Goal: Task Accomplishment & Management: Manage account settings

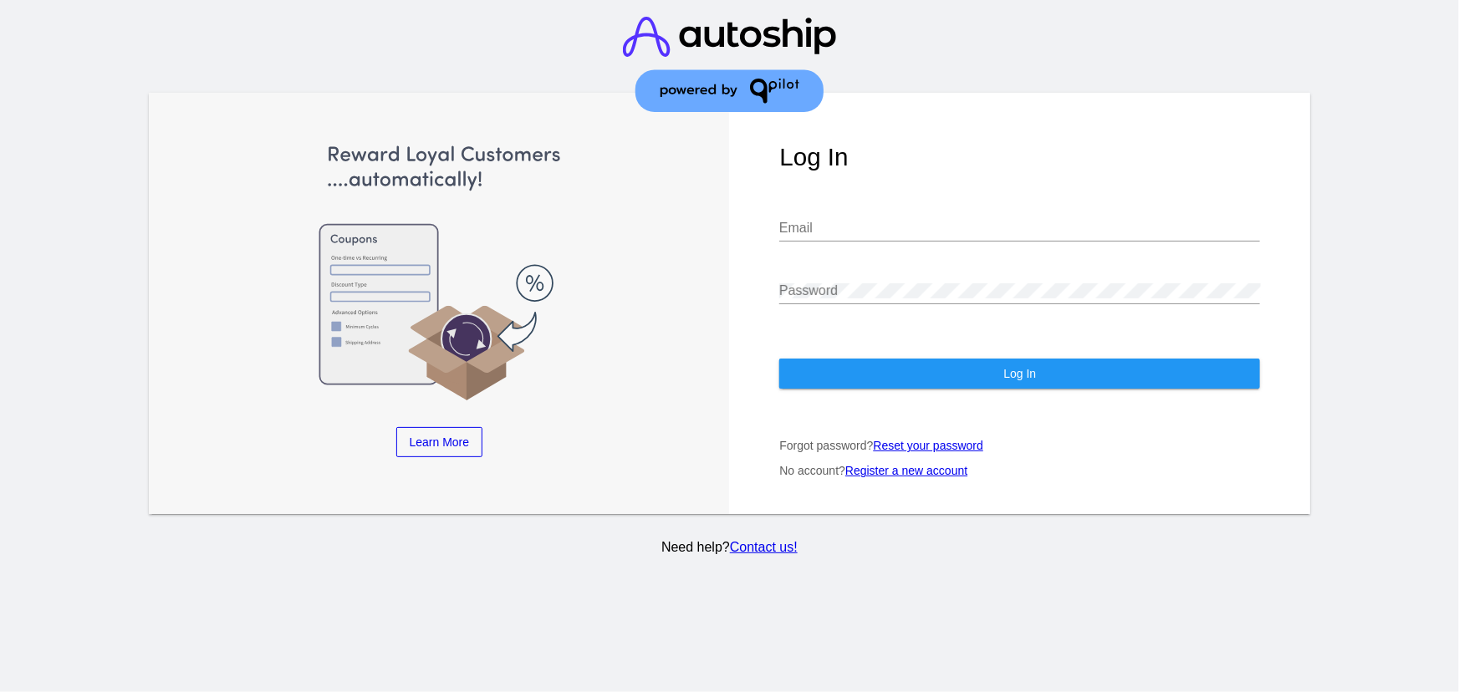
type input "[EMAIL_ADDRESS][DOMAIN_NAME]"
click at [898, 359] on button "Log In" at bounding box center [1019, 374] width 481 height 30
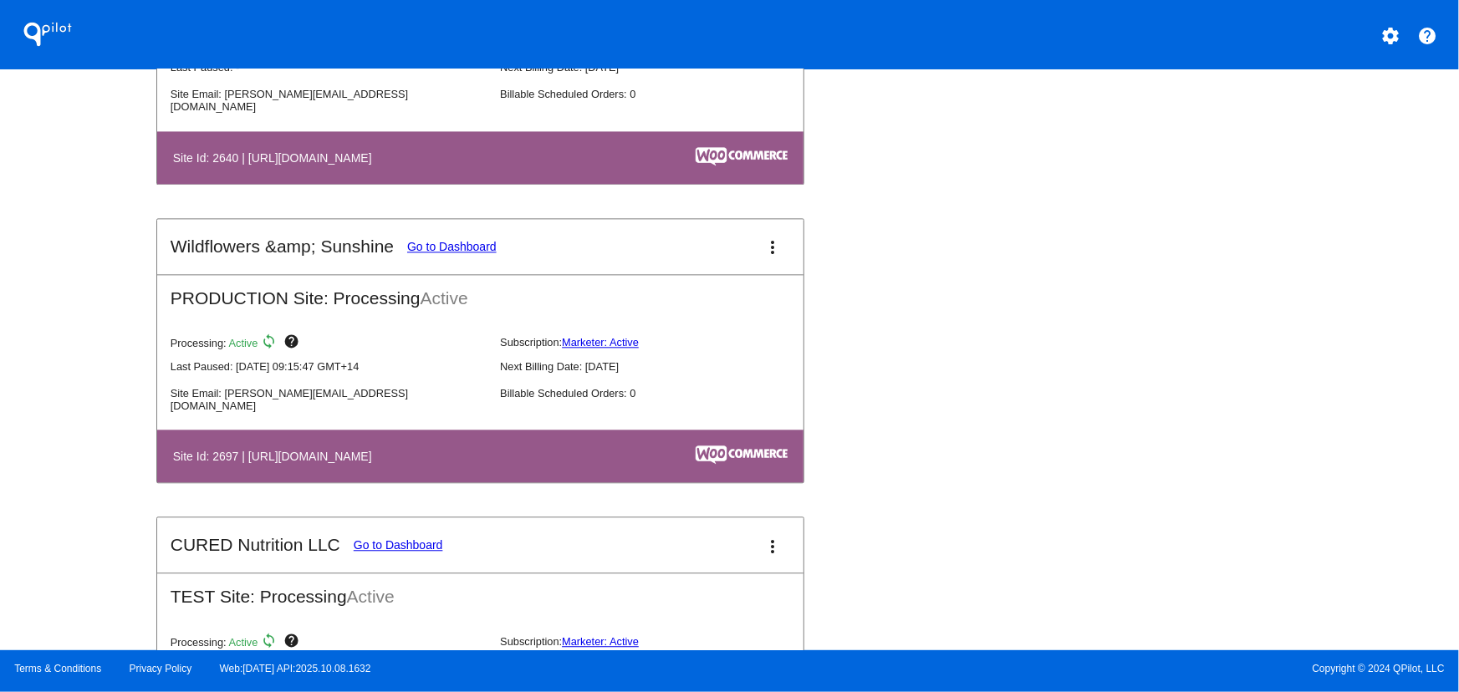
scroll to position [5073, 0]
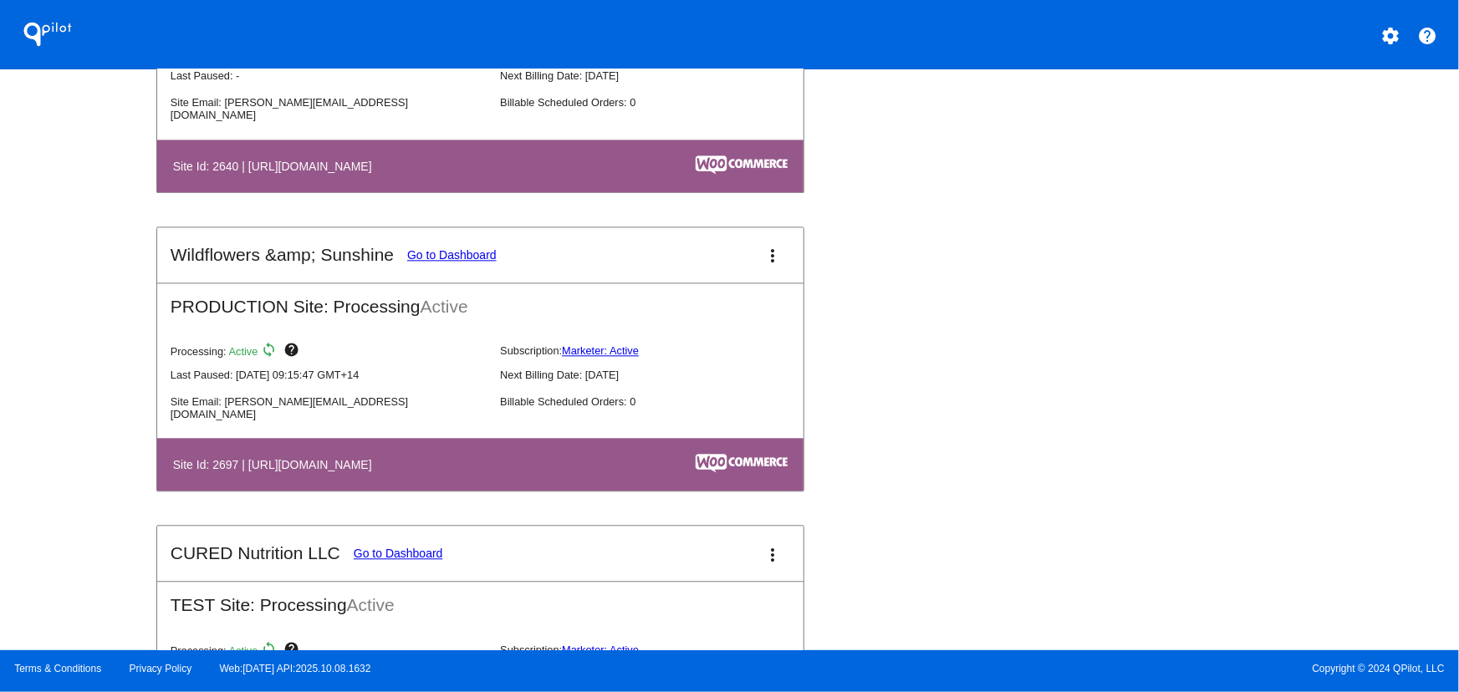
drag, startPoint x: 797, startPoint y: 277, endPoint x: 777, endPoint y: 270, distance: 21.9
click at [774, 266] on mat-icon "more_vert" at bounding box center [773, 256] width 20 height 20
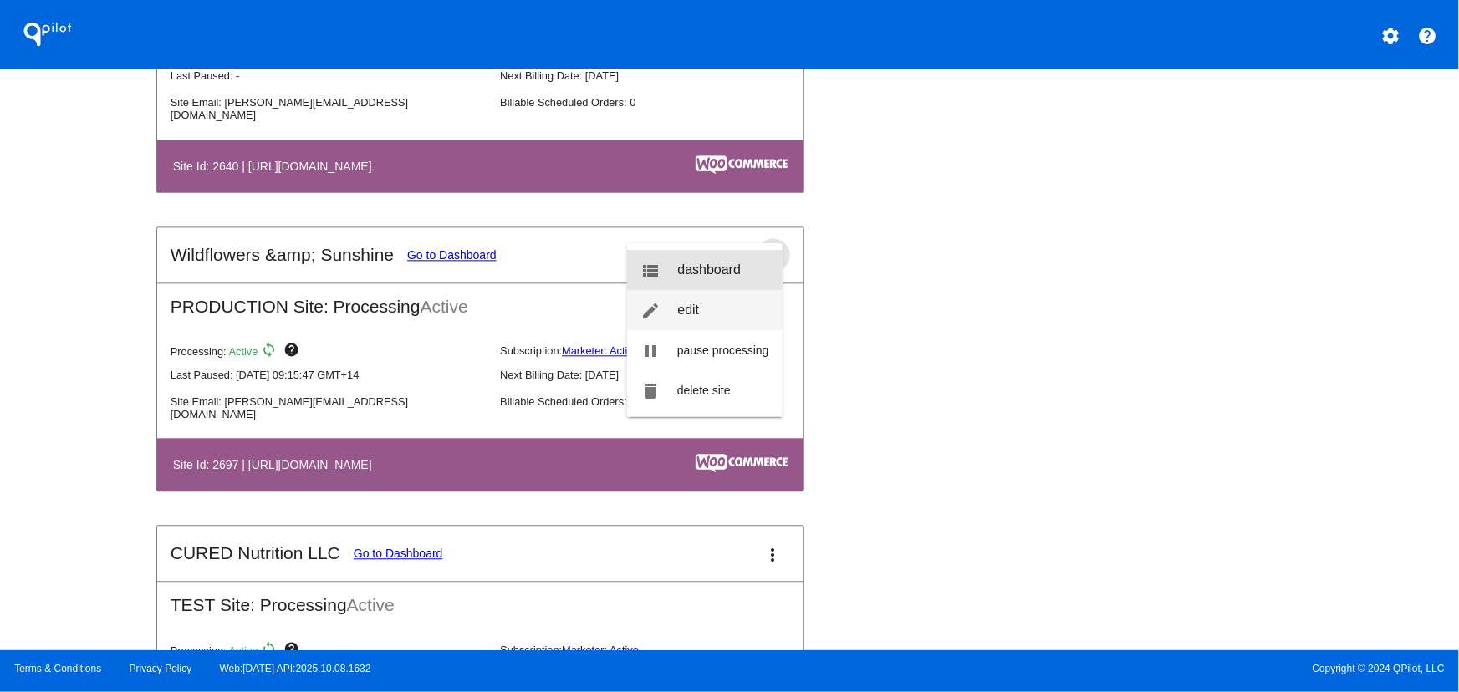
click at [743, 278] on link "view_list dashboard" at bounding box center [704, 270] width 155 height 40
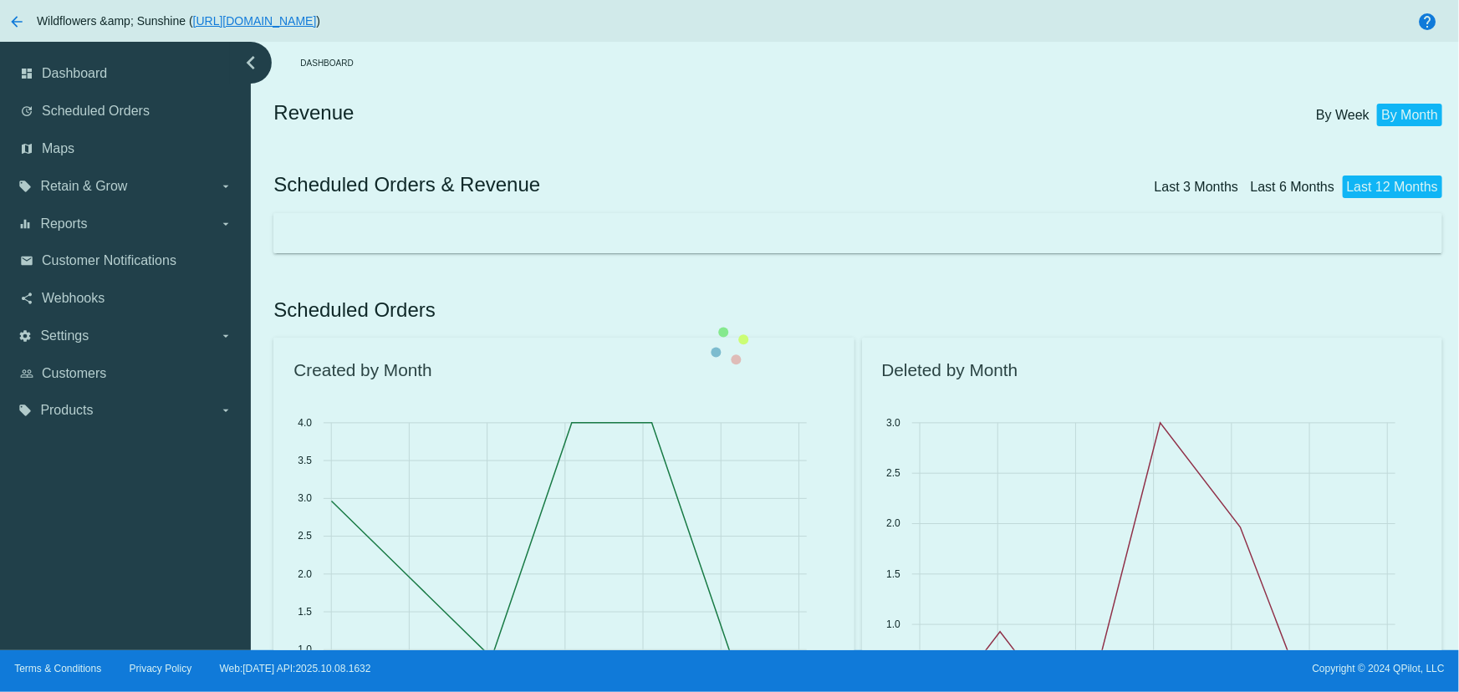
click at [109, 259] on span "Customer Notifications" at bounding box center [109, 260] width 135 height 15
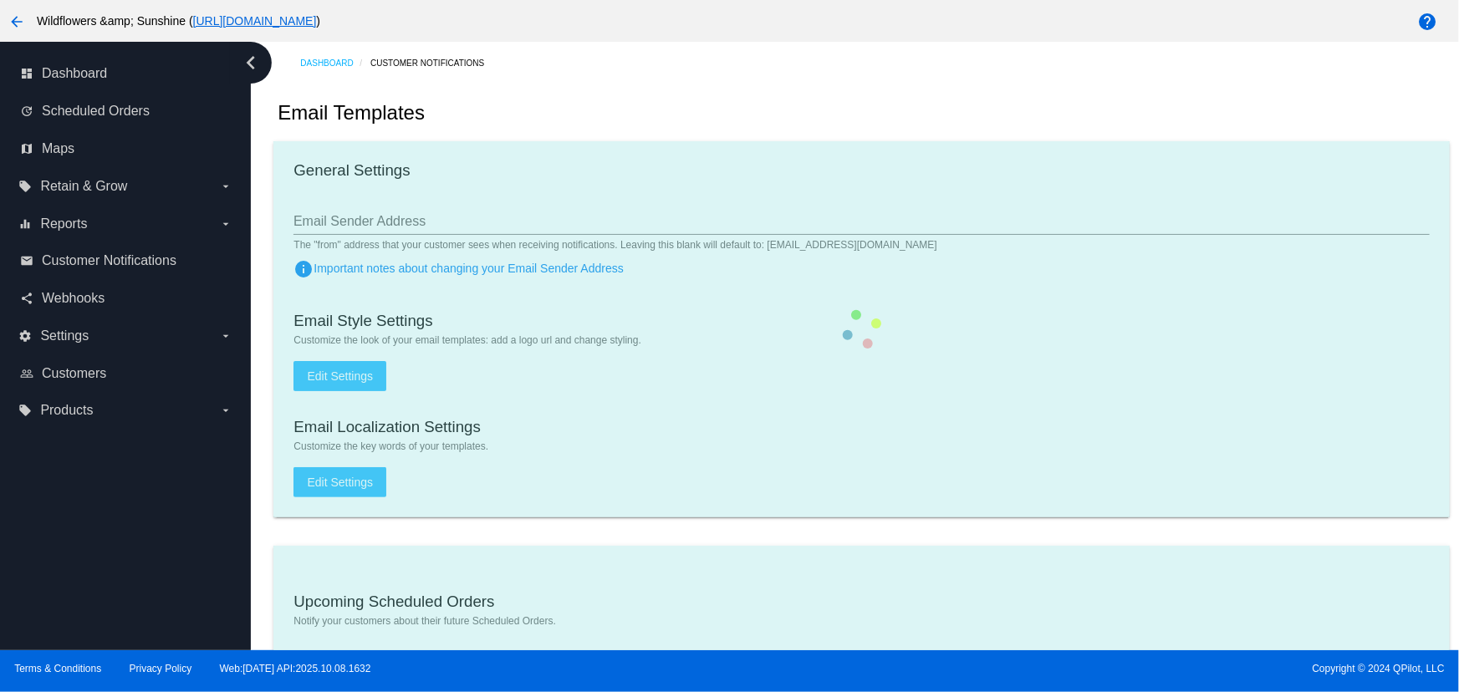
click at [109, 259] on span "Customer Notifications" at bounding box center [109, 260] width 135 height 15
checkbox input "true"
type input "2"
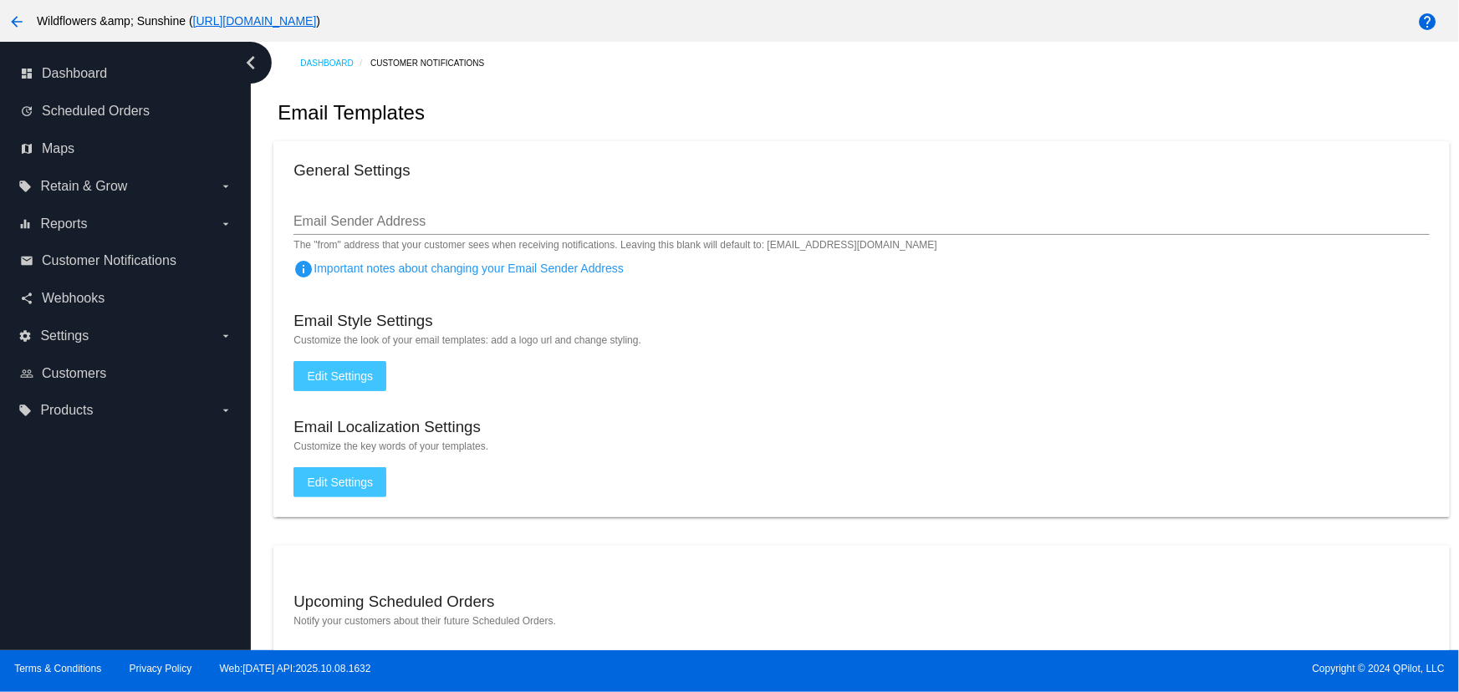
click at [338, 363] on button "Edit Settings" at bounding box center [339, 376] width 93 height 30
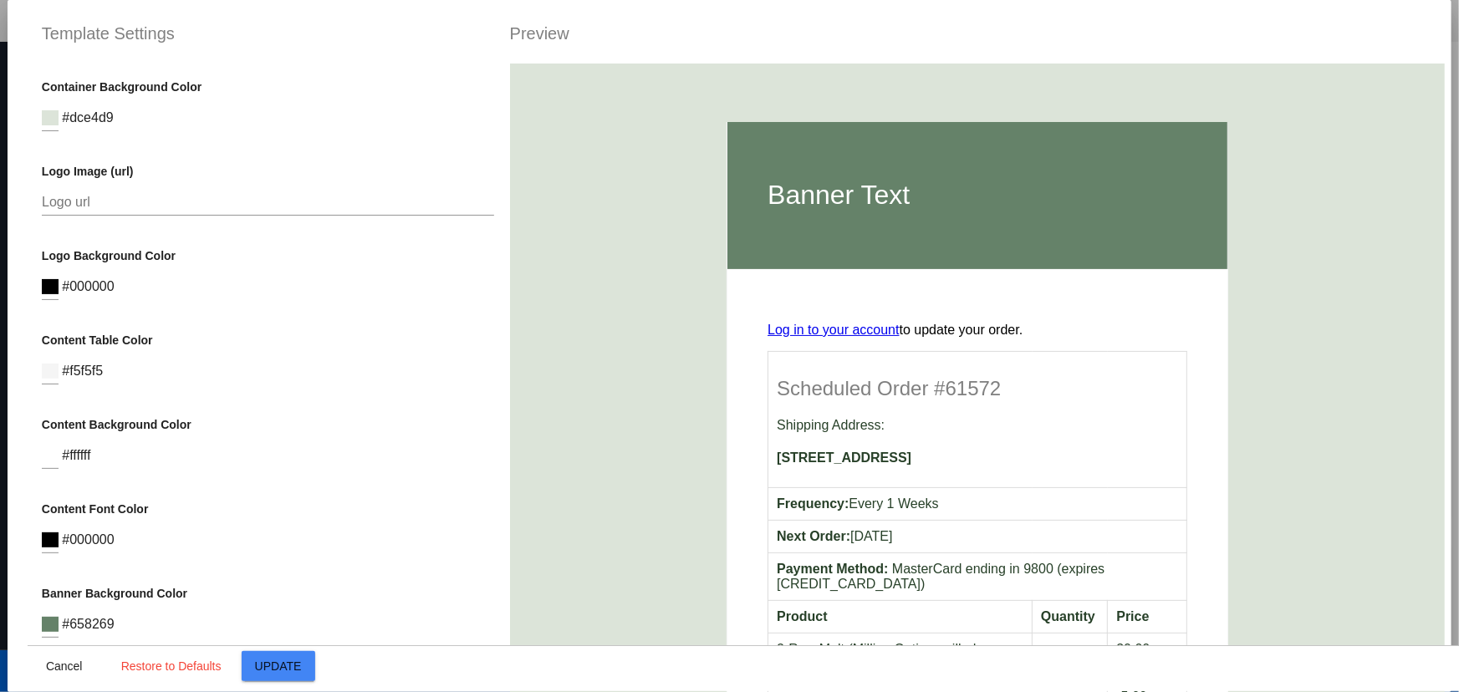
drag, startPoint x: 214, startPoint y: 218, endPoint x: 202, endPoint y: 203, distance: 19.1
click at [209, 215] on div "Logo url" at bounding box center [268, 205] width 453 height 54
paste input "https://www.canva.com/design/DAG1bNn60NE/oPv56_To707lk_mEcAt63Q/view"
click at [202, 202] on input "Logo url" at bounding box center [268, 202] width 453 height 15
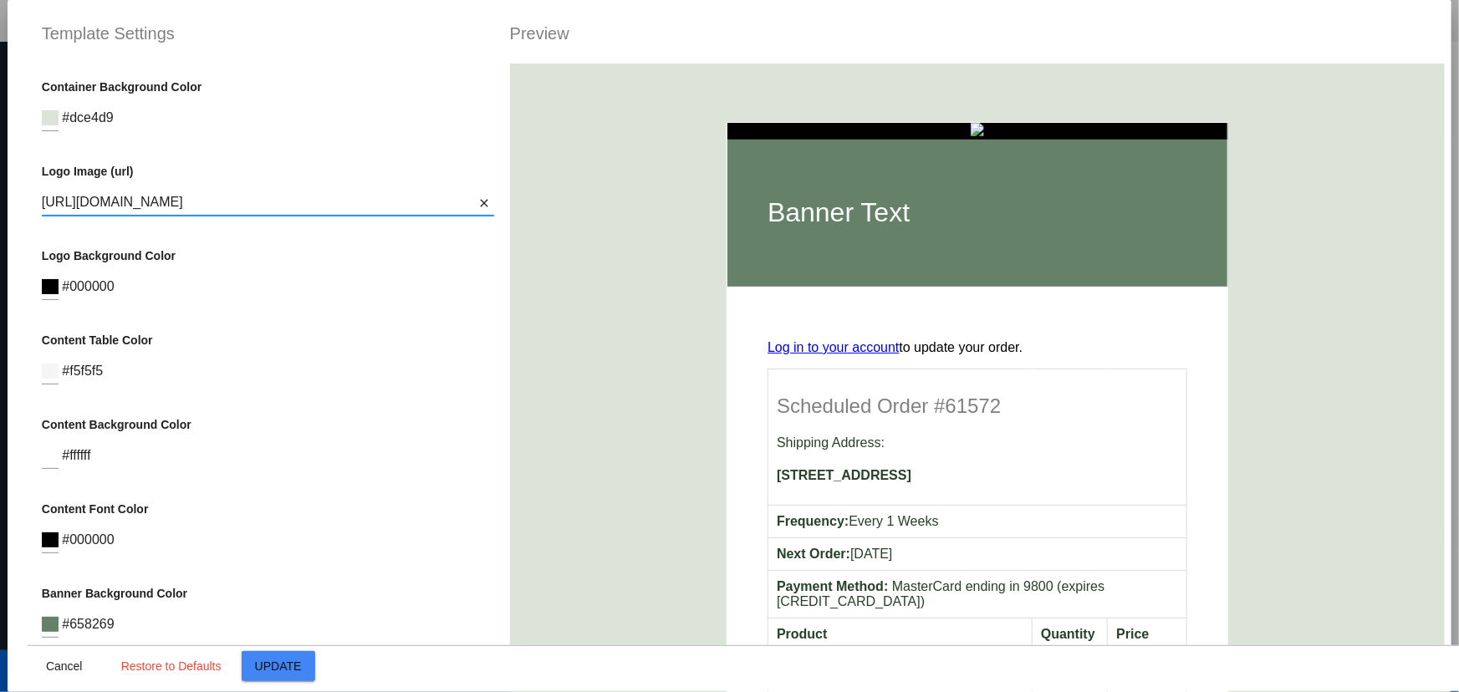
type input "https://www.canva.com/design/DAG1bNn60NE/oPv56_To707lk_mEcAt63Q/view"
drag, startPoint x: 507, startPoint y: 234, endPoint x: 502, endPoint y: 259, distance: 25.6
click at [502, 261] on div "Banner Text Log in to your account to update your order. Scheduled Order #61572…" at bounding box center [977, 410] width 963 height 692
drag, startPoint x: 502, startPoint y: 262, endPoint x: 443, endPoint y: 526, distance: 269.7
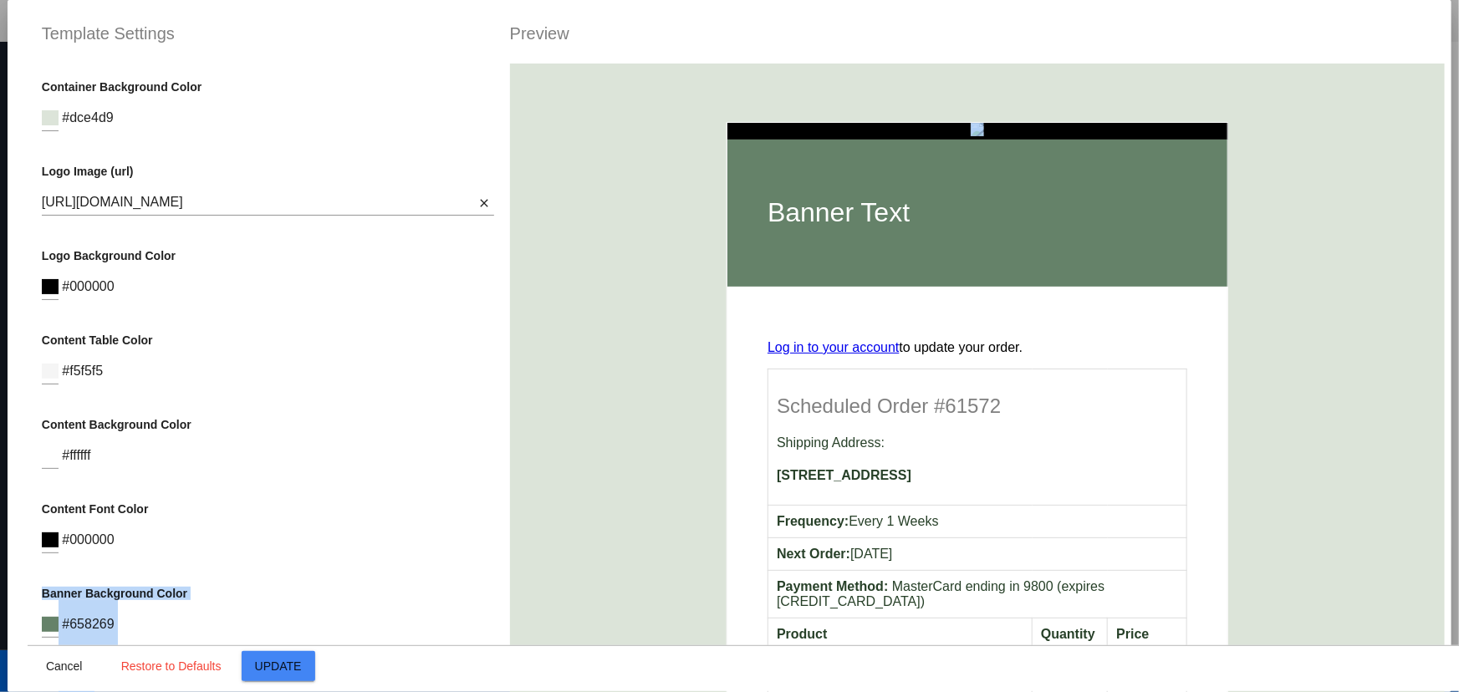
click at [446, 64] on div "Container Background Color #dce4d9 Logo Image (url) https://www.canva.com/desig…" at bounding box center [730, 64] width 1404 height 0
click at [283, 661] on span "Update" at bounding box center [278, 666] width 47 height 13
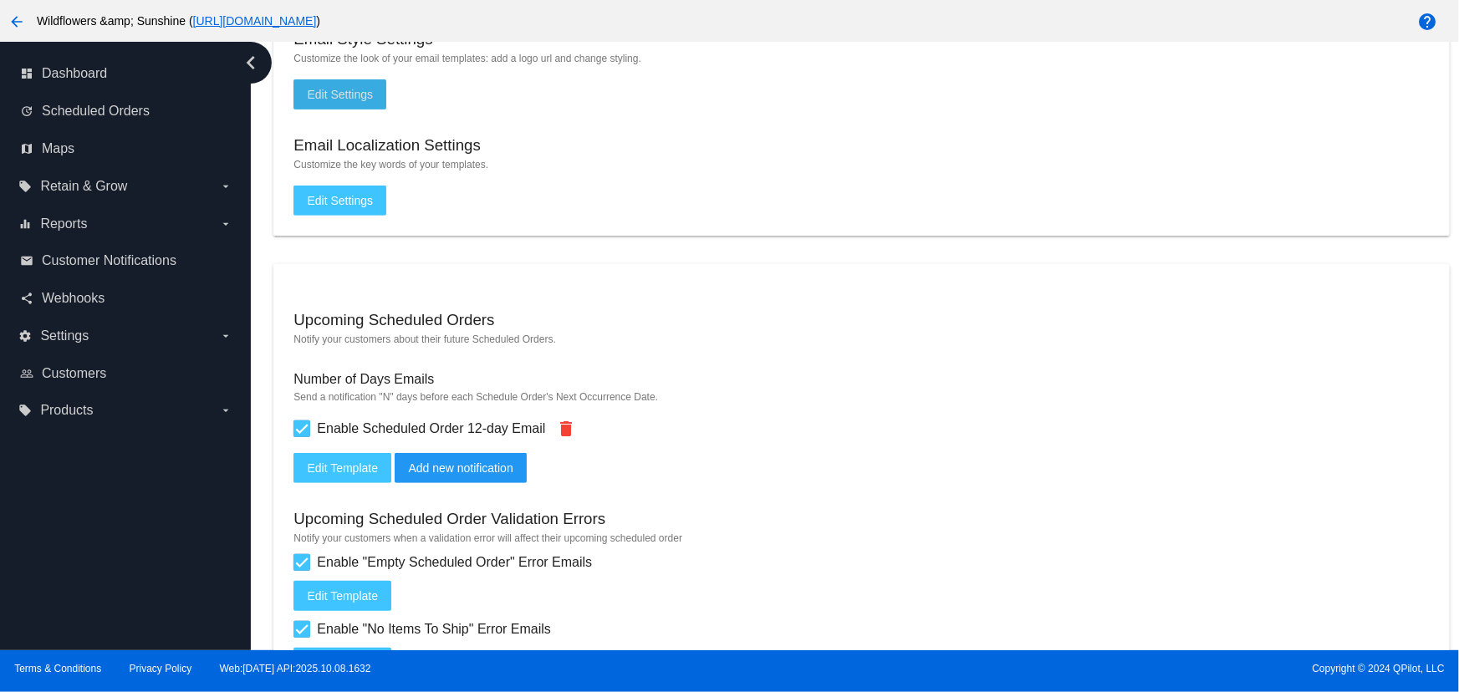
scroll to position [889, 0]
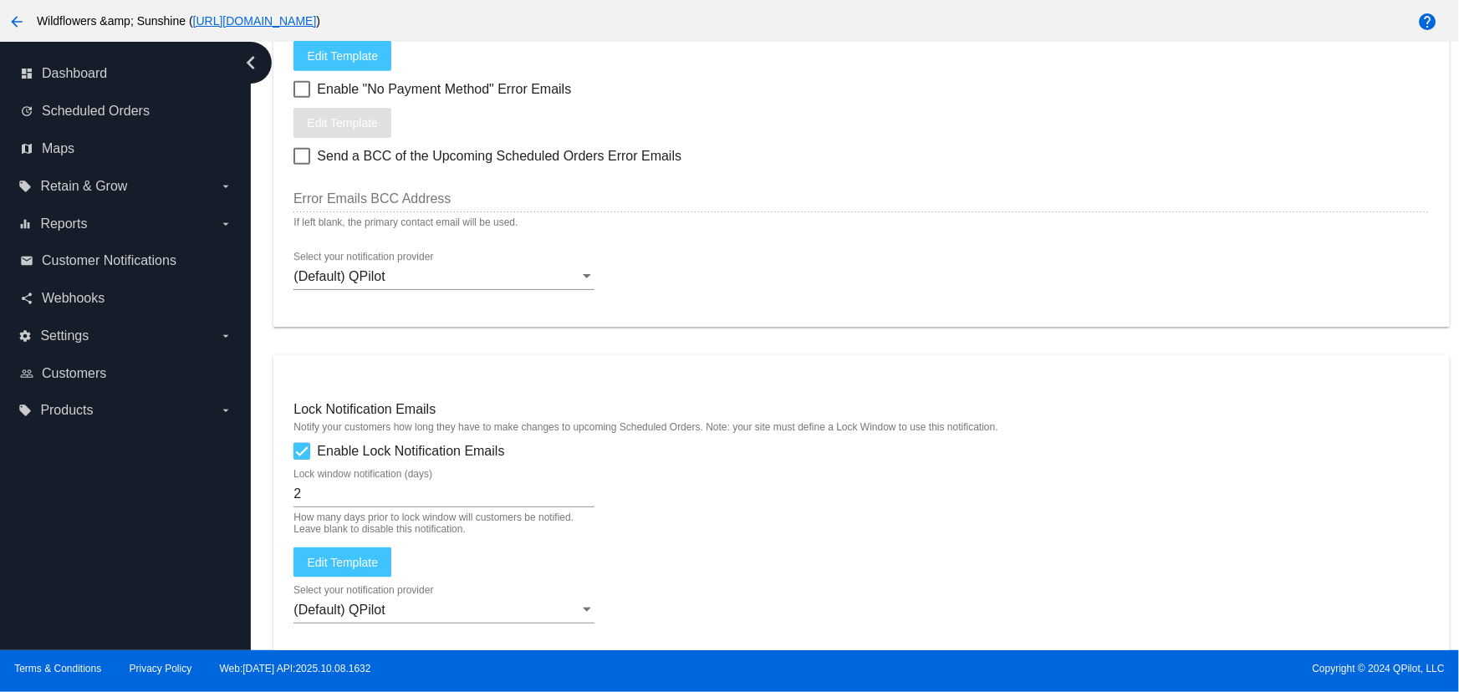
click at [357, 59] on span "Edit Template" at bounding box center [342, 55] width 71 height 13
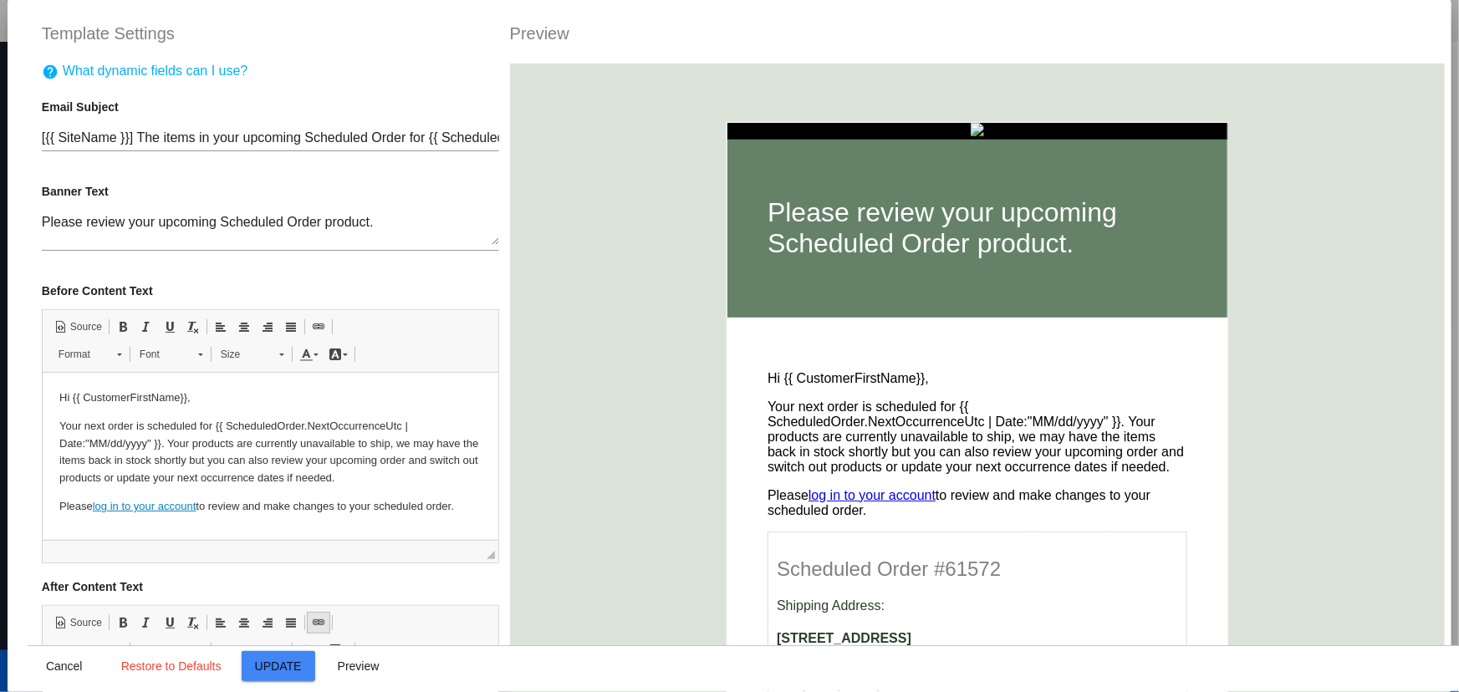
scroll to position [0, 0]
click at [974, 129] on img at bounding box center [977, 129] width 13 height 13
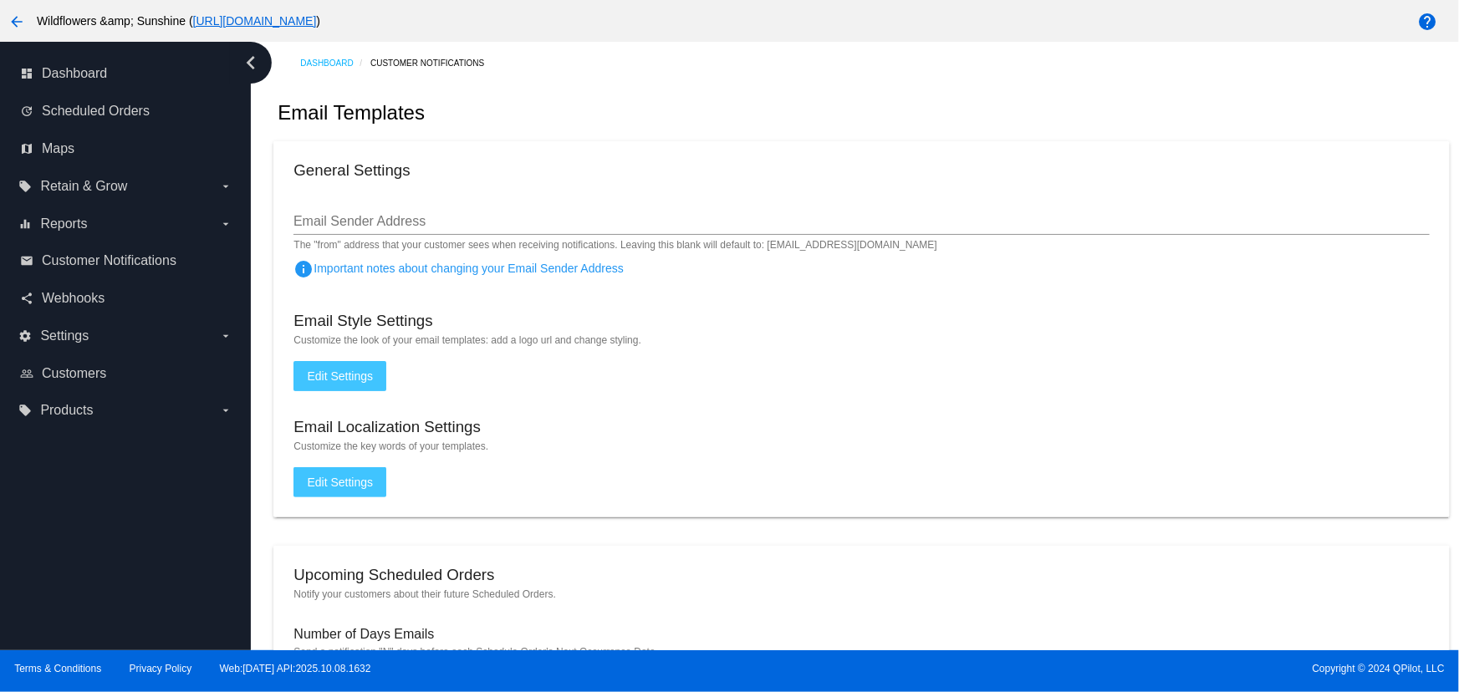
click at [336, 361] on button "Edit Settings" at bounding box center [339, 376] width 93 height 30
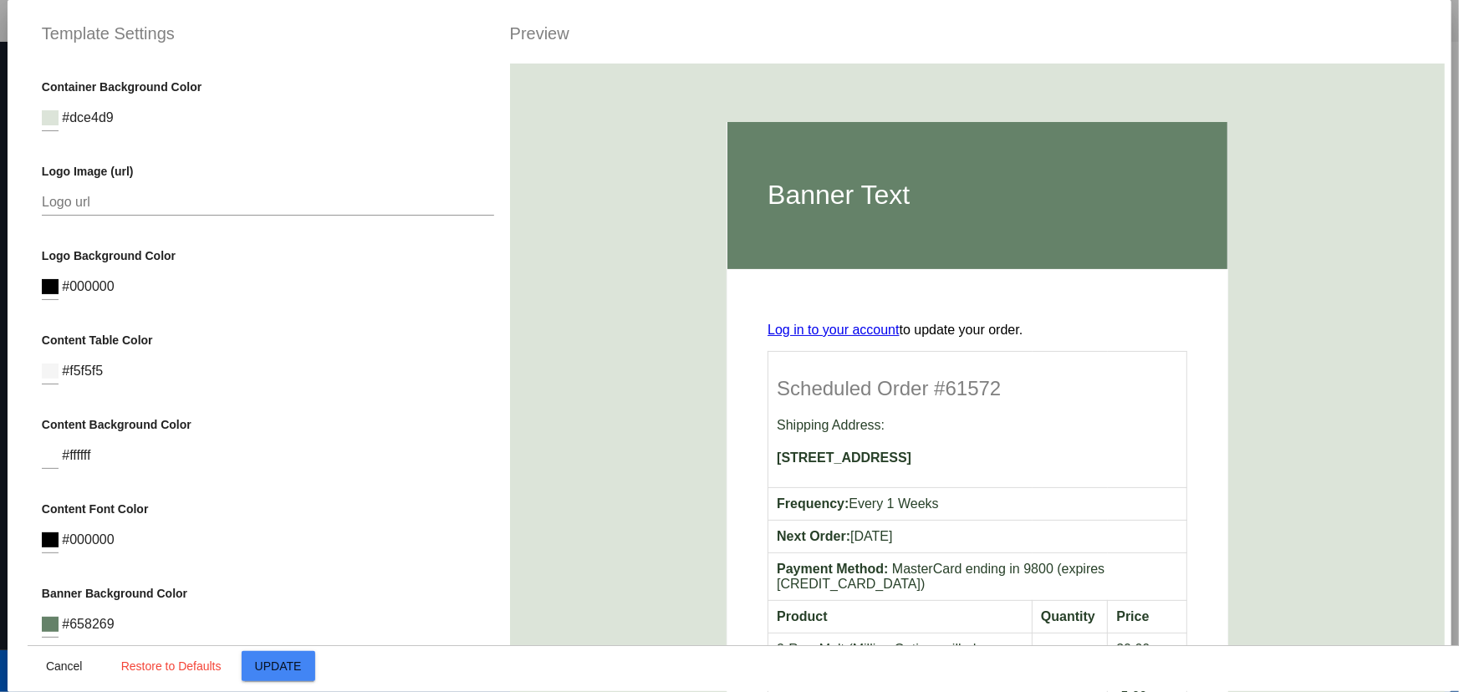
click at [204, 200] on input "Logo url" at bounding box center [268, 202] width 453 height 15
paste input "https://www.canva.com/design/DAG1bNn60NE/oPv56_To707lk_mEcAt63Q/view?utm_conten…"
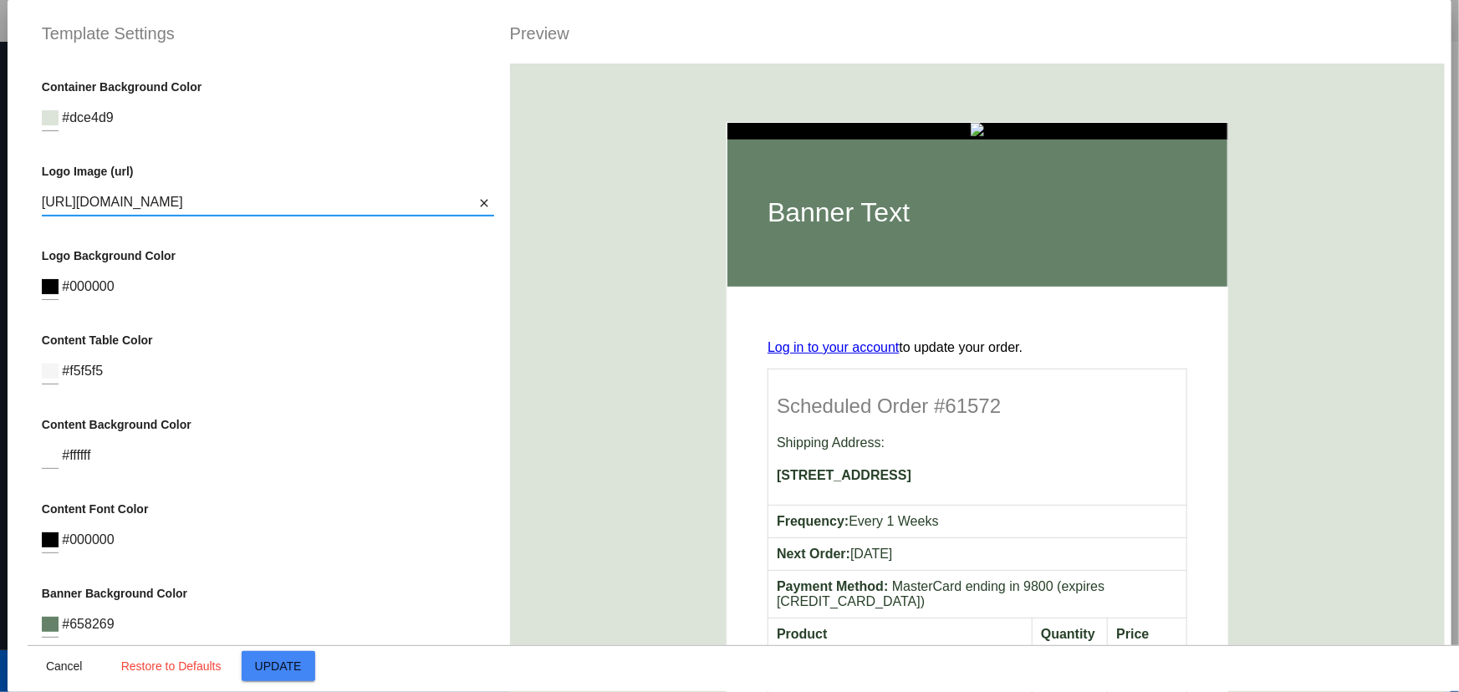
type input "https://www.canva.com/design/DAG1bNn60NE/oPv56_To707lk_mEcAt63Q/view?utm_conten…"
click at [287, 664] on span "Update" at bounding box center [278, 666] width 47 height 13
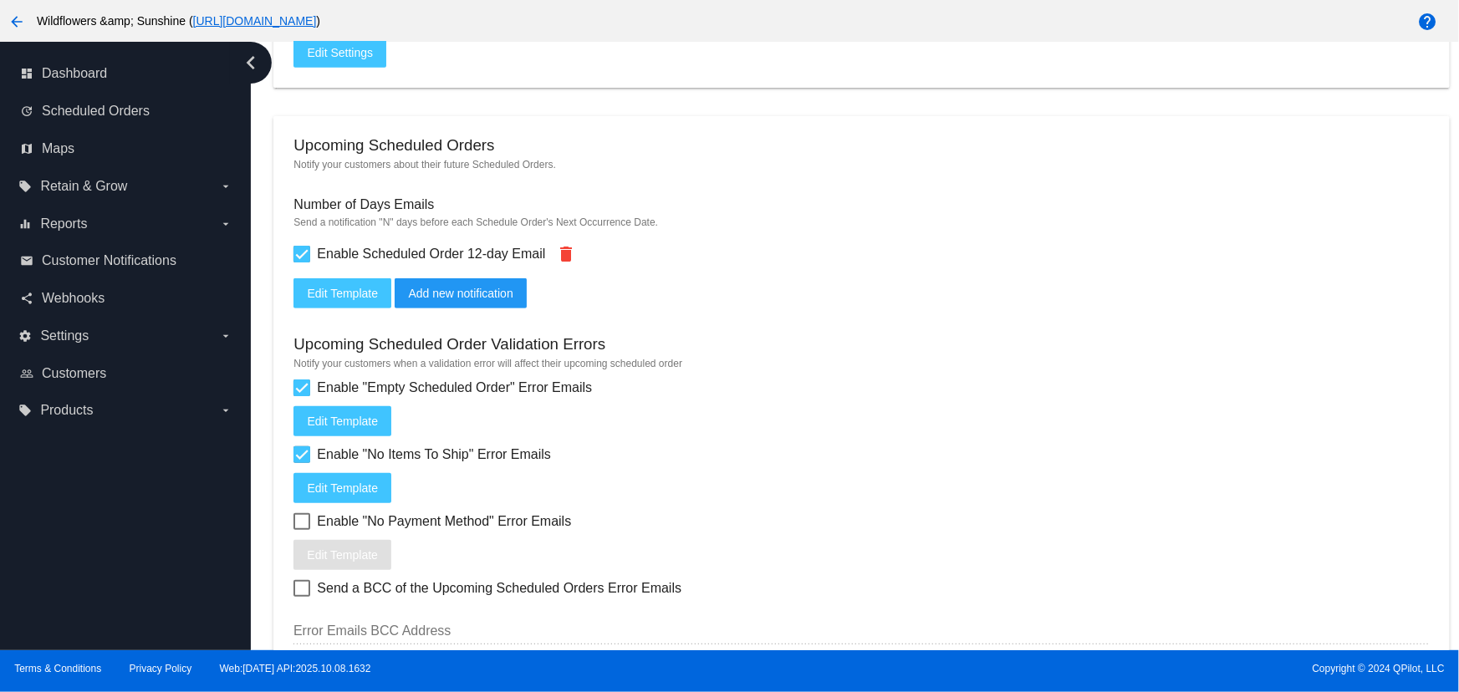
scroll to position [430, 0]
click at [364, 417] on span "Edit Template" at bounding box center [342, 420] width 71 height 13
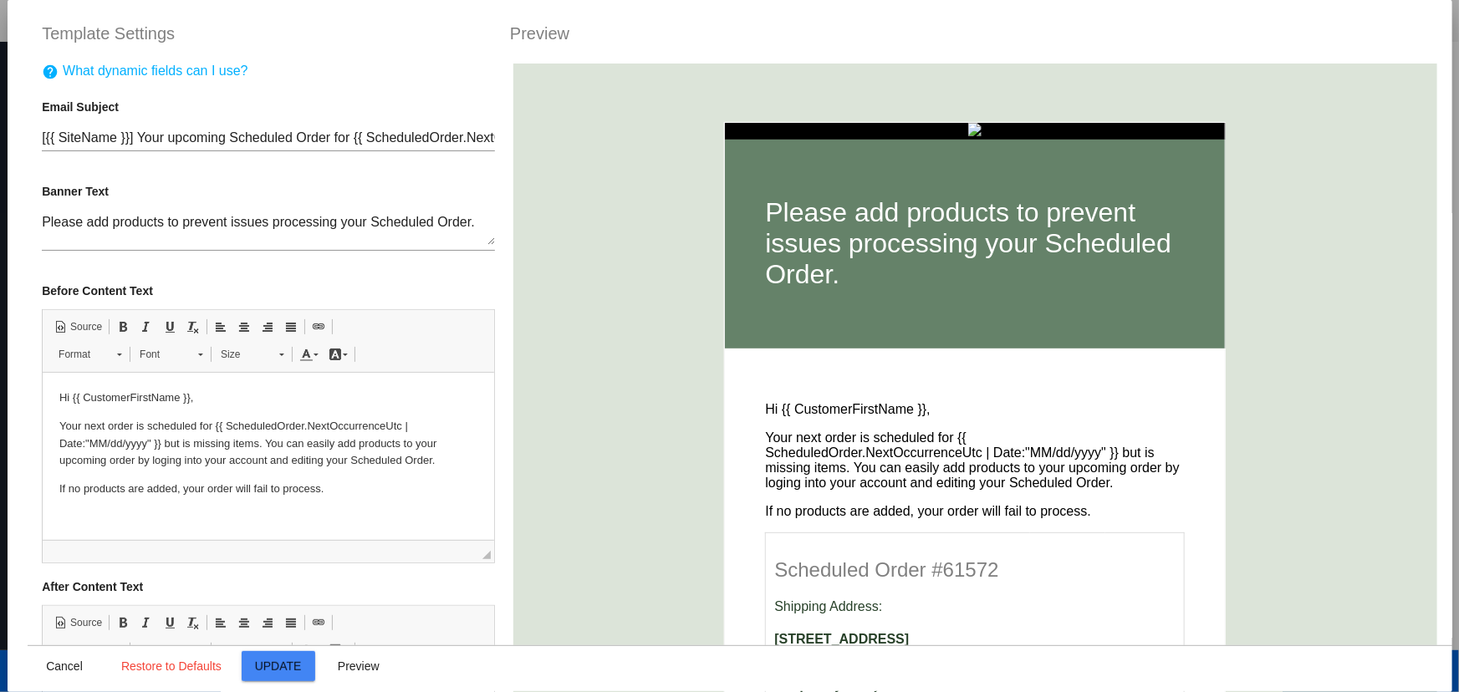
scroll to position [0, 0]
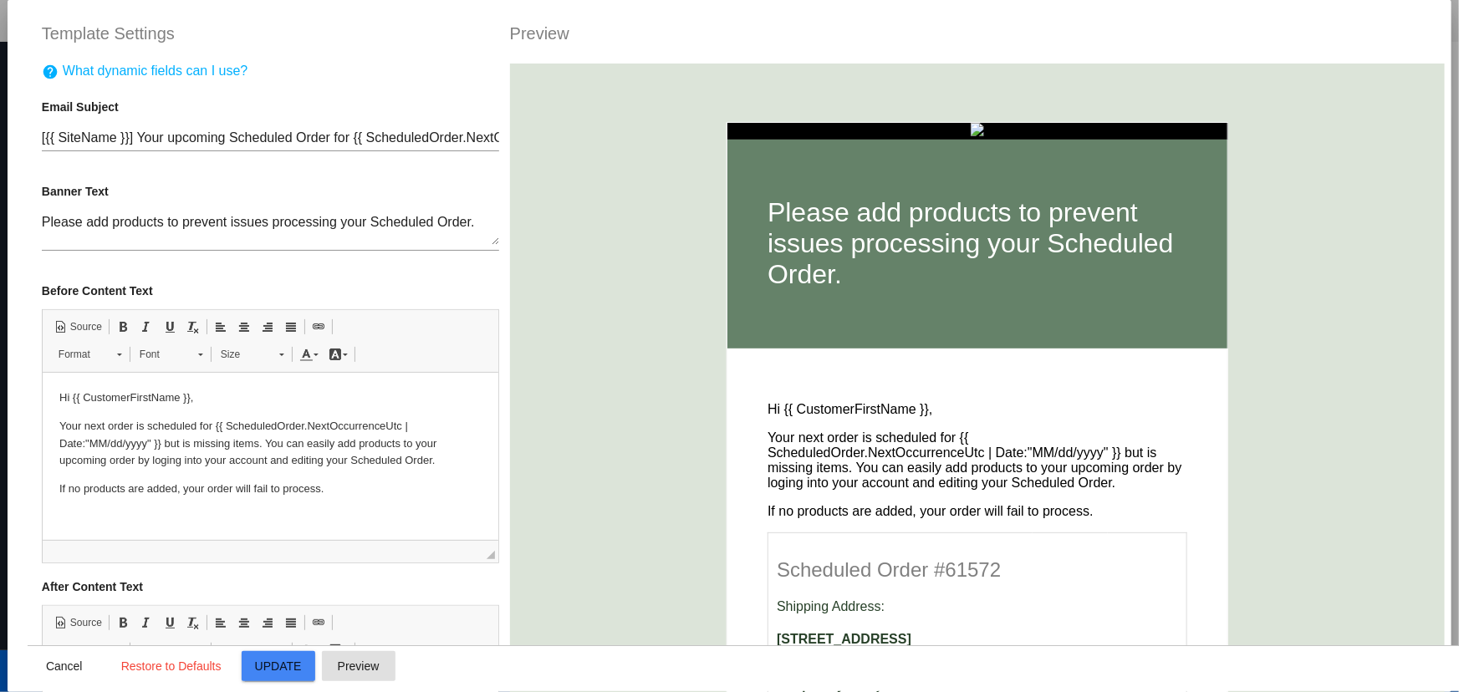
click at [363, 660] on span "Preview" at bounding box center [359, 666] width 42 height 13
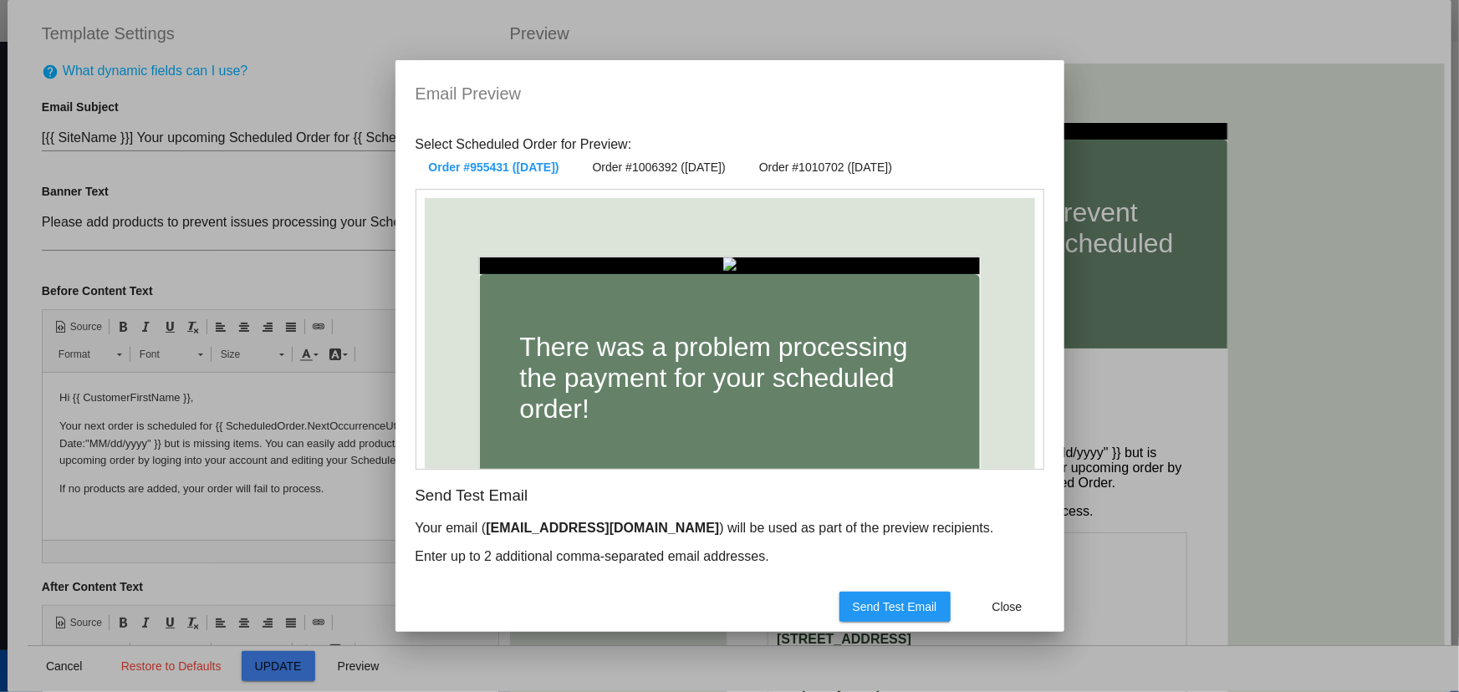
scroll to position [58, 0]
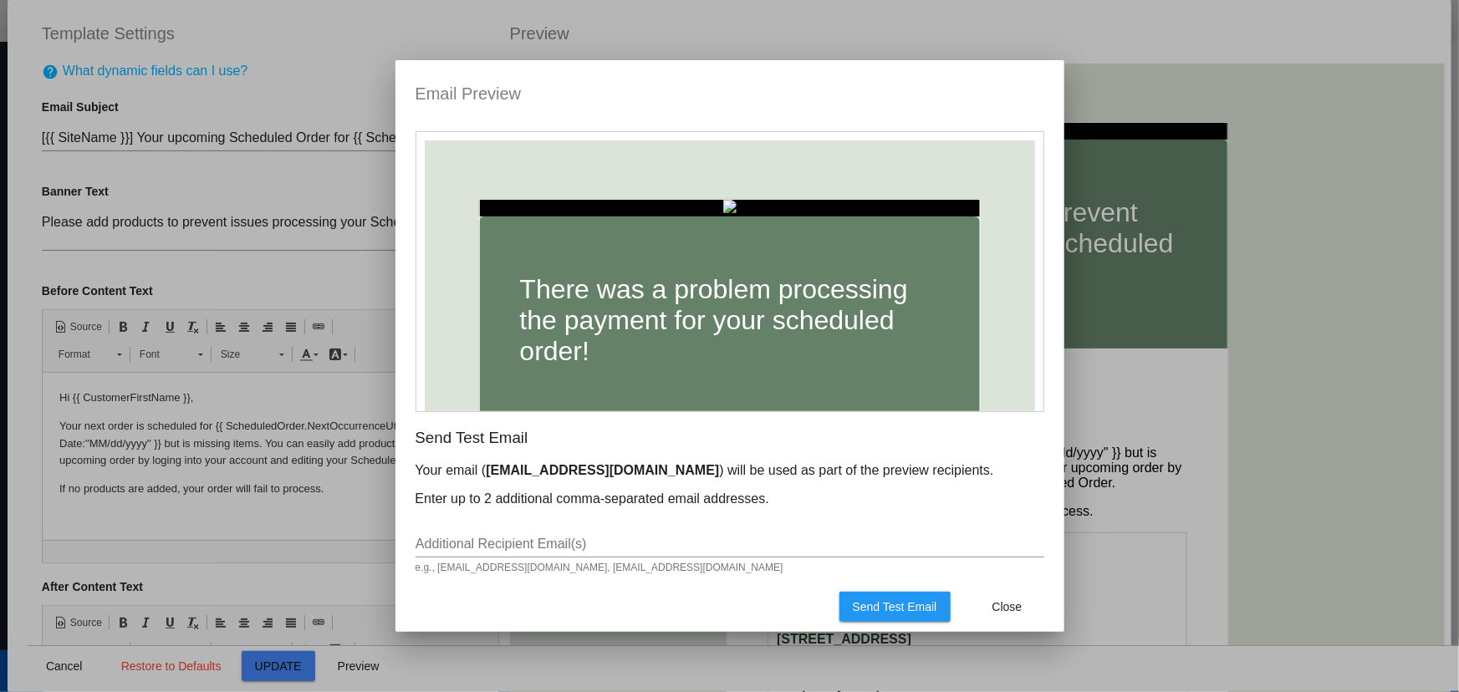
click at [500, 542] on input "Additional Recipient Email(s)" at bounding box center [729, 544] width 629 height 15
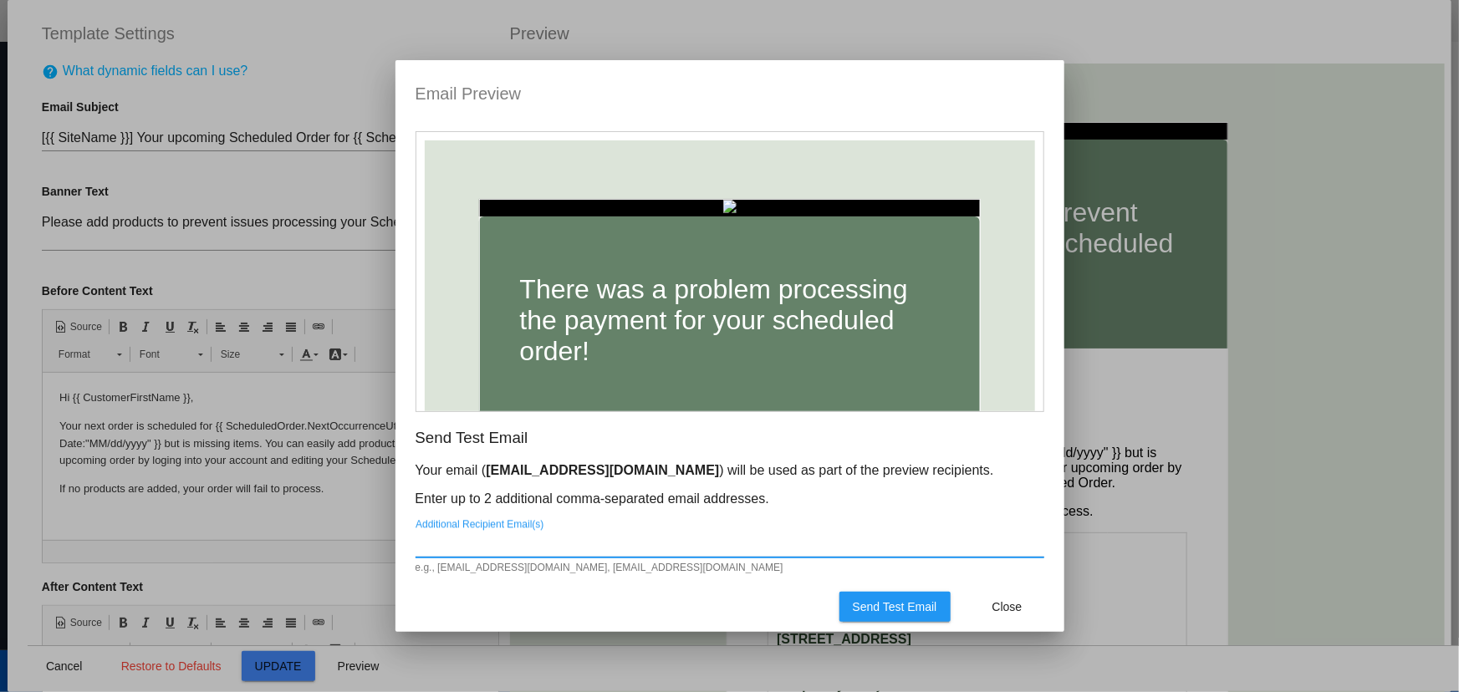
type input "taylor@qpilot.cloud"
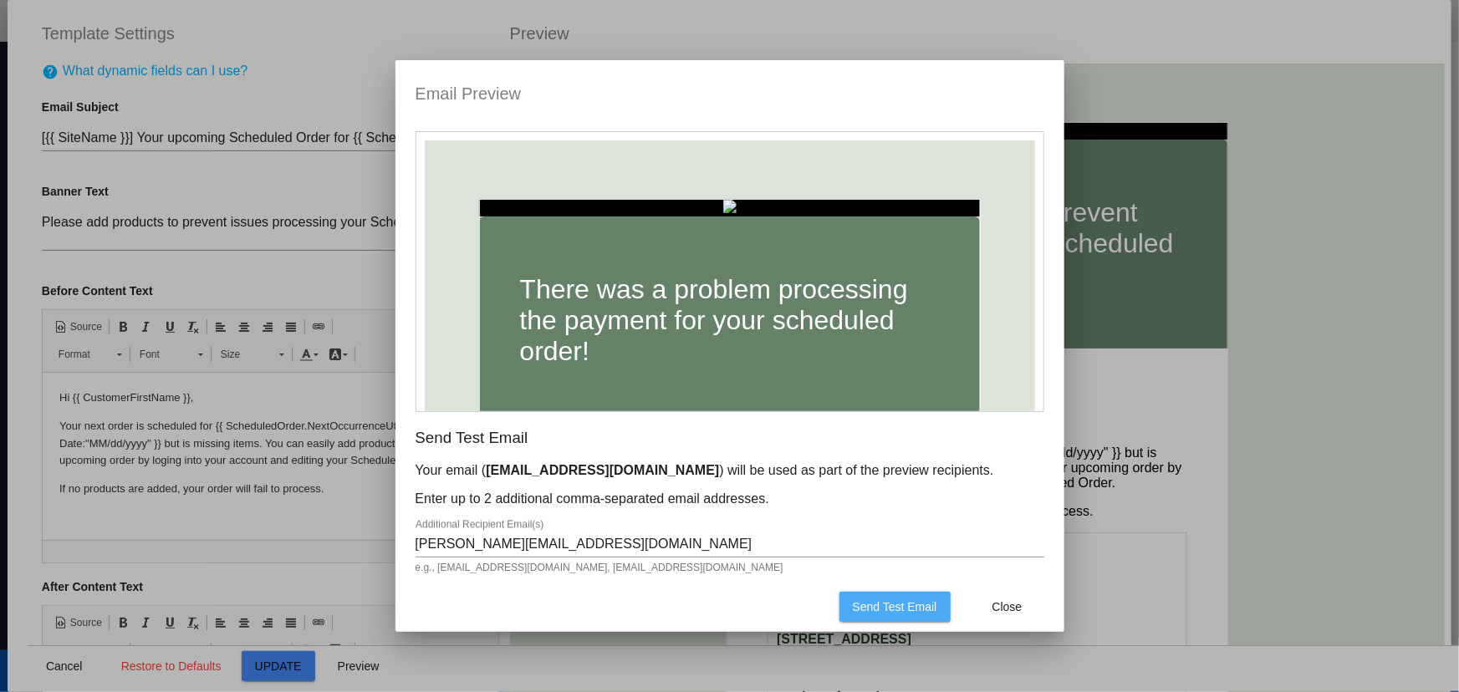
click at [870, 610] on span "Send Test Email" at bounding box center [895, 606] width 84 height 13
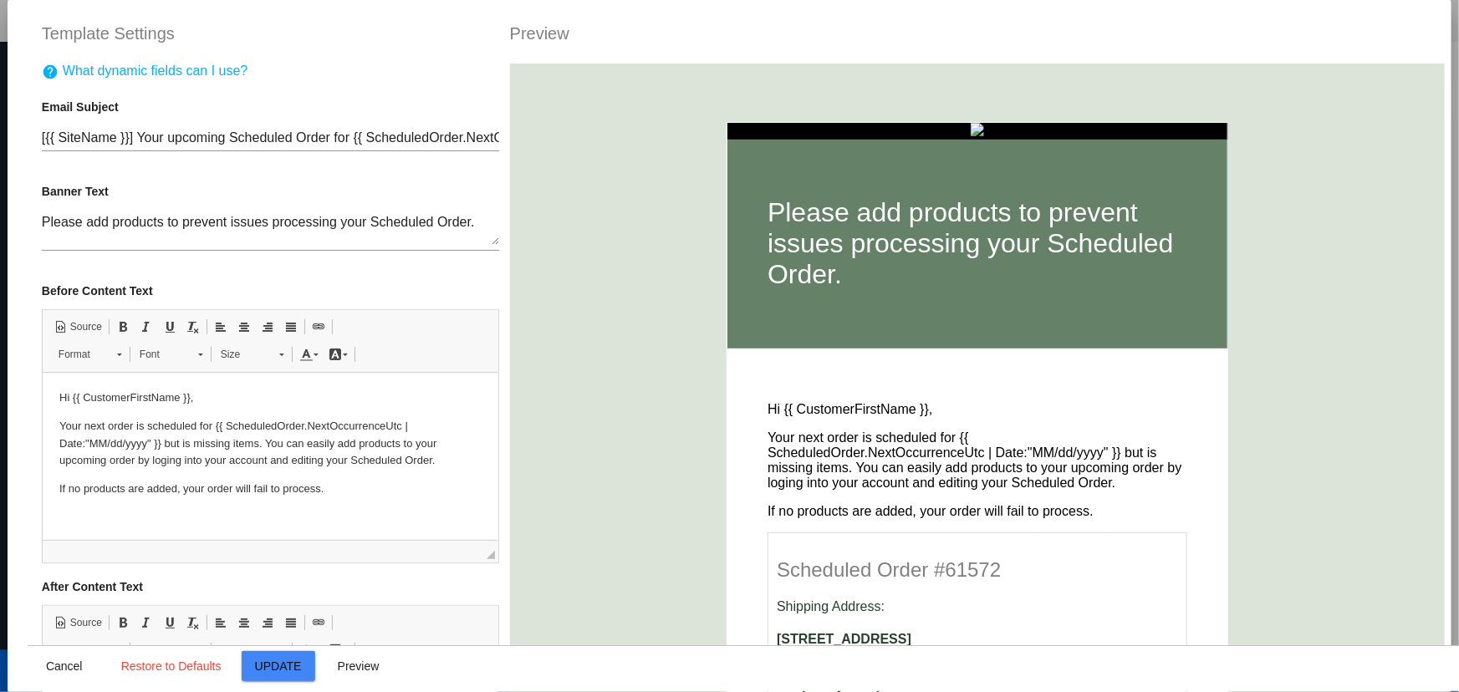
scroll to position [430, 0]
click at [46, 670] on span "Cancel" at bounding box center [64, 666] width 37 height 13
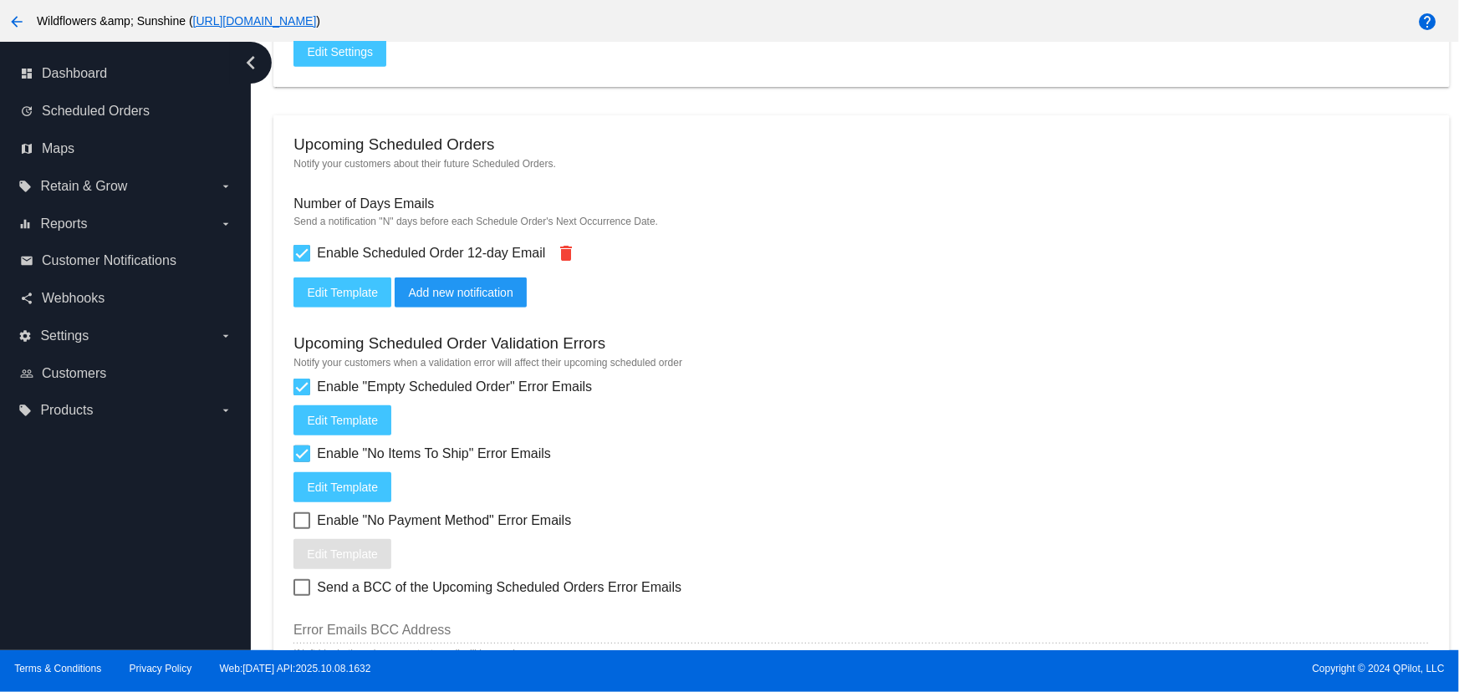
click at [344, 293] on span "Edit Template" at bounding box center [342, 292] width 71 height 13
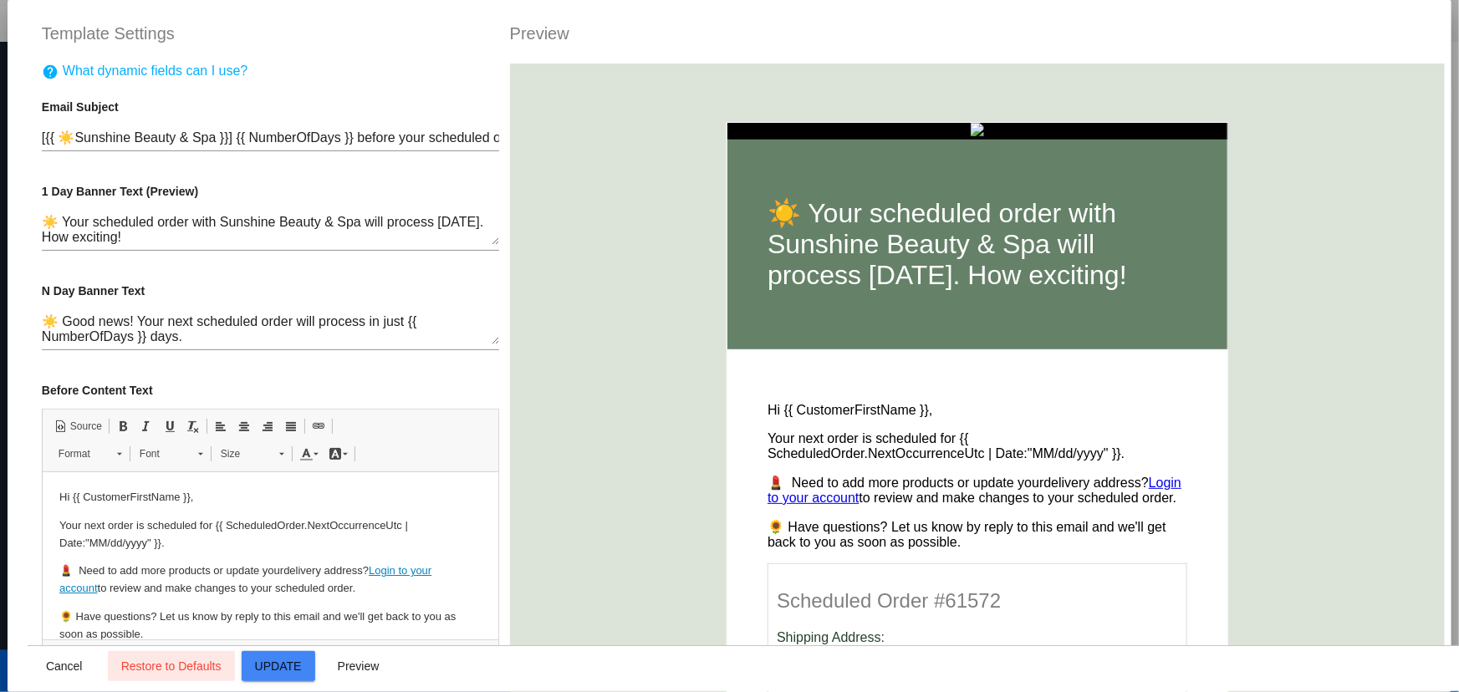
scroll to position [0, 0]
click at [67, 663] on span "Cancel" at bounding box center [64, 666] width 37 height 13
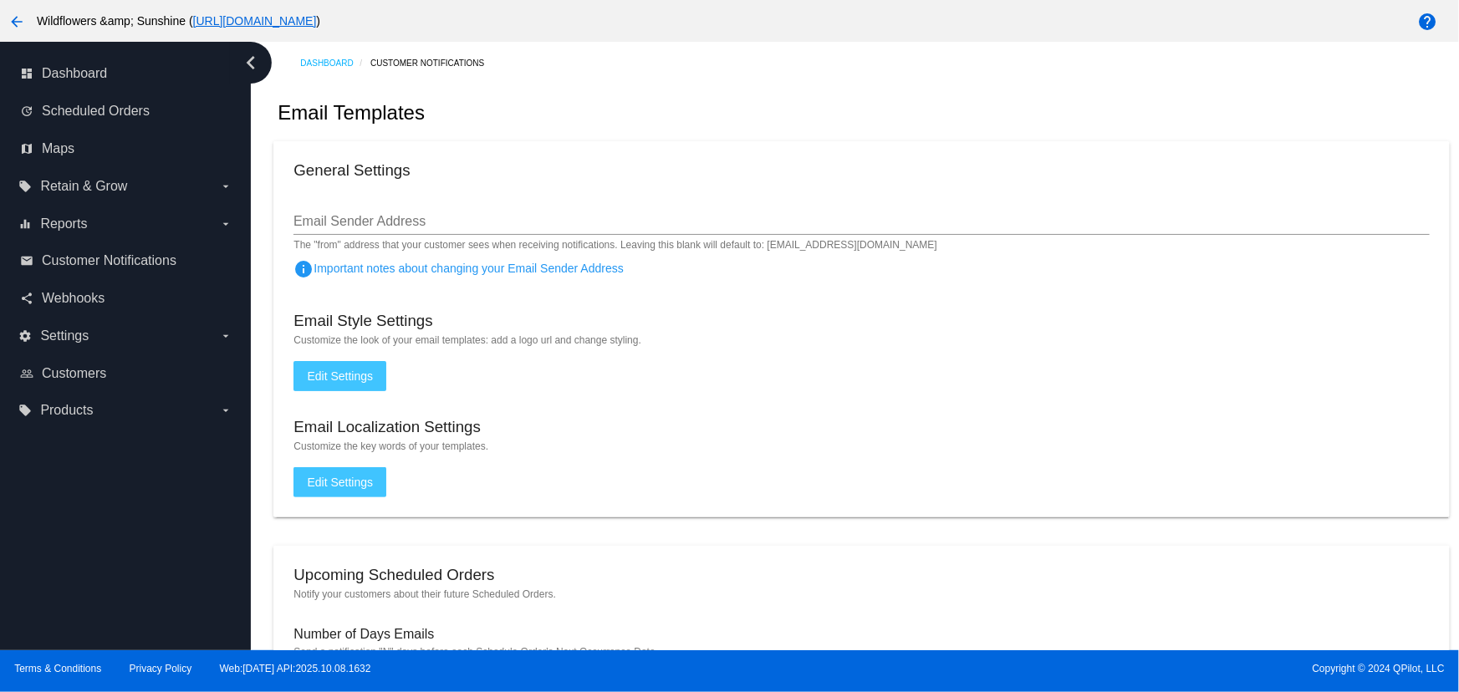
click at [361, 379] on span "Edit Settings" at bounding box center [340, 375] width 66 height 13
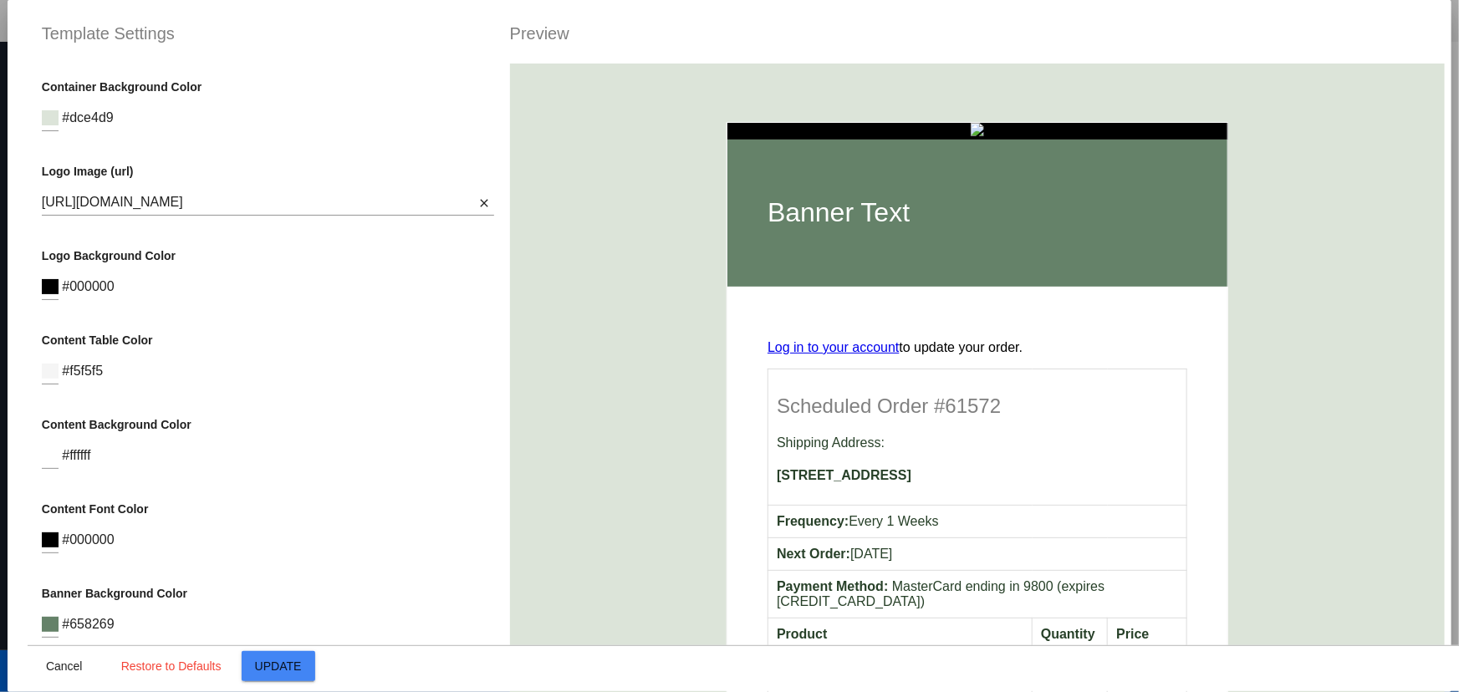
click at [176, 223] on div "https://www.canva.com/design/DAG1bNn60NE/oPv56_To707lk_mEcAt63Q/view?utm_conten…" at bounding box center [268, 205] width 453 height 54
click at [176, 210] on div "https://www.canva.com/design/DAG1bNn60NE/oPv56_To707lk_mEcAt63Q/view?utm_conten…" at bounding box center [258, 197] width 433 height 38
click at [181, 200] on input "https://www.canva.com/design/DAG1bNn60NE/oPv56_To707lk_mEcAt63Q/view?utm_conten…" at bounding box center [258, 202] width 433 height 15
paste input "i.postimg.cc/rmQT6gtb/Untitled-design.jpg"
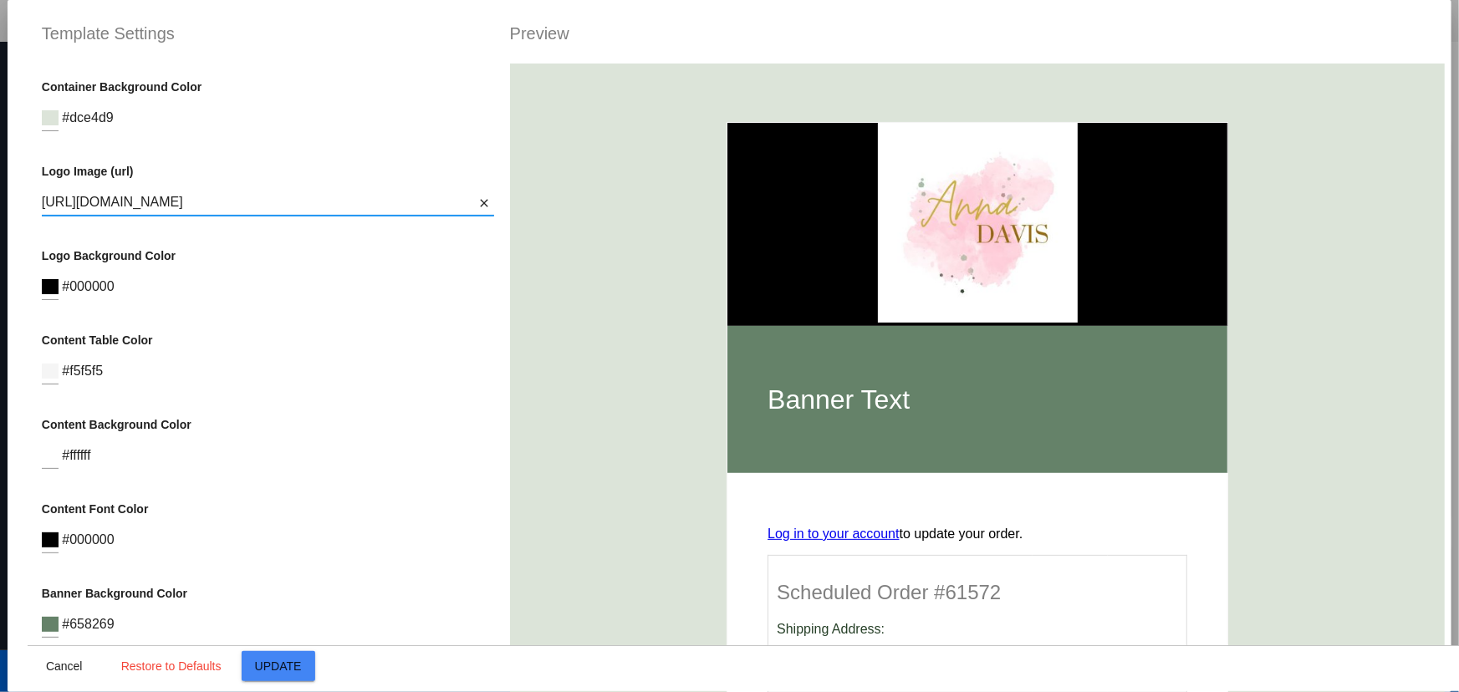
scroll to position [0, 0]
type input "https://i.postimg.cc/rmQT6gtb/Untitled-design.jpg"
click at [54, 283] on input at bounding box center [50, 286] width 17 height 15
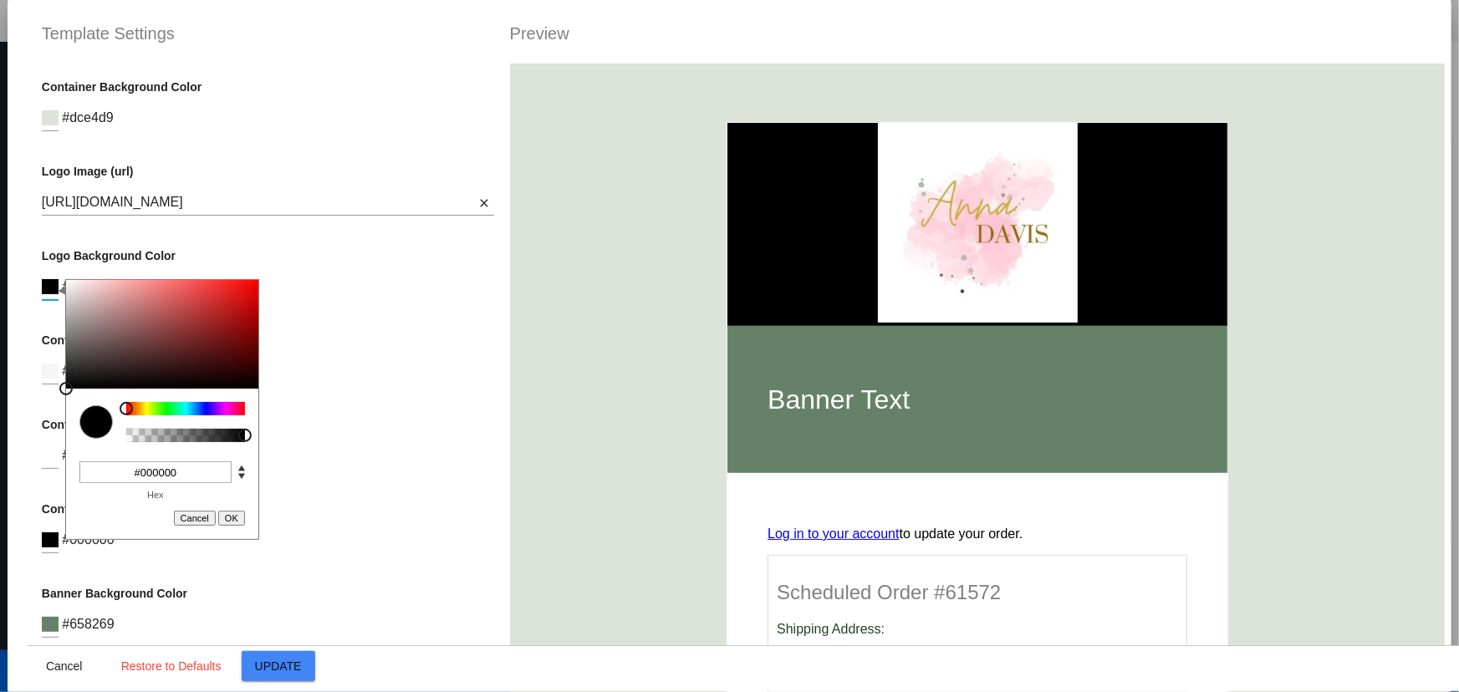
type input "0"
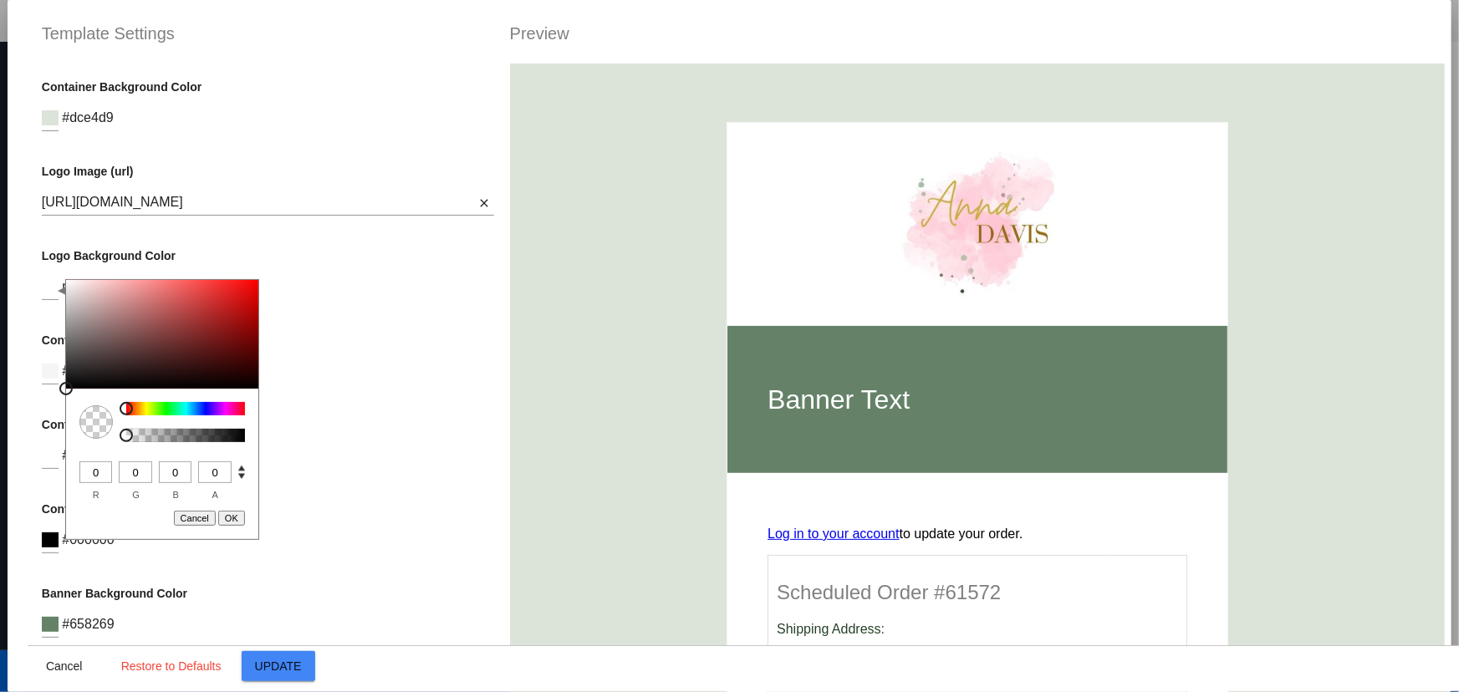
drag, startPoint x: 243, startPoint y: 430, endPoint x: 120, endPoint y: 434, distance: 123.8
click at [120, 434] on div at bounding box center [126, 435] width 13 height 13
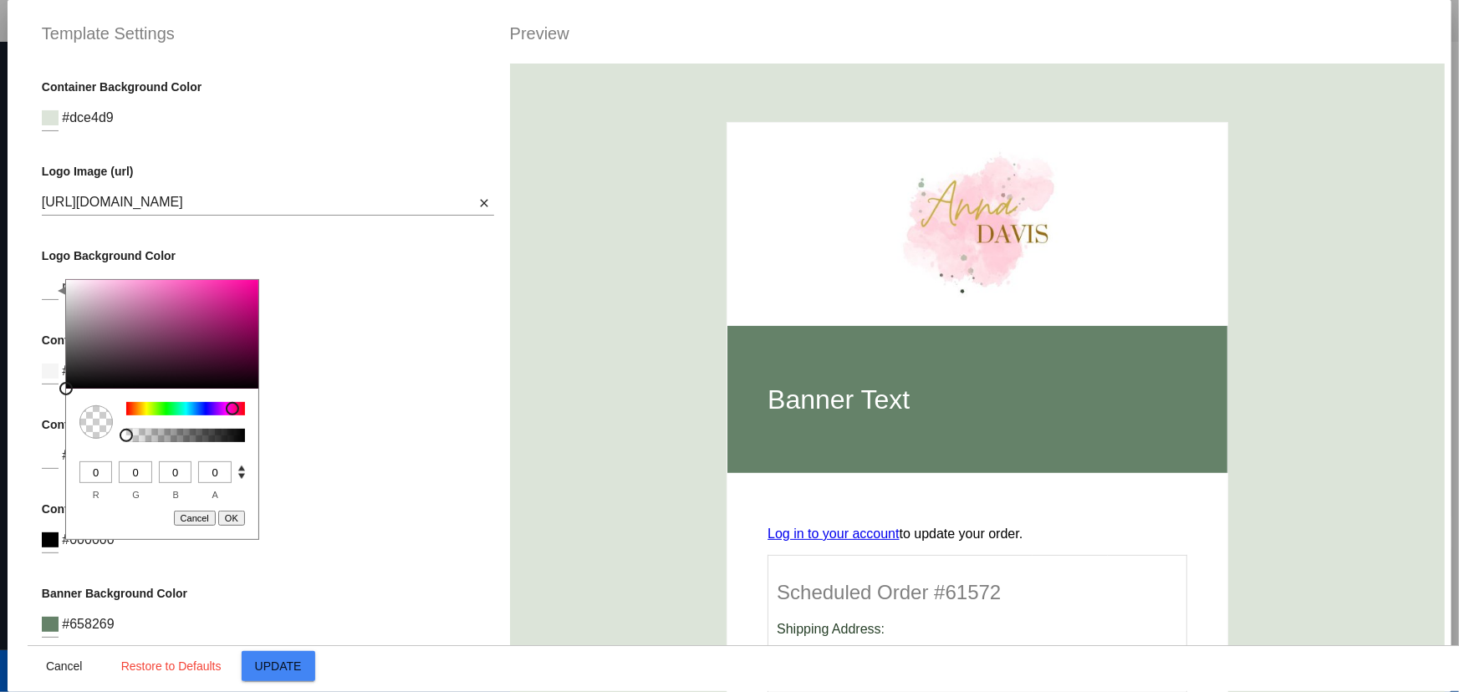
drag, startPoint x: 129, startPoint y: 409, endPoint x: 222, endPoint y: 402, distance: 93.9
click at [226, 404] on div at bounding box center [232, 408] width 13 height 13
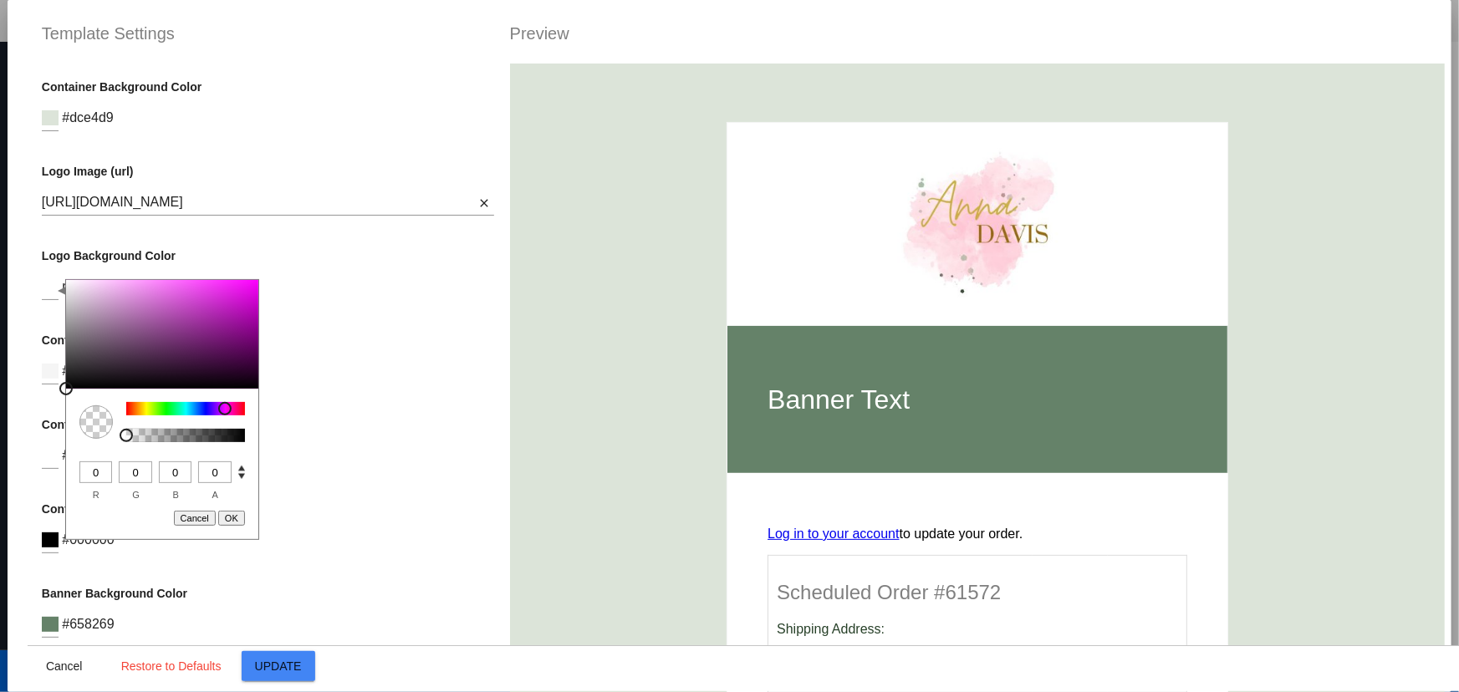
type input "249"
type input "206"
type input "249"
click at [98, 283] on div at bounding box center [162, 334] width 192 height 109
type input "208"
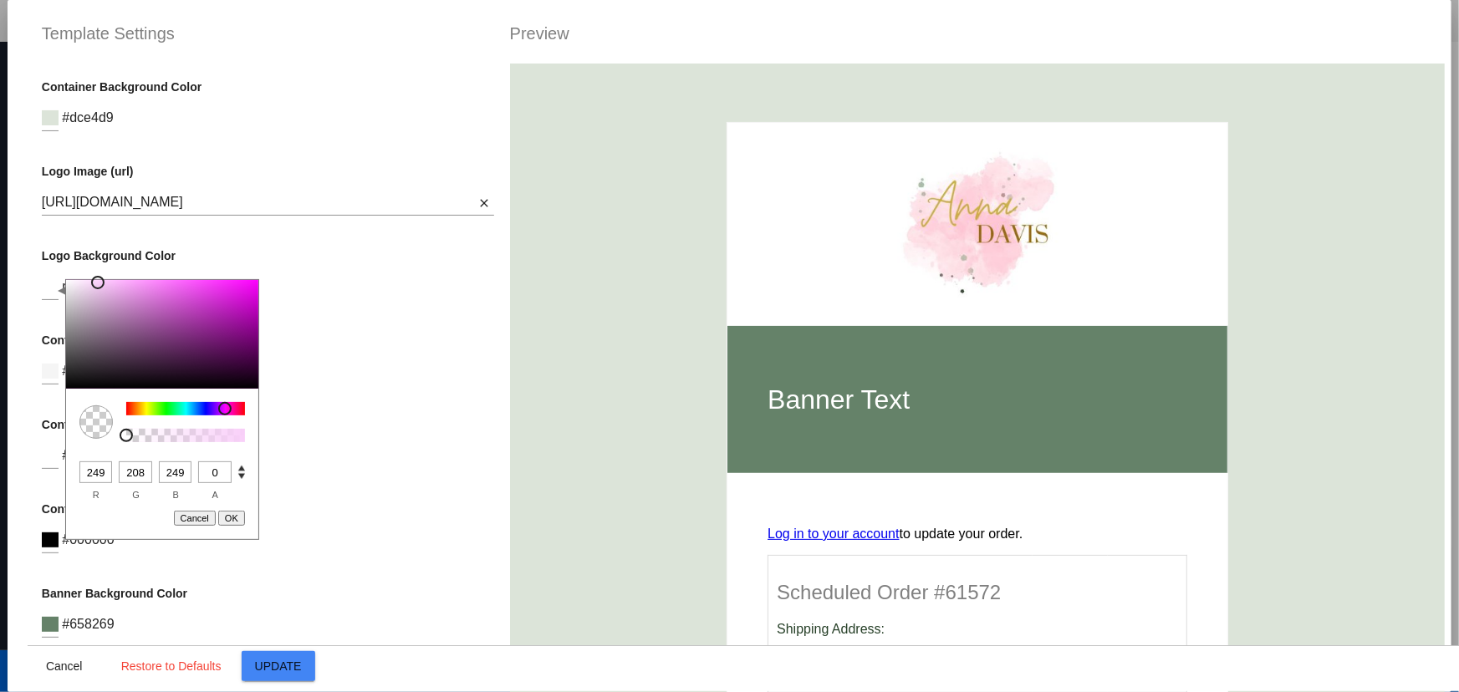
type input "251"
type input "226"
type input "251"
click at [85, 282] on div at bounding box center [162, 334] width 192 height 109
click at [376, 339] on p "Content Table Color" at bounding box center [268, 340] width 453 height 13
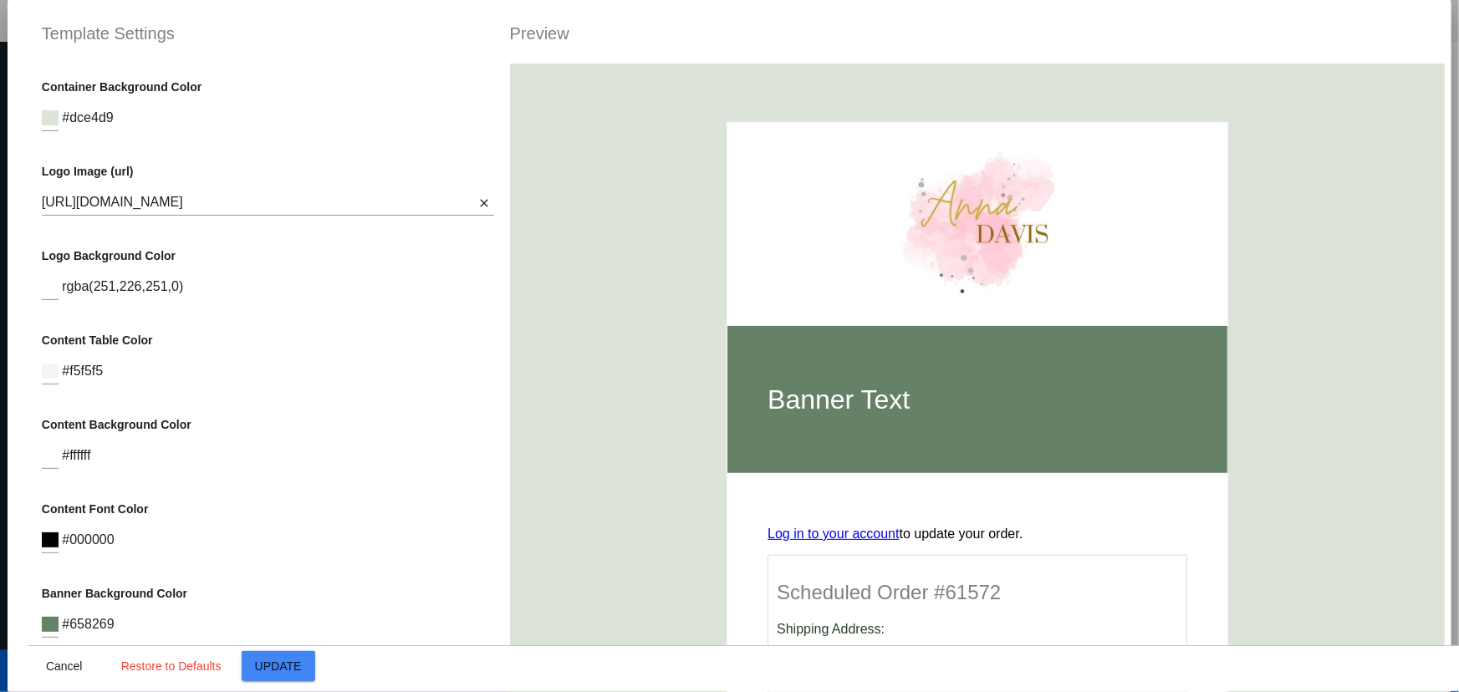
click at [91, 290] on span "rgba(251,226,251,0)" at bounding box center [122, 286] width 121 height 14
drag, startPoint x: 332, startPoint y: 329, endPoint x: 90, endPoint y: 295, distance: 244.0
click at [330, 329] on div "Container Background Color #dce4d9 Logo Image (url) https://i.postimg.cc/rmQT6g…" at bounding box center [268, 410] width 481 height 692
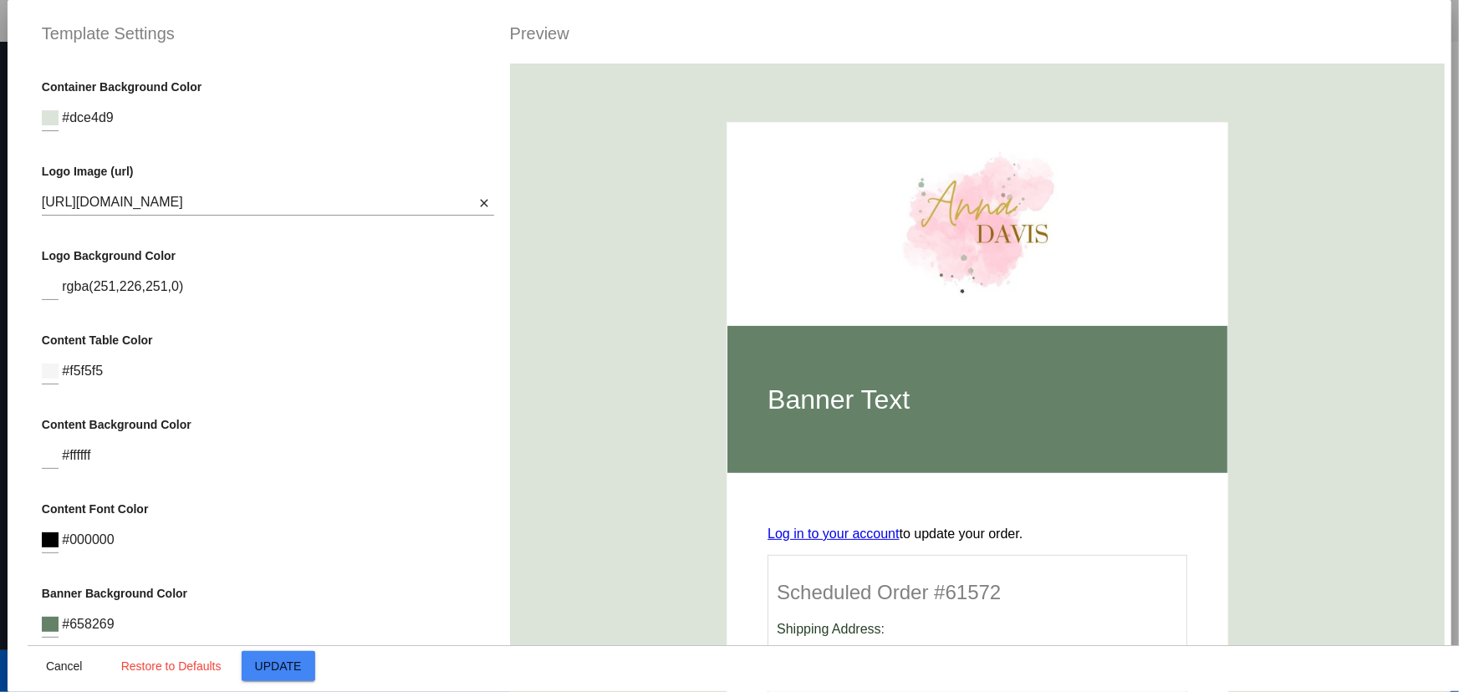
click at [38, 284] on div "Container Background Color #dce4d9 Logo Image (url) https://i.postimg.cc/rmQT6g…" at bounding box center [268, 410] width 481 height 692
click at [53, 288] on div "C M Y K A 300 76 94 0 H S L A 251 226 251 0 R G B A #fbe2fb Hex Cancel OK" at bounding box center [50, 281] width 17 height 38
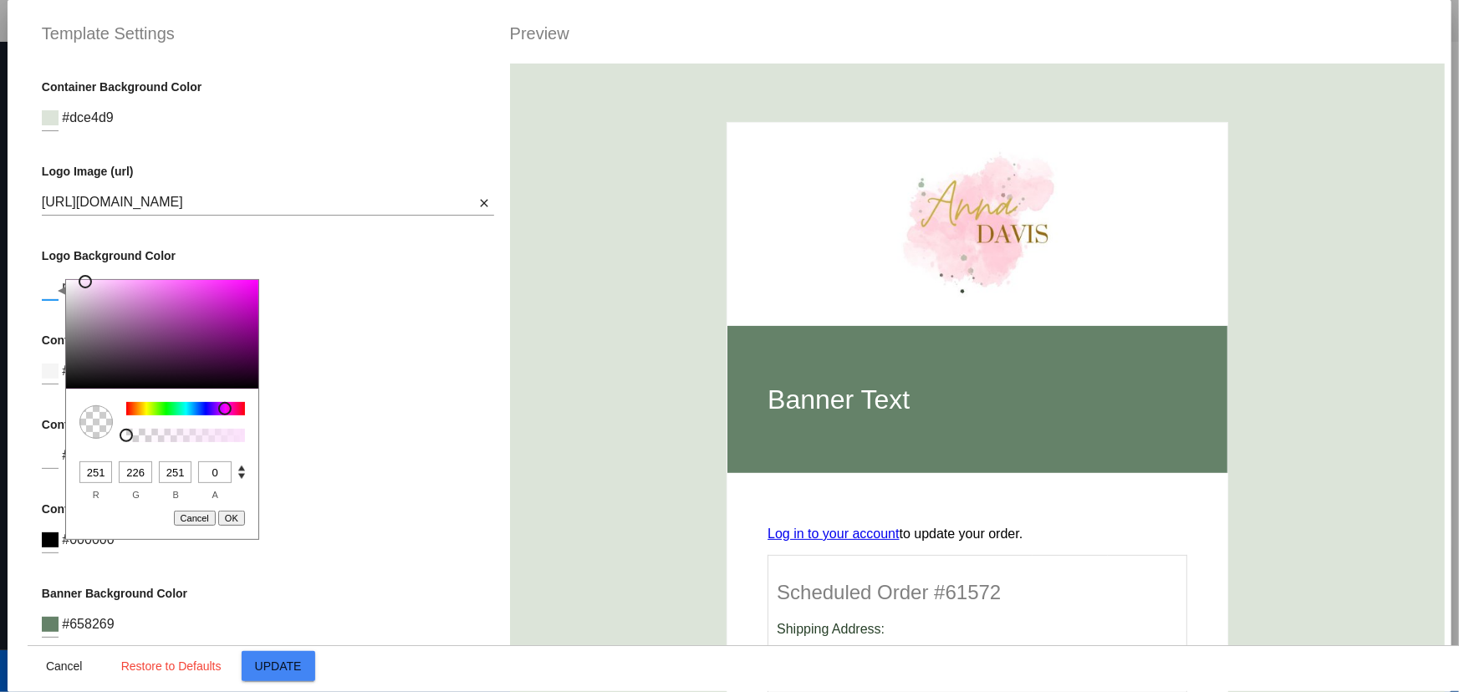
type input "253"
type input "233"
type input "253"
type input "247"
type input "224"
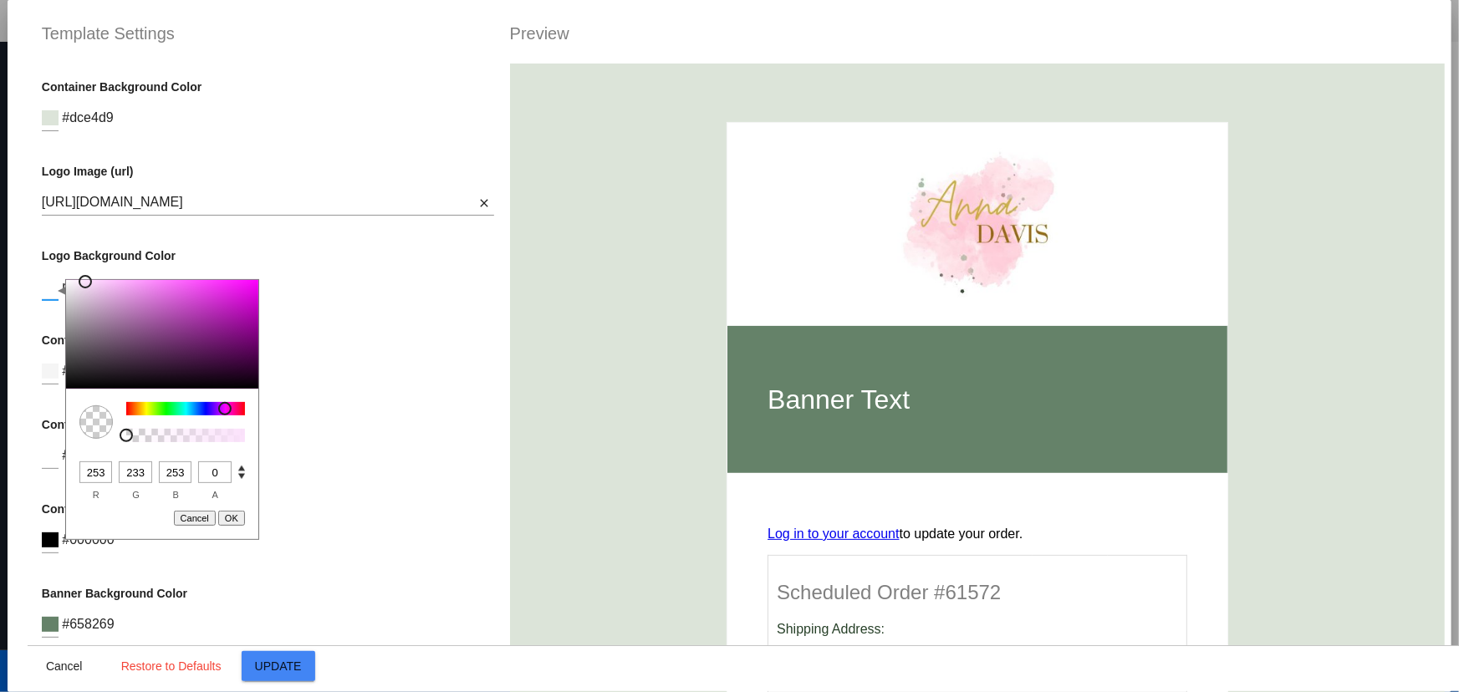
type input "247"
type input "239"
type input "214"
type input "239"
type input "236"
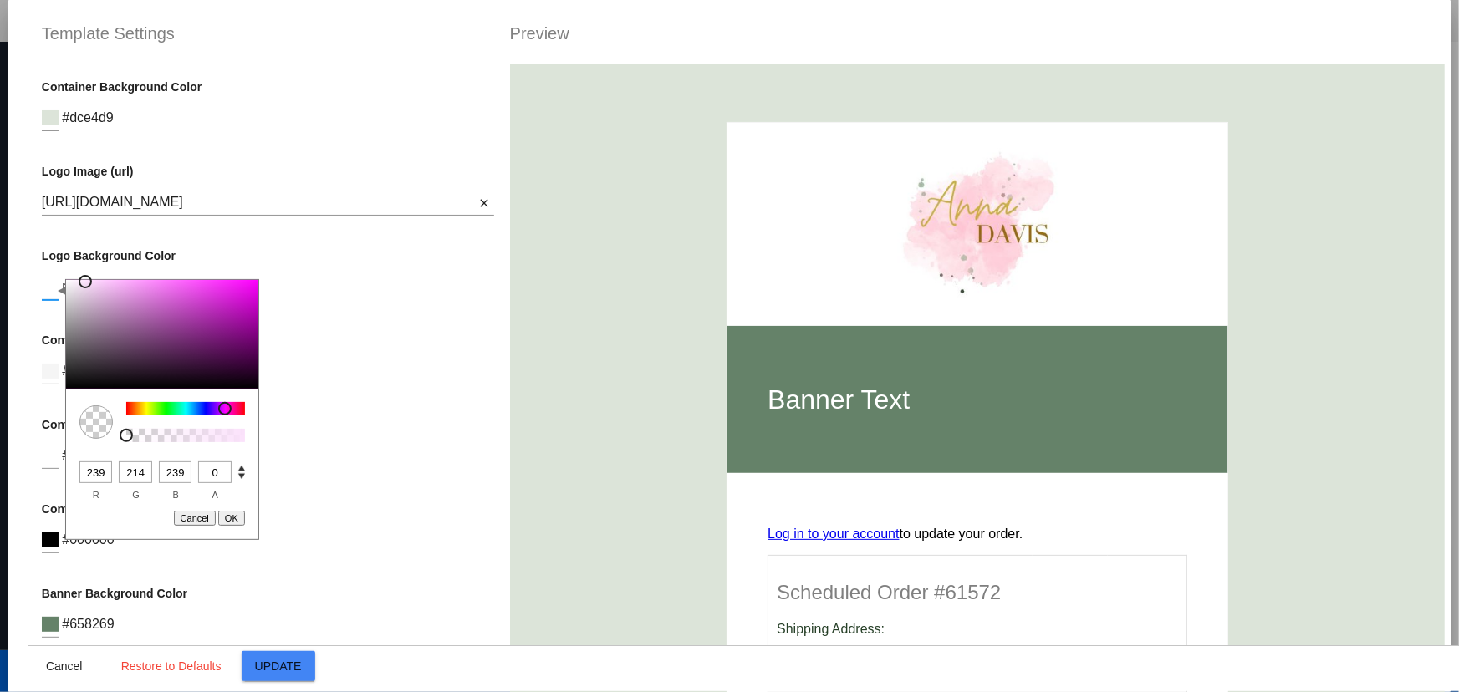
type input "207"
type input "236"
type input "232"
type input "201"
type input "232"
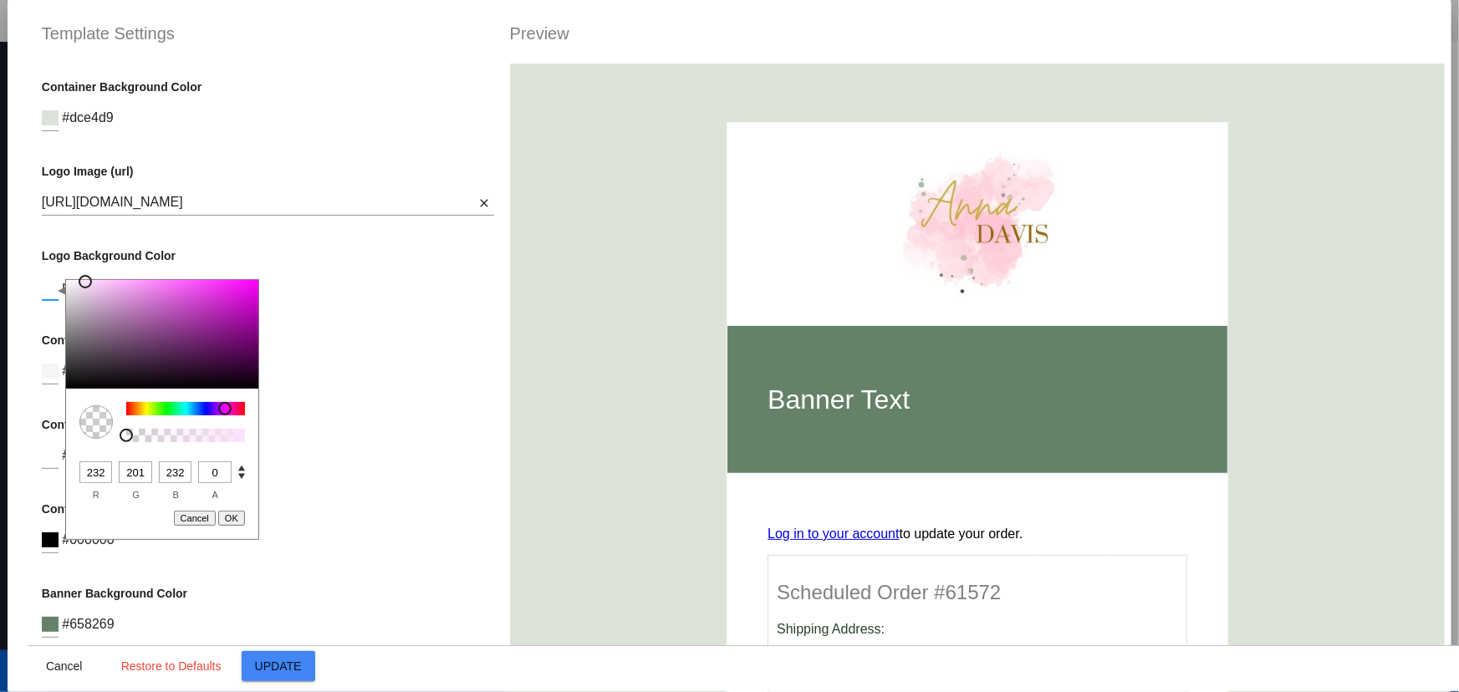
type input "200"
type input "228"
type input "195"
type input "228"
type input "226"
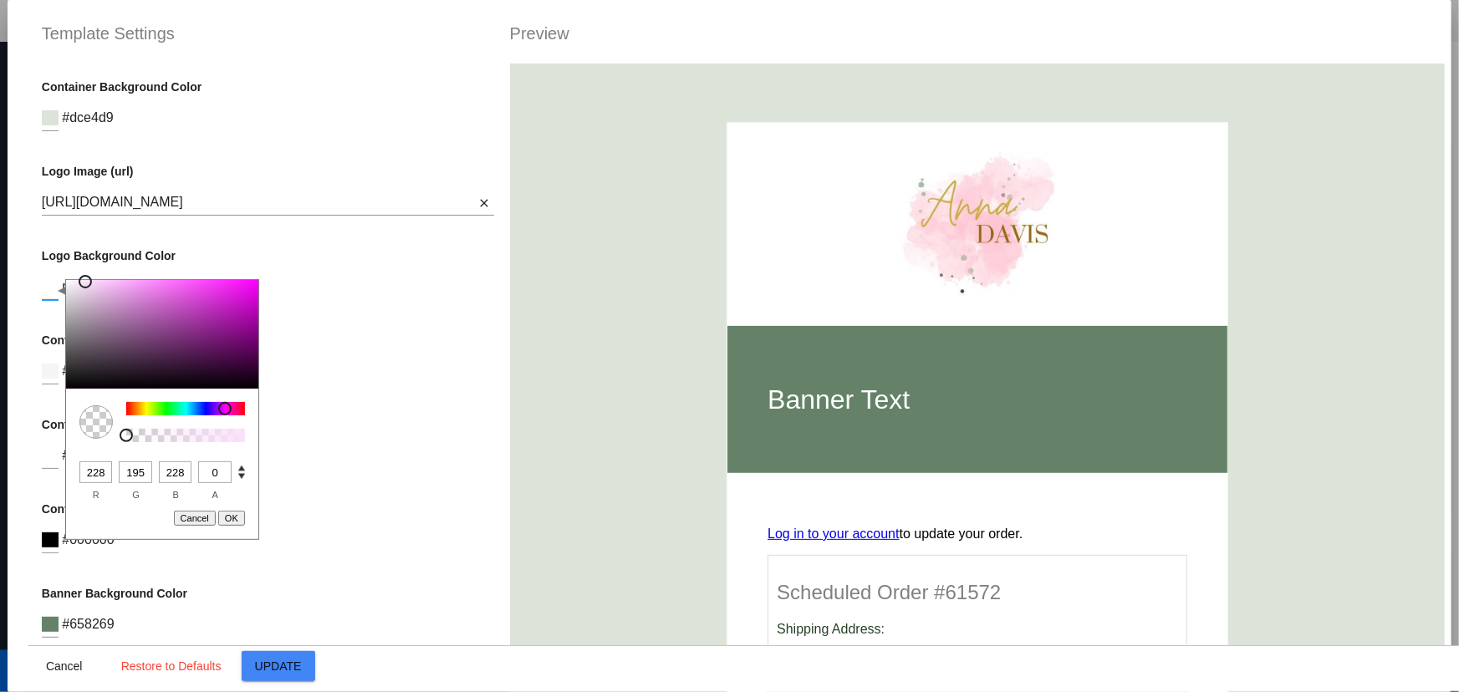
type input "192"
type input "226"
type input "224"
type input "190"
type input "224"
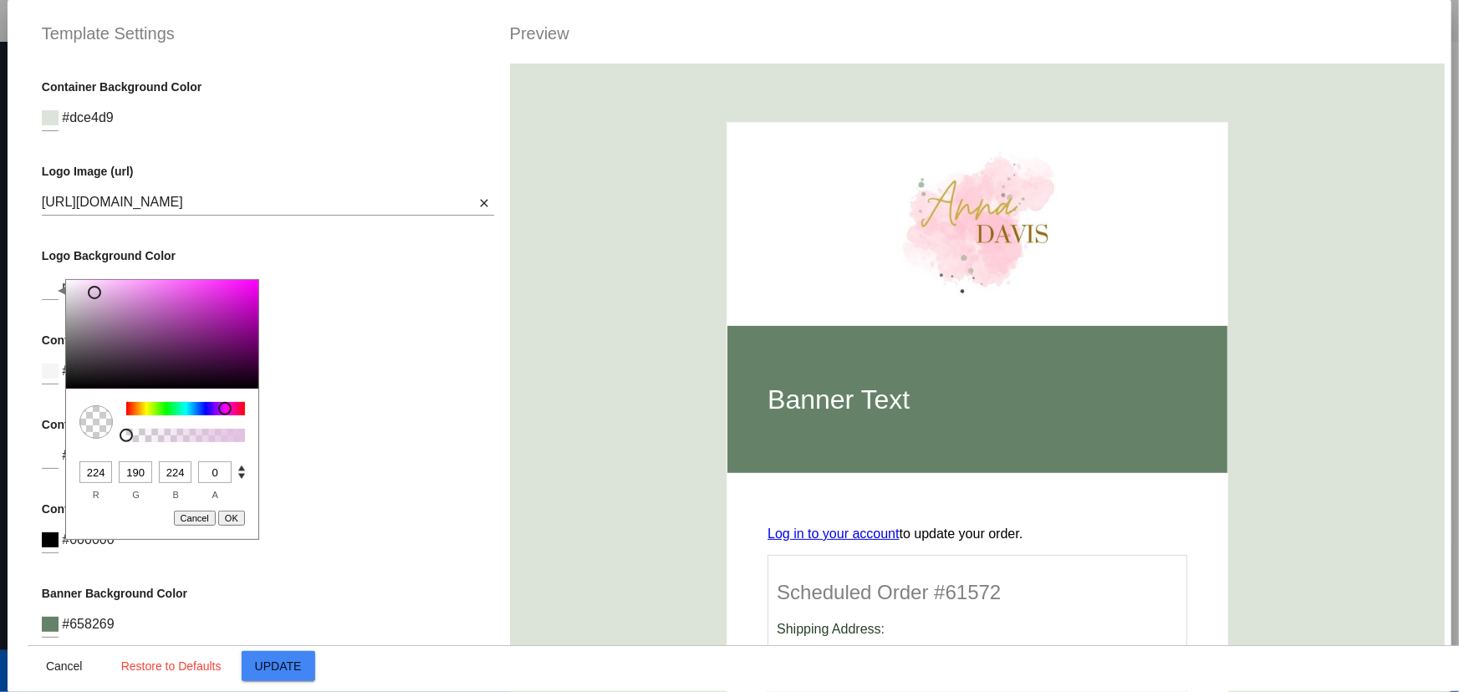
type input "220"
type input "186"
type input "220"
type input "216"
type input "183"
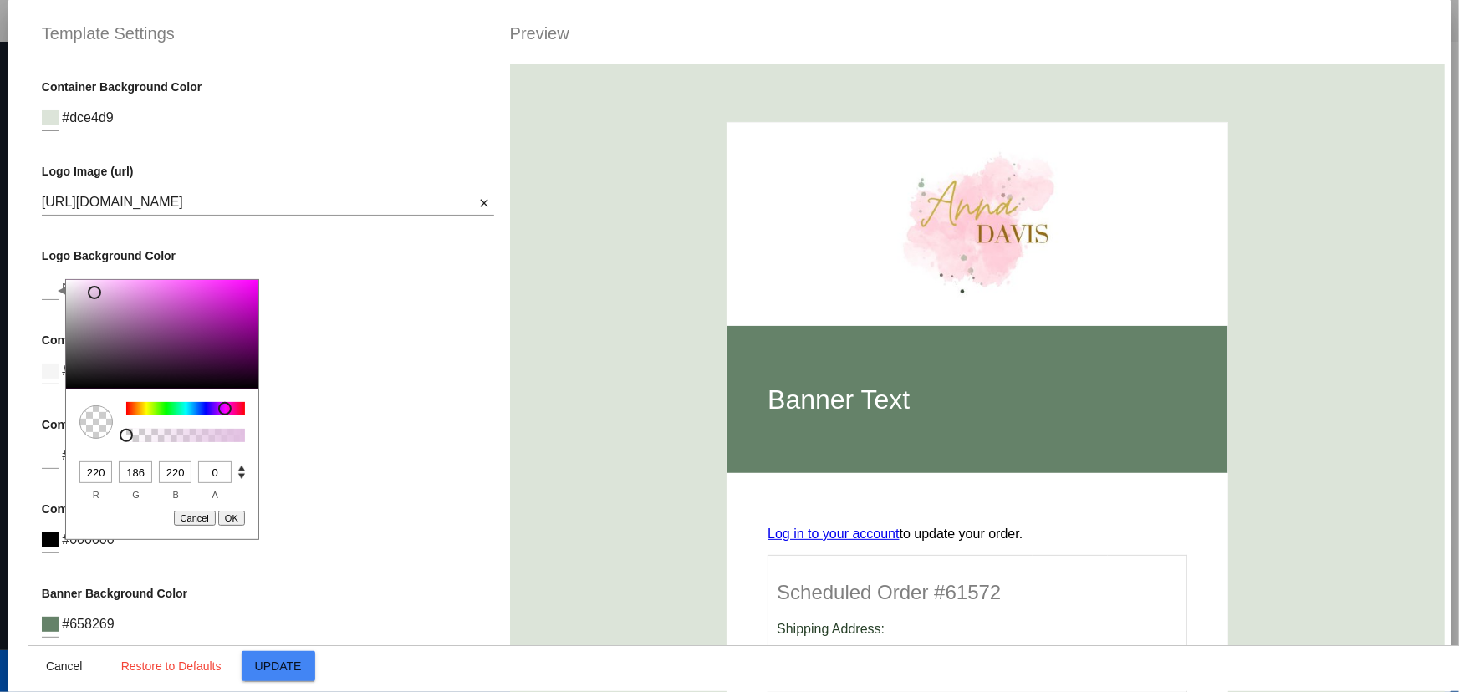
type input "216"
type input "210"
type input "177"
type input "210"
type input "202"
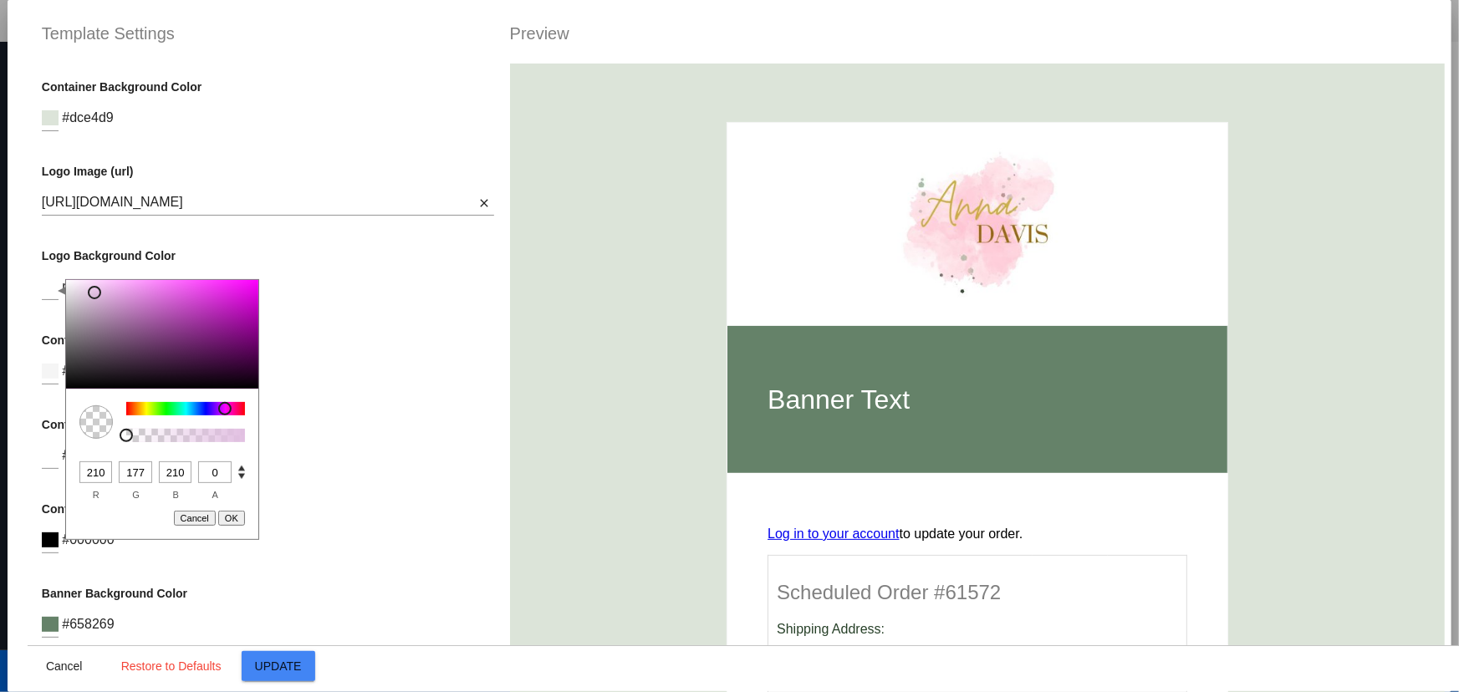
type input "170"
type input "202"
type input "198"
type input "167"
type input "198"
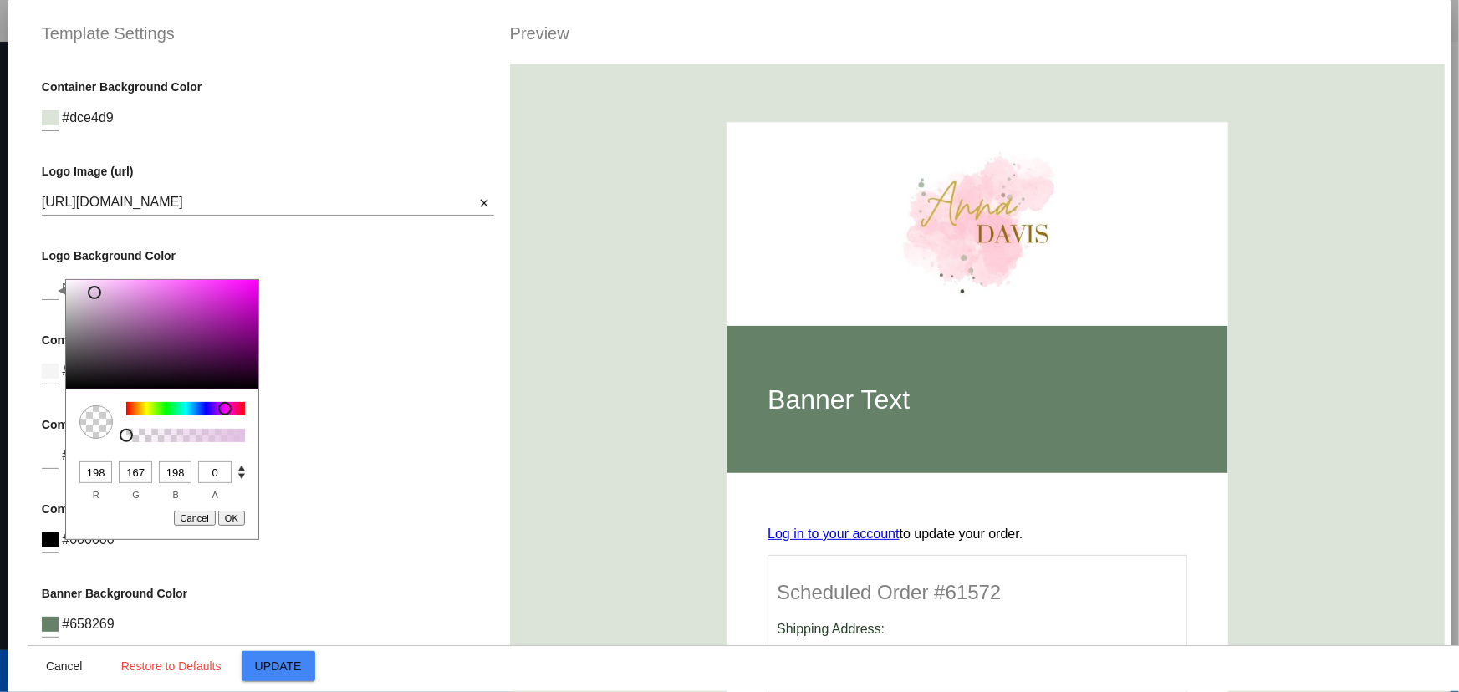
type input "194"
type input "163"
type input "194"
drag, startPoint x: 81, startPoint y: 281, endPoint x: 97, endPoint y: 306, distance: 29.7
click at [97, 306] on div at bounding box center [96, 305] width 13 height 13
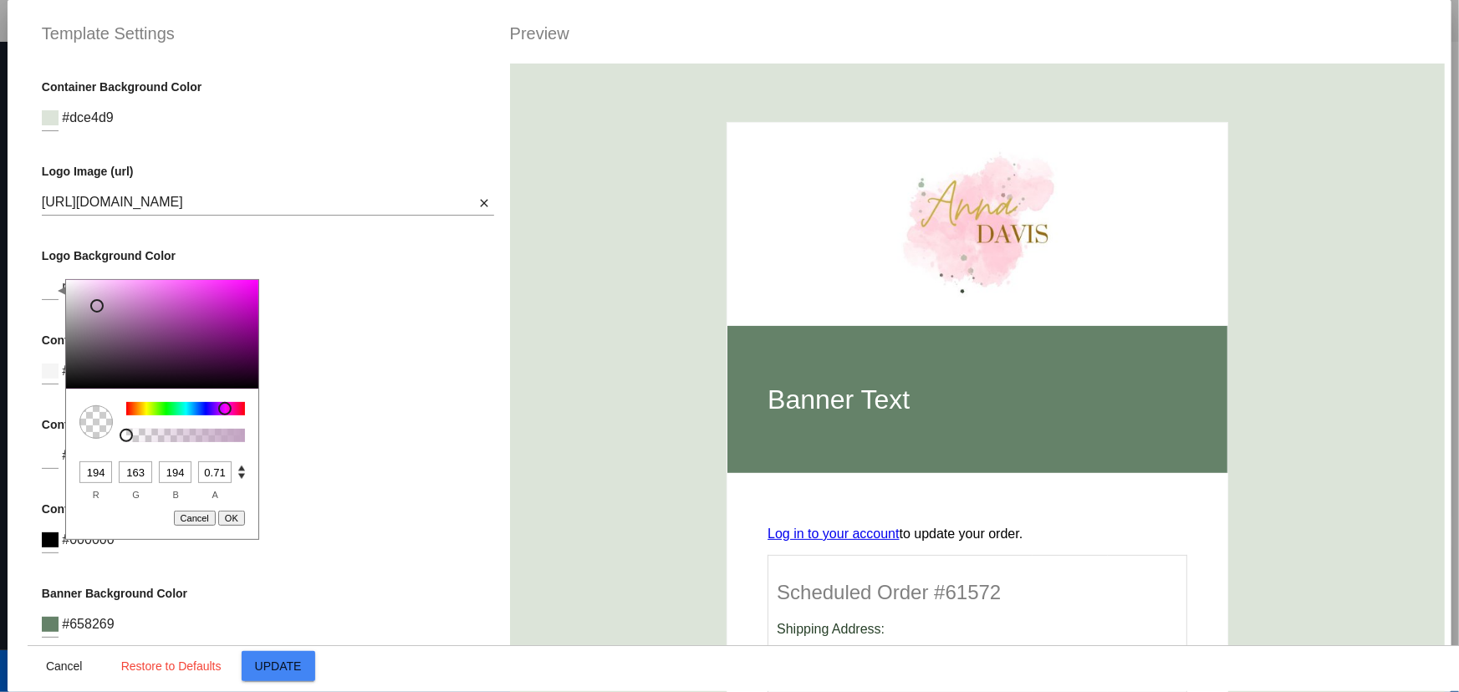
type input "1"
drag, startPoint x: 126, startPoint y: 431, endPoint x: 308, endPoint y: 431, distance: 181.4
click at [308, 431] on div "Container Background Color #dce4d9 Logo Image (url) https://i.postimg.cc/rmQT6g…" at bounding box center [268, 410] width 481 height 692
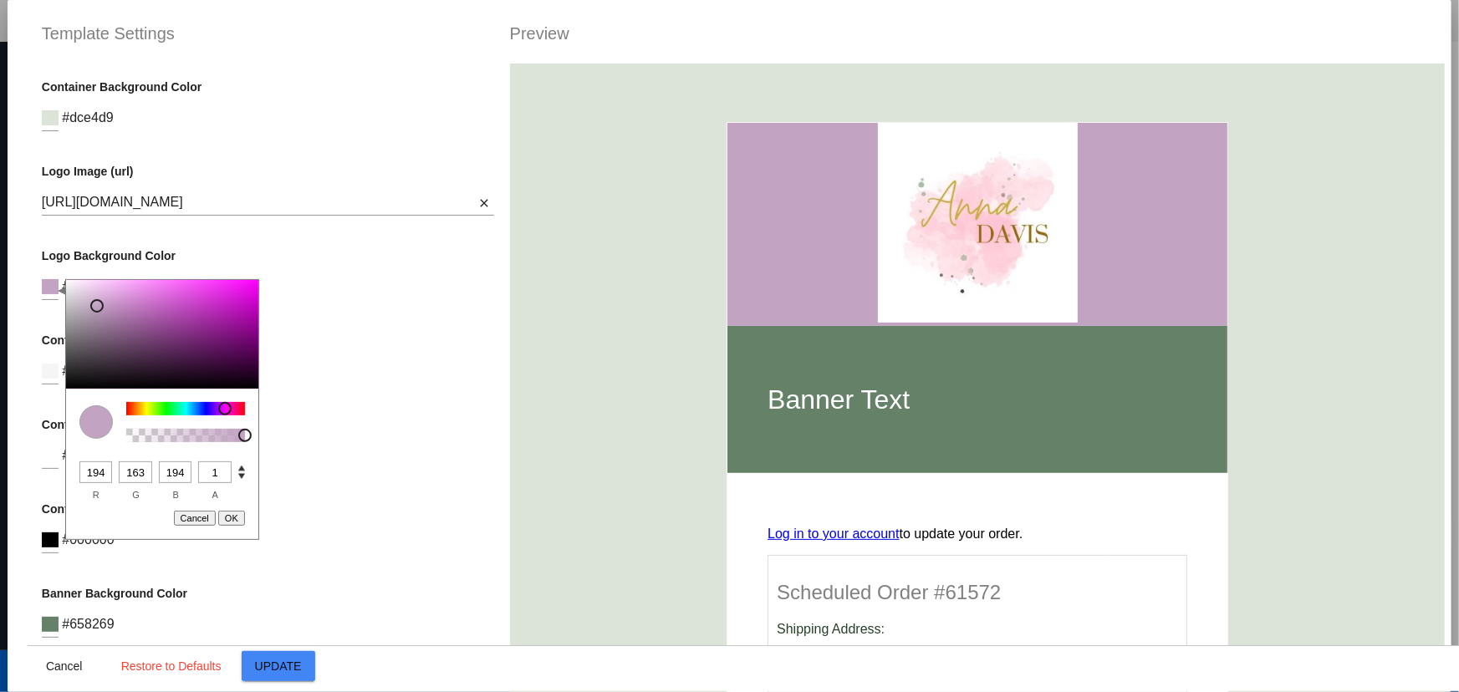
click at [374, 395] on div "Content Table Color #f5f5f5" at bounding box center [268, 368] width 453 height 68
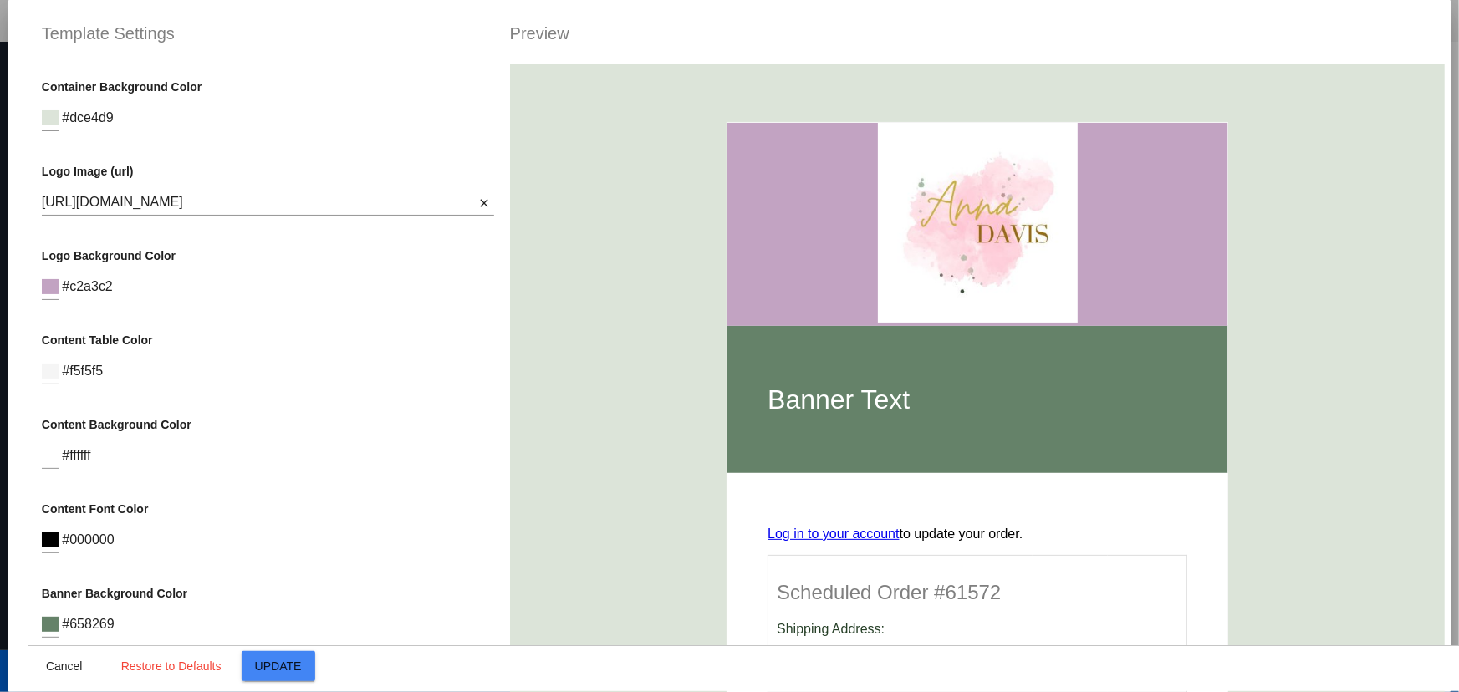
click at [90, 288] on span "#c2a3c2" at bounding box center [87, 286] width 51 height 14
copy span "c2a3c2"
click at [91, 627] on span "#658269" at bounding box center [88, 624] width 52 height 14
click at [89, 627] on span "#658269" at bounding box center [88, 624] width 52 height 14
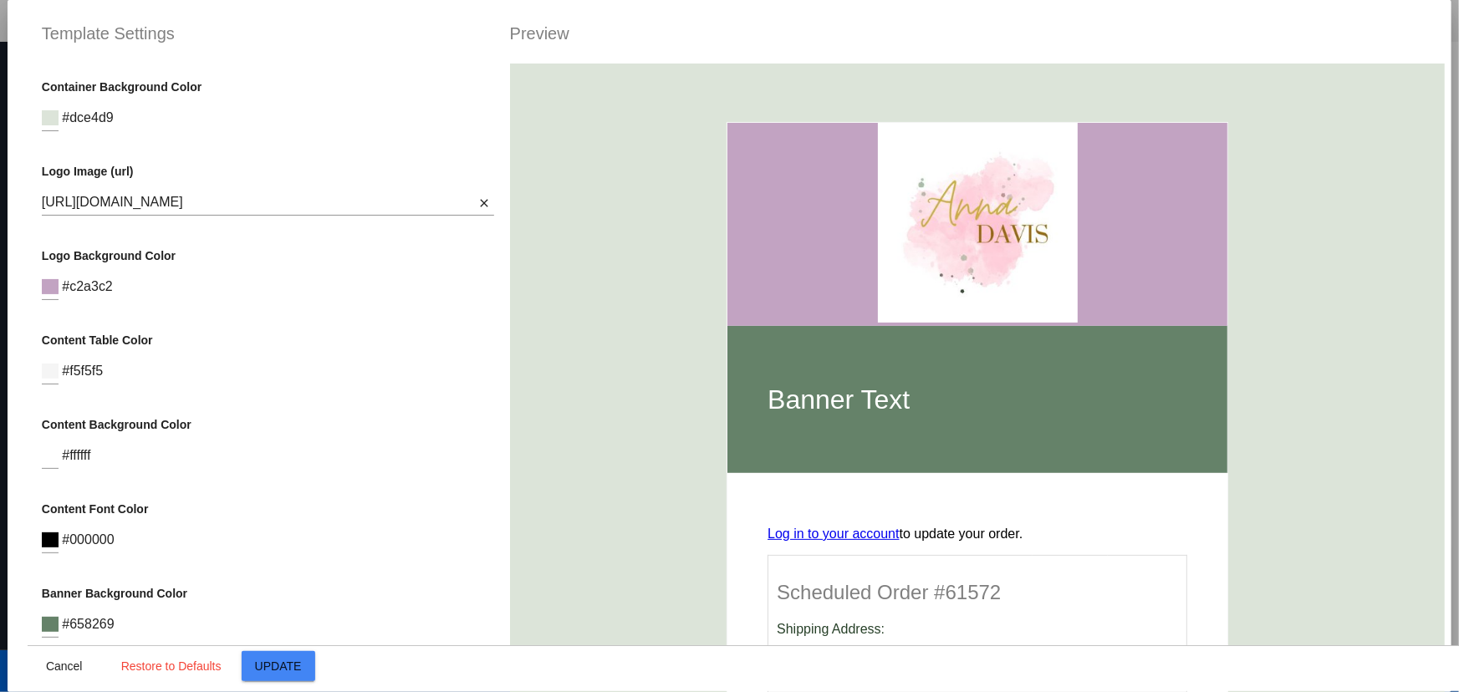
click at [90, 624] on span "#658269" at bounding box center [88, 624] width 52 height 14
click at [47, 624] on input at bounding box center [50, 624] width 17 height 15
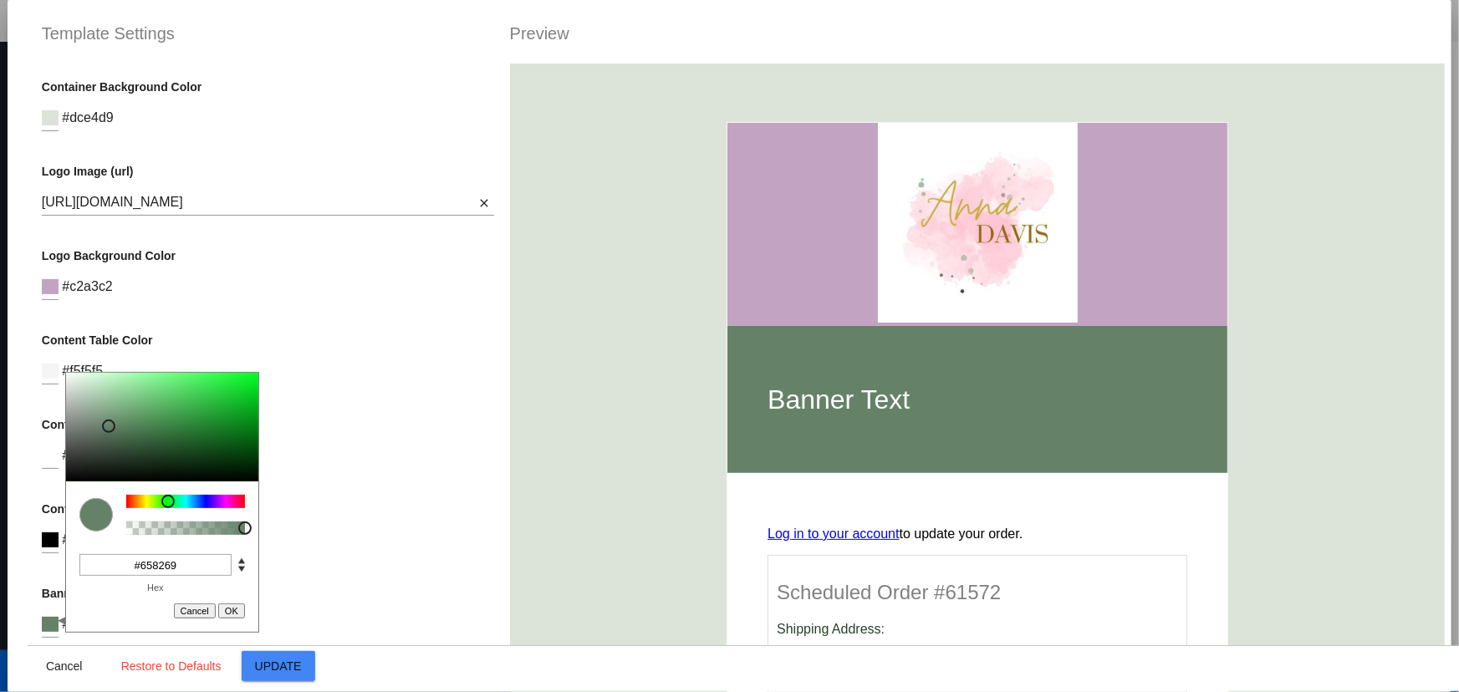
click at [150, 558] on input "#658269" at bounding box center [155, 565] width 152 height 22
paste input "c2a3c2"
click at [150, 566] on input "#65c2a3c28269" at bounding box center [155, 565] width 152 height 22
paste input "c2a3c2"
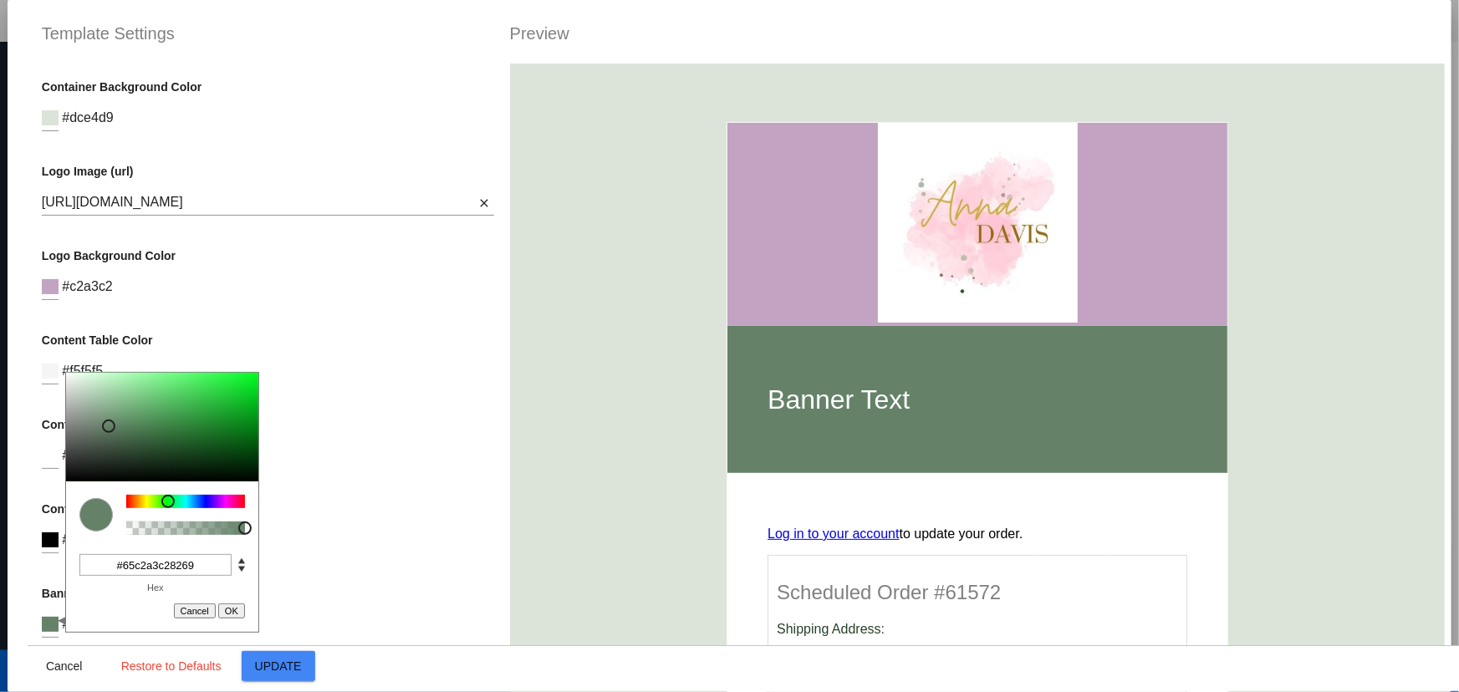
click at [150, 566] on input "#65c2a3c28269" at bounding box center [155, 565] width 152 height 22
type input "#c2a3c2"
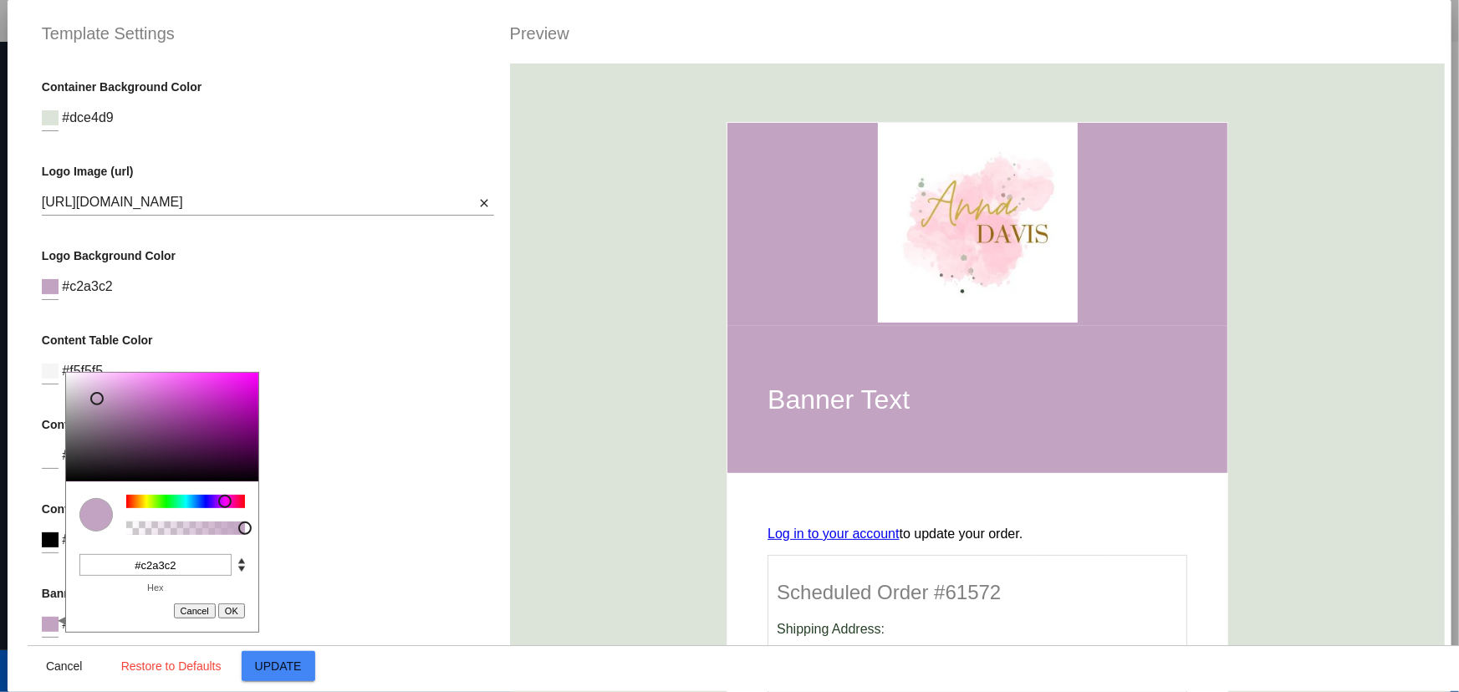
click at [300, 518] on div "Content Font Color #000000" at bounding box center [268, 536] width 453 height 68
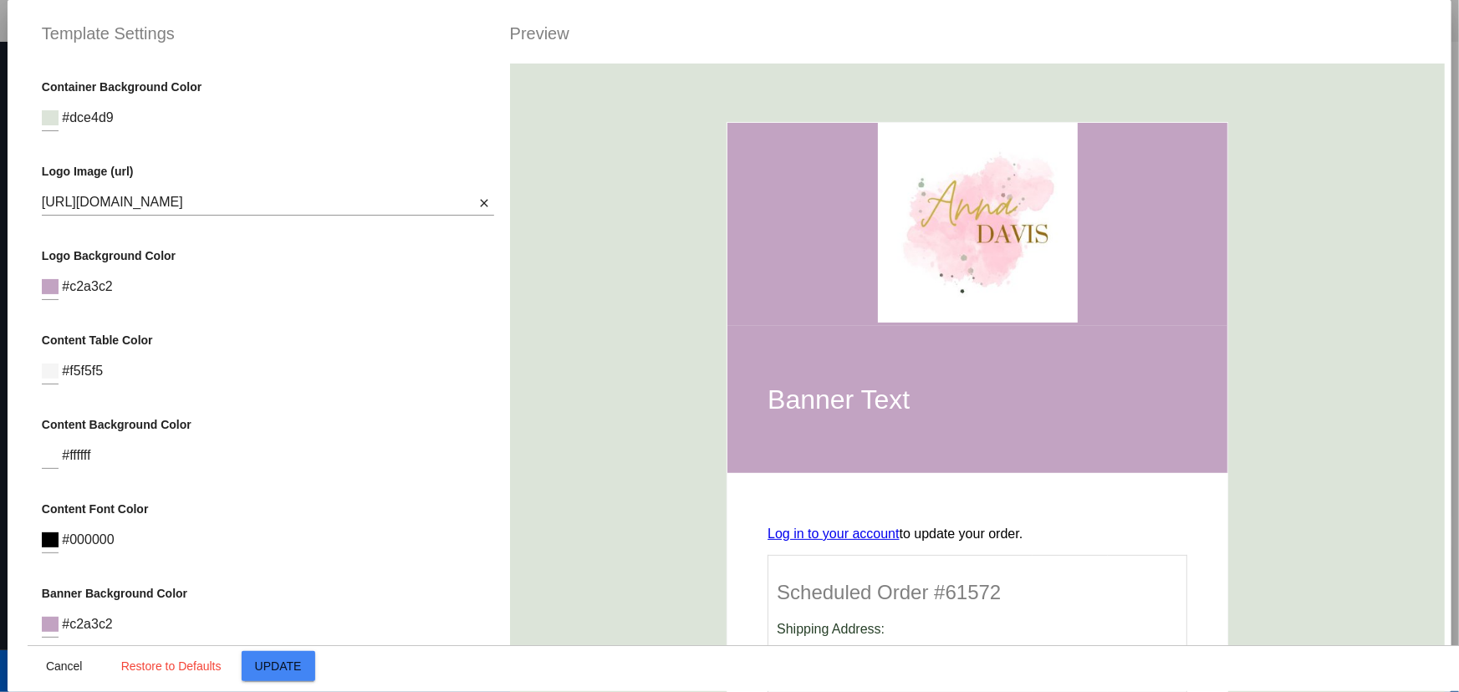
click at [1028, 293] on img at bounding box center [978, 223] width 200 height 200
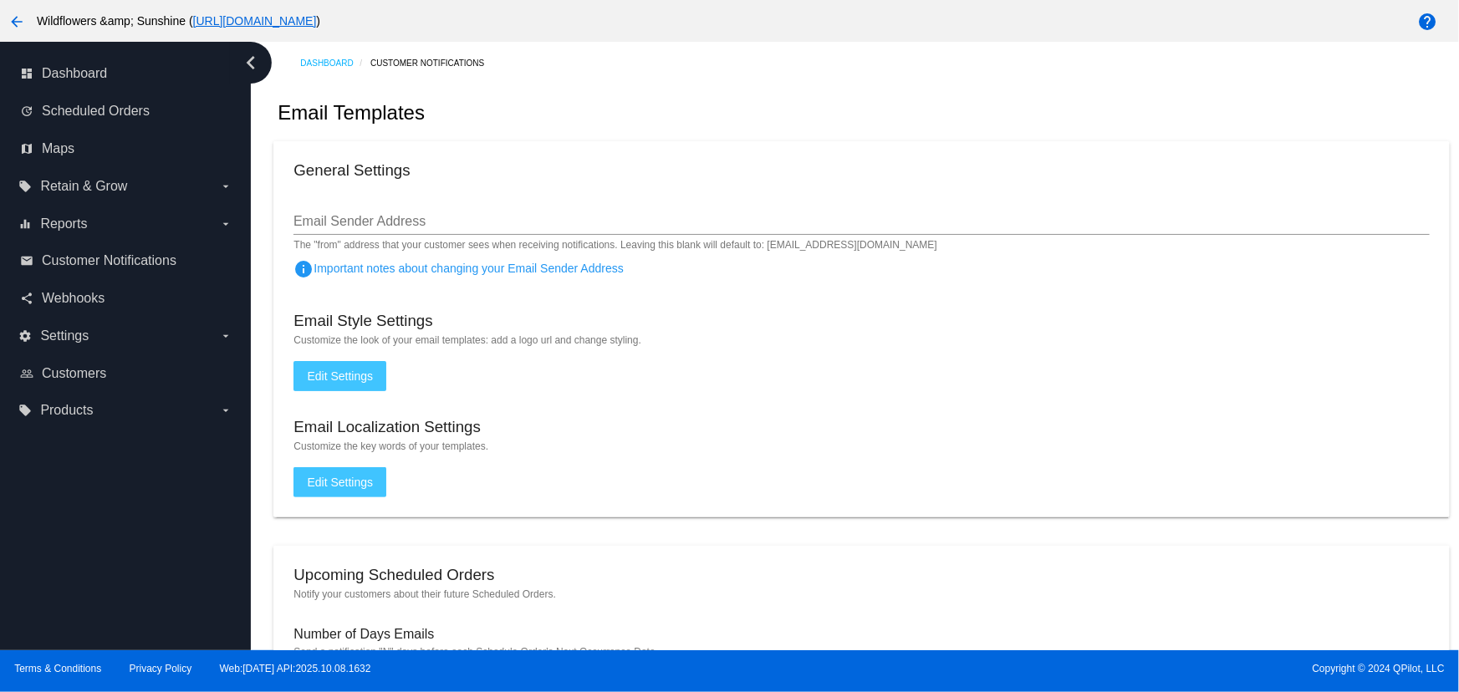
click at [354, 377] on span "Edit Settings" at bounding box center [340, 375] width 66 height 13
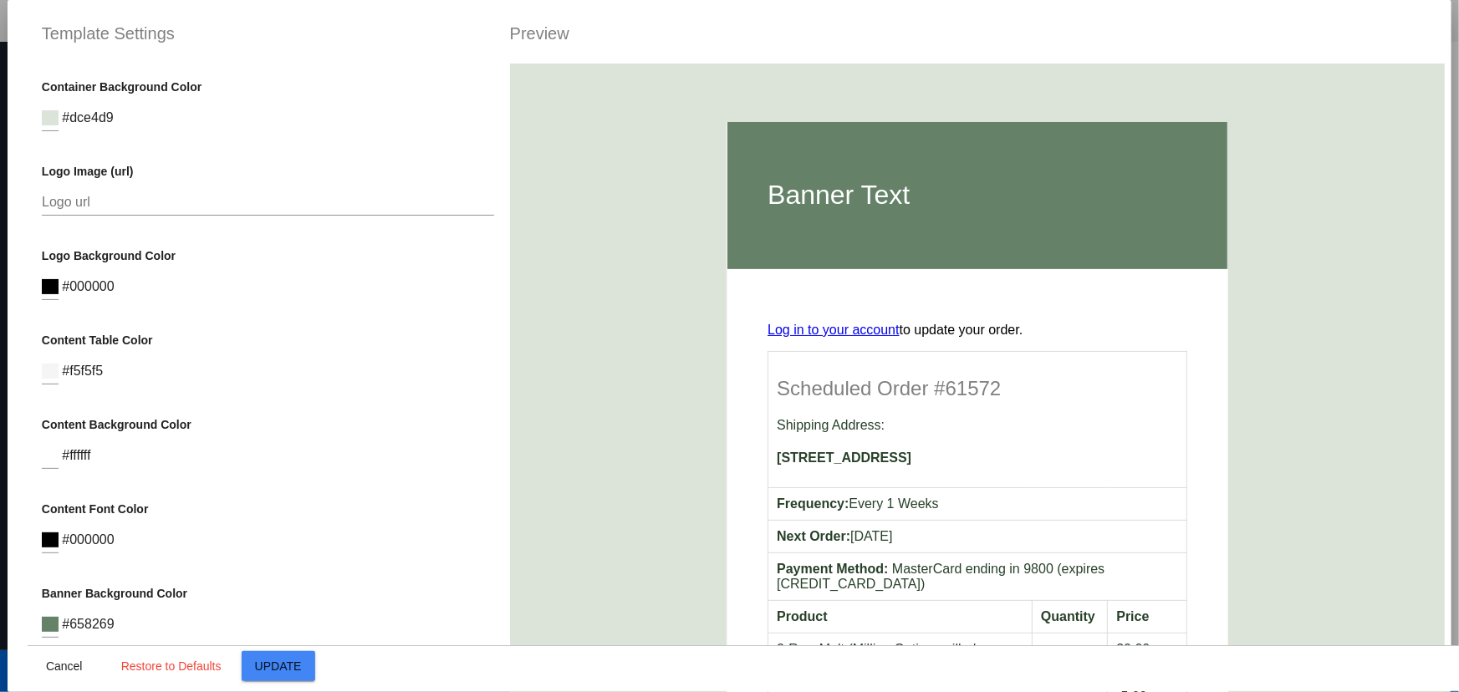
click at [208, 217] on div "Logo url" at bounding box center [268, 205] width 453 height 54
click at [204, 206] on input "Logo url" at bounding box center [268, 202] width 453 height 15
paste input "c2a3c2"
type input "c2a3c2"
paste input "https://i.postimg.cc/rmQT6gtb/Untitled-design.jpg"
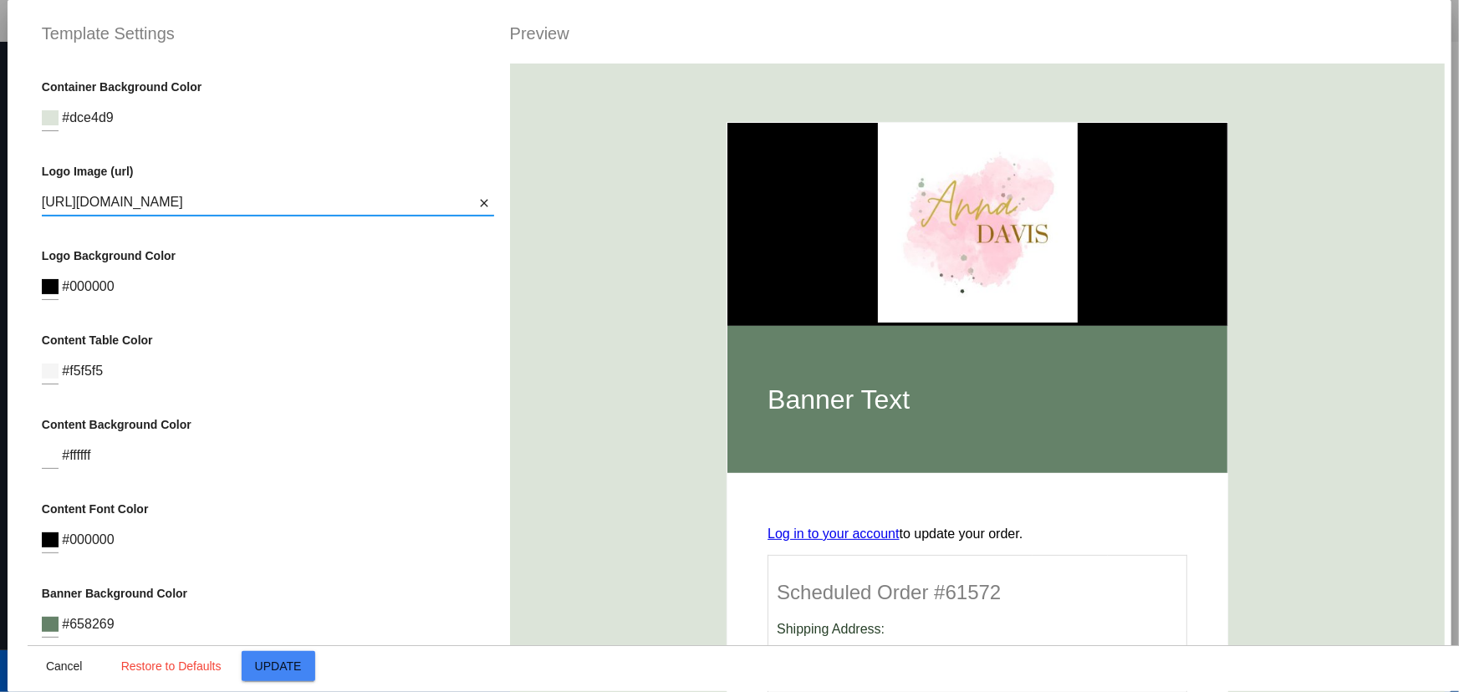
type input "https://i.postimg.cc/rmQT6gtb/Untitled-design.jpg"
click at [50, 282] on input at bounding box center [50, 286] width 17 height 15
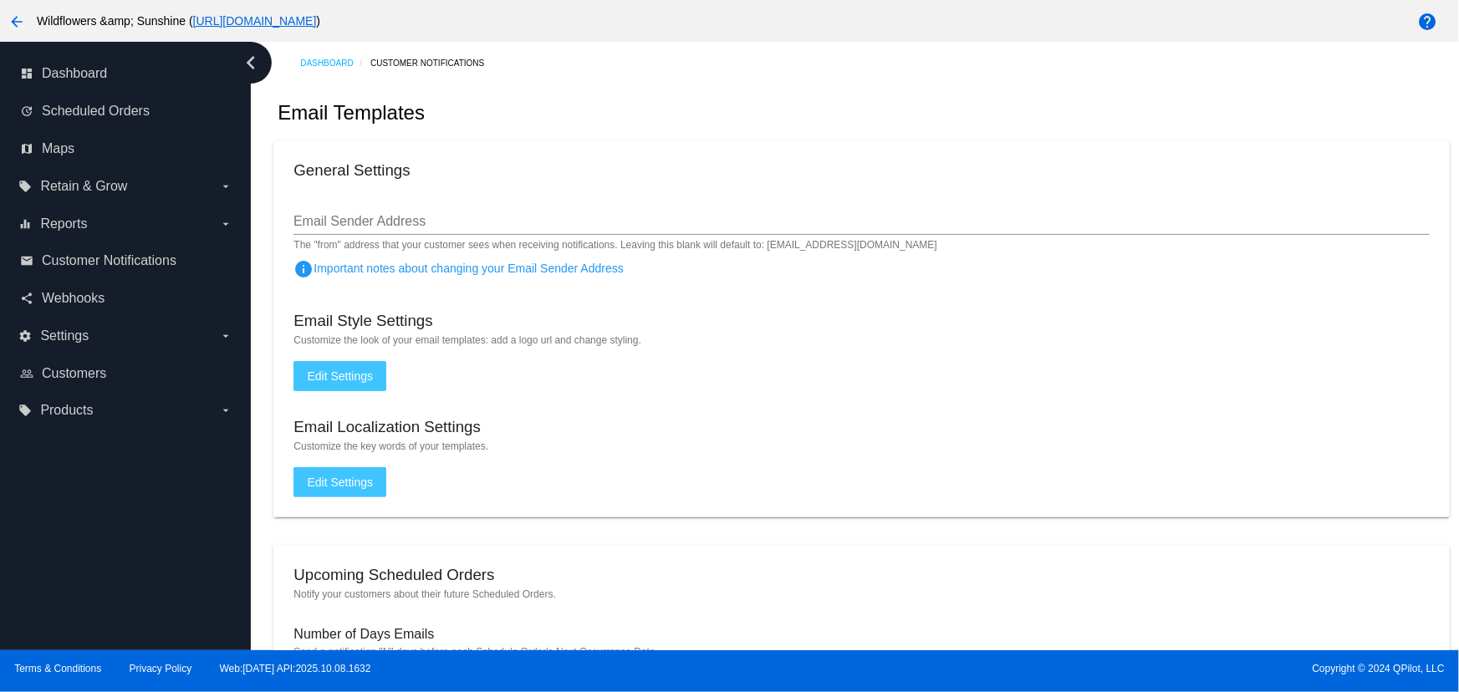
click at [350, 381] on span "Edit Settings" at bounding box center [340, 375] width 66 height 13
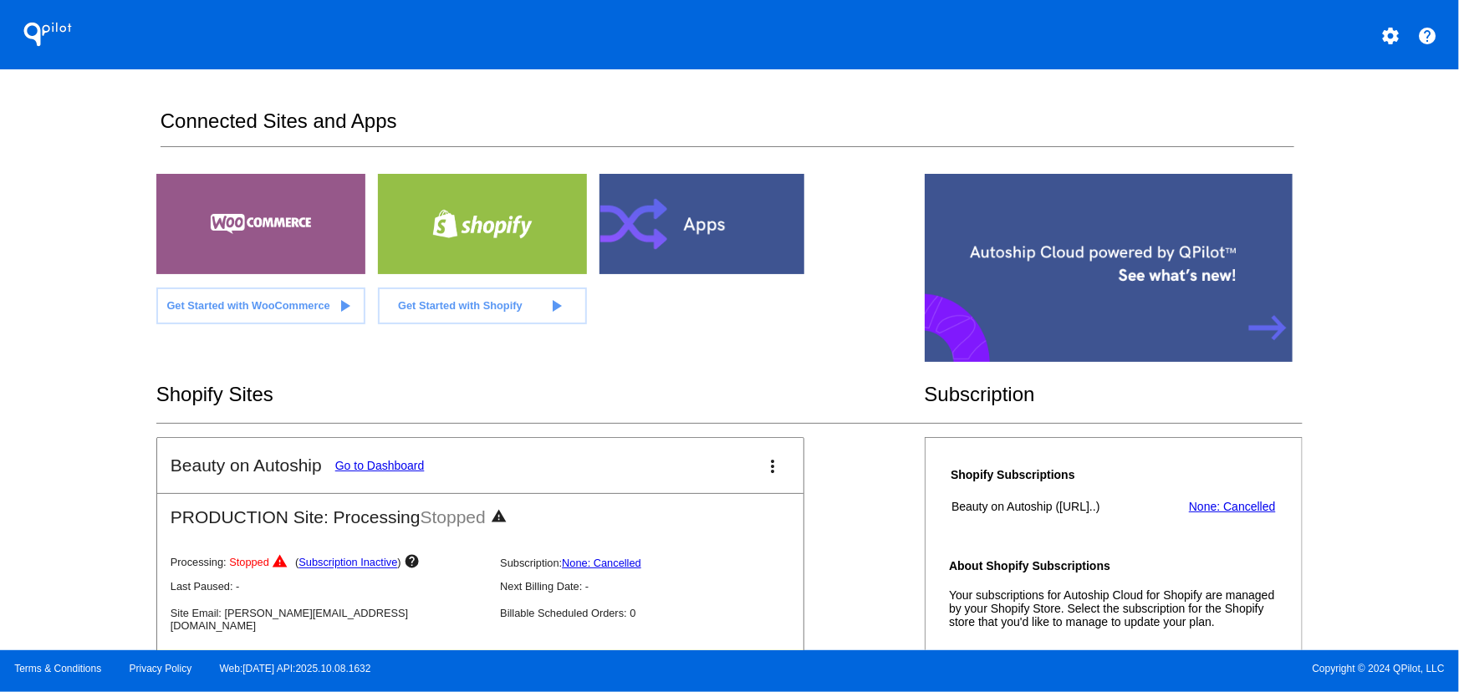
drag, startPoint x: 1404, startPoint y: 166, endPoint x: 1309, endPoint y: 136, distance: 99.9
click at [1399, 163] on div "QPilot settings help Connected Sites and Apps Get Started with WooCommerce play…" at bounding box center [729, 325] width 1459 height 650
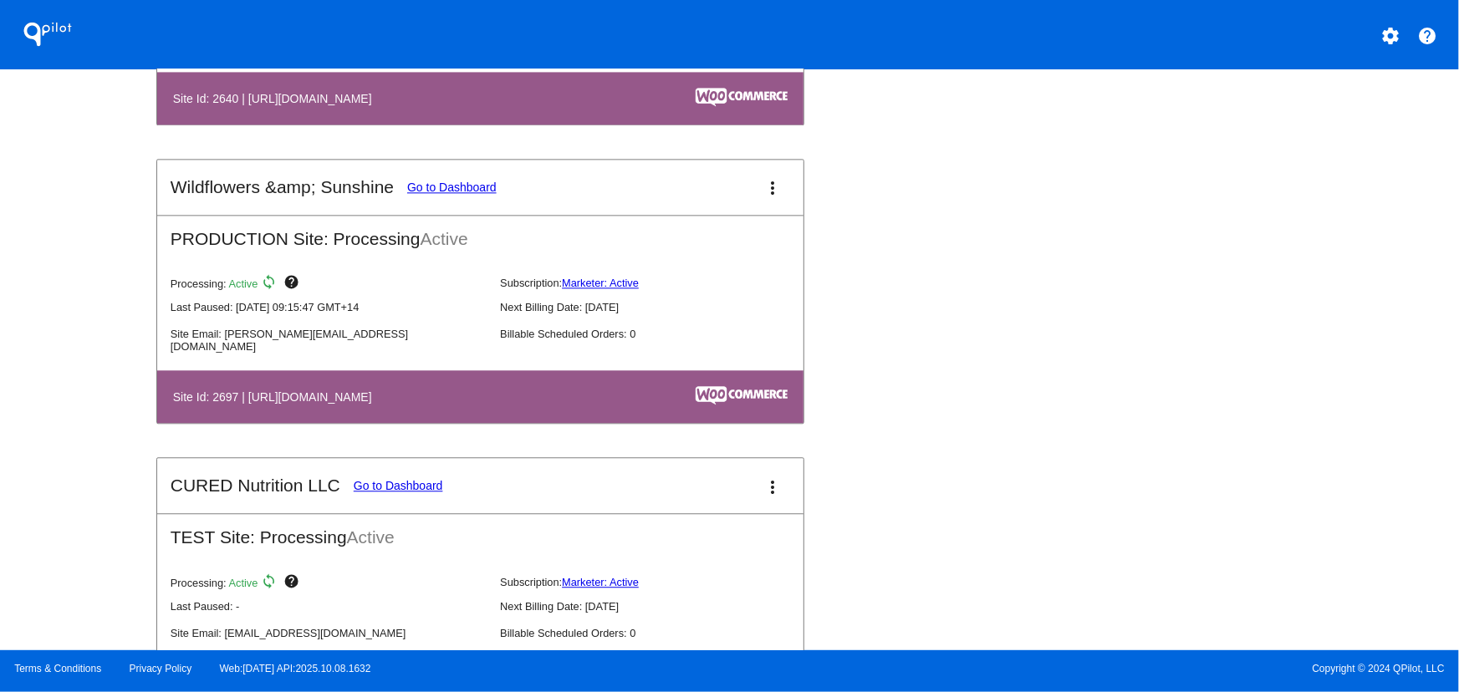
scroll to position [4829, 0]
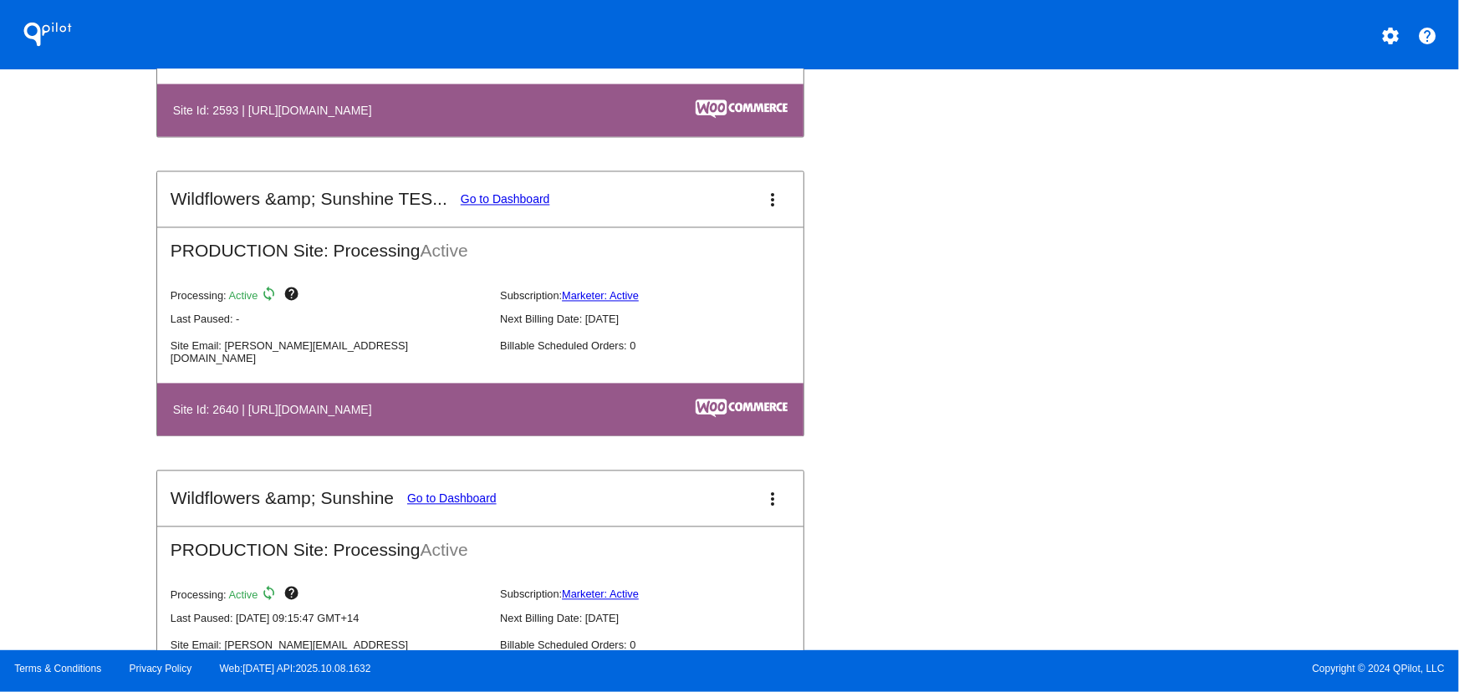
click at [768, 497] on mat-icon "more_vert" at bounding box center [773, 500] width 20 height 20
click at [725, 505] on span "dashboard" at bounding box center [710, 501] width 64 height 8
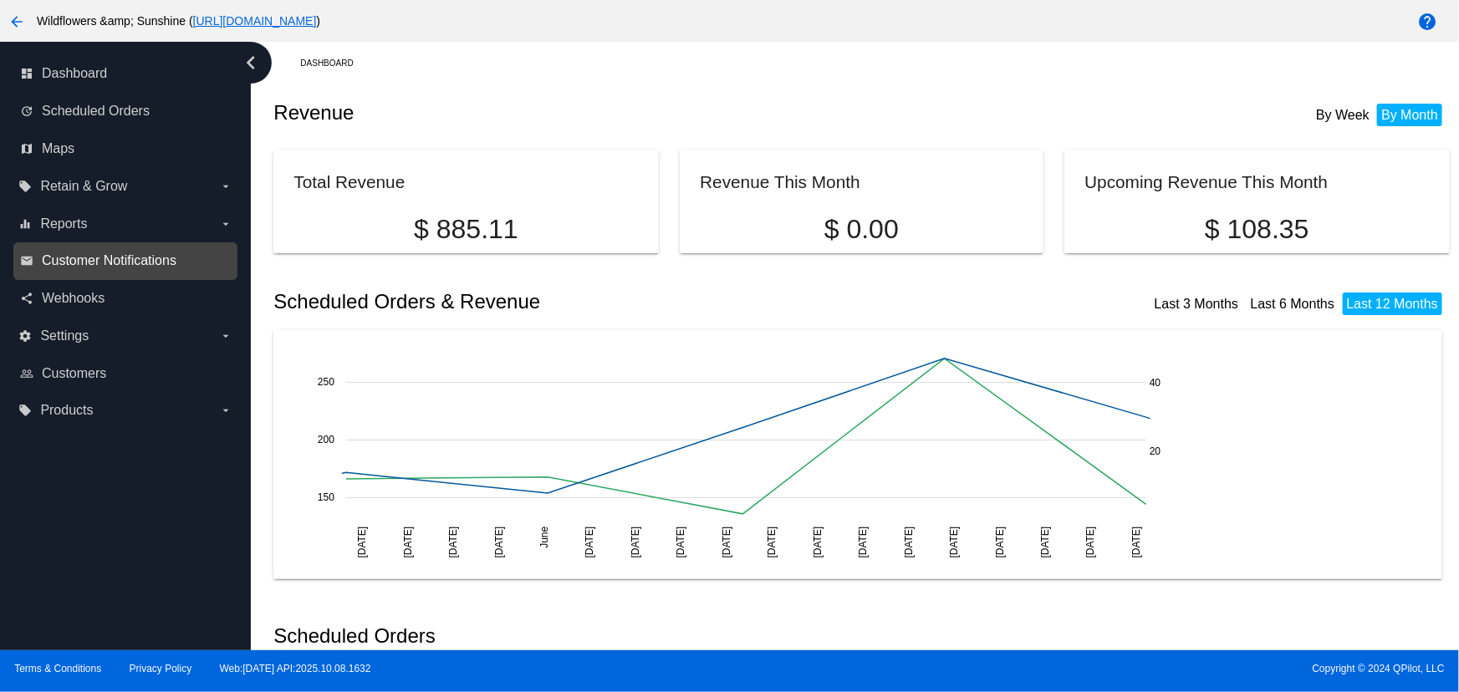
click at [126, 256] on span "Customer Notifications" at bounding box center [109, 260] width 135 height 15
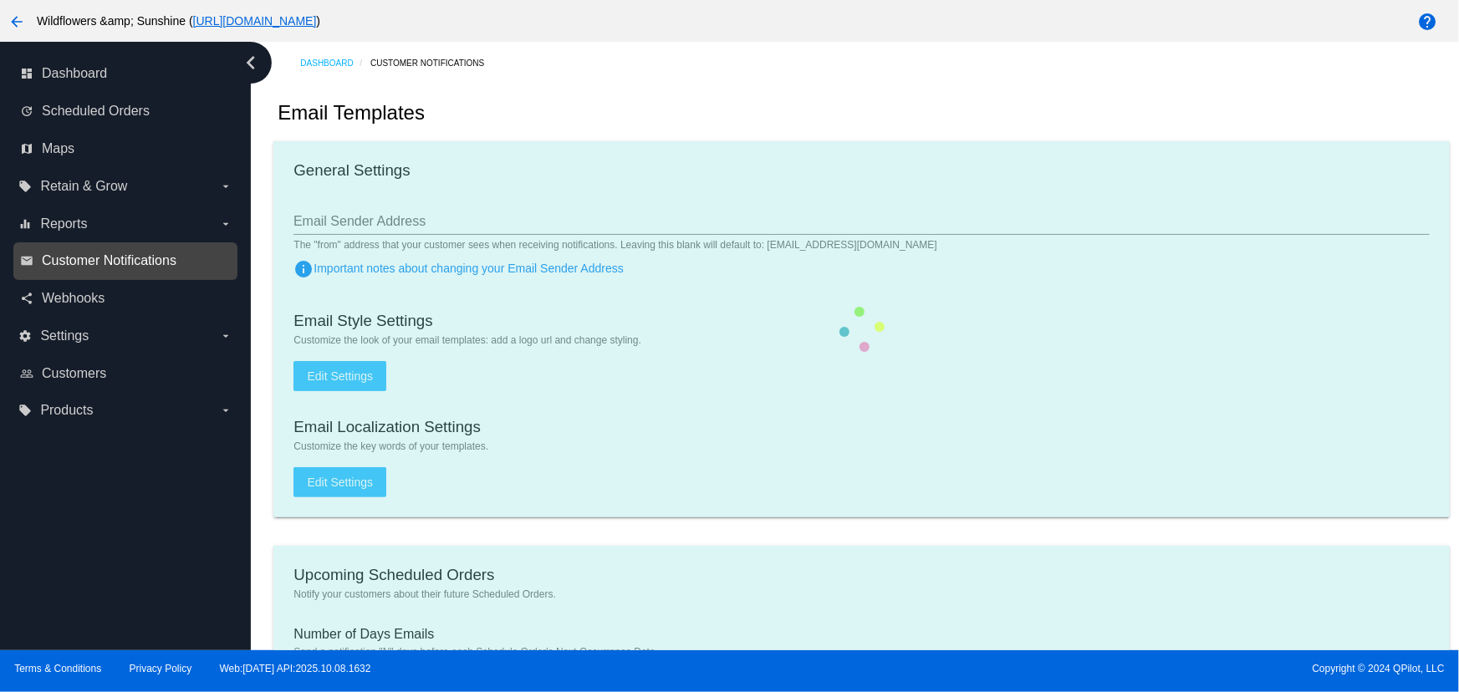
checkbox input "true"
type input "2"
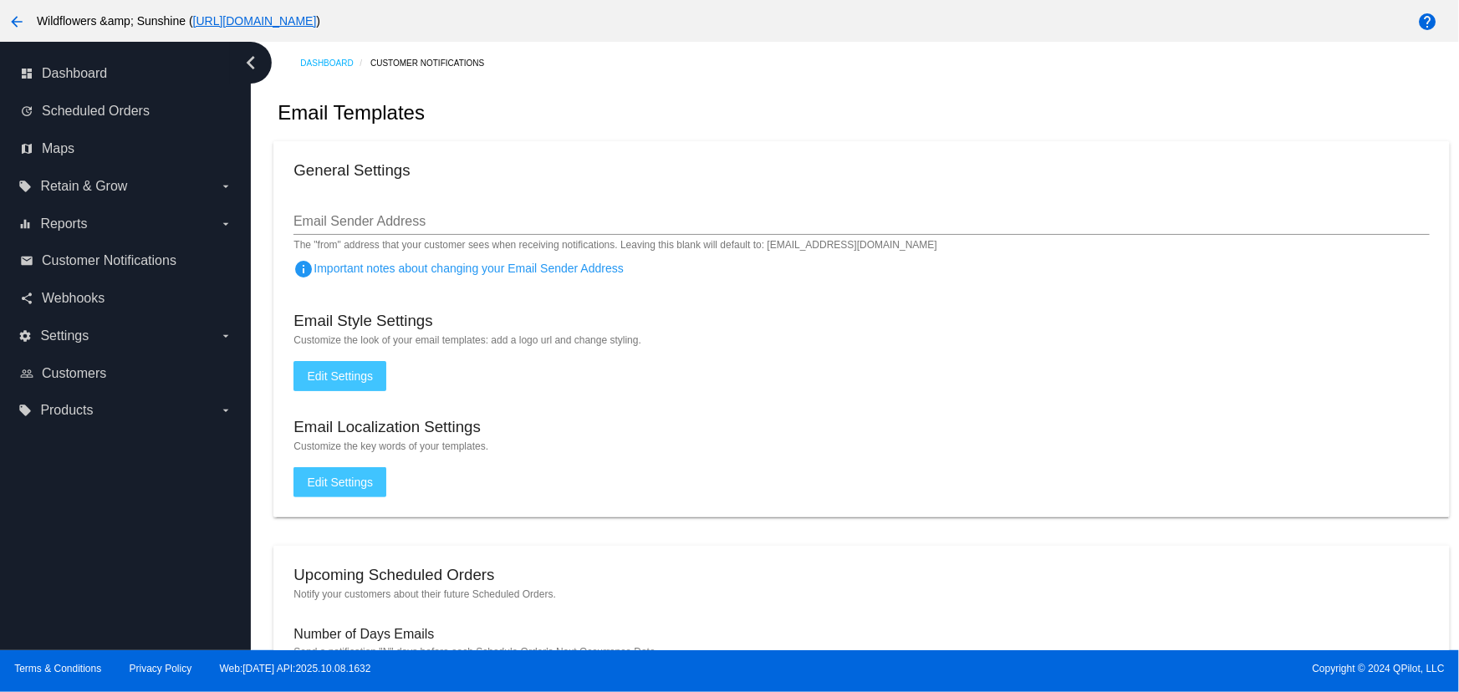
click at [329, 367] on button "Edit Settings" at bounding box center [339, 376] width 93 height 30
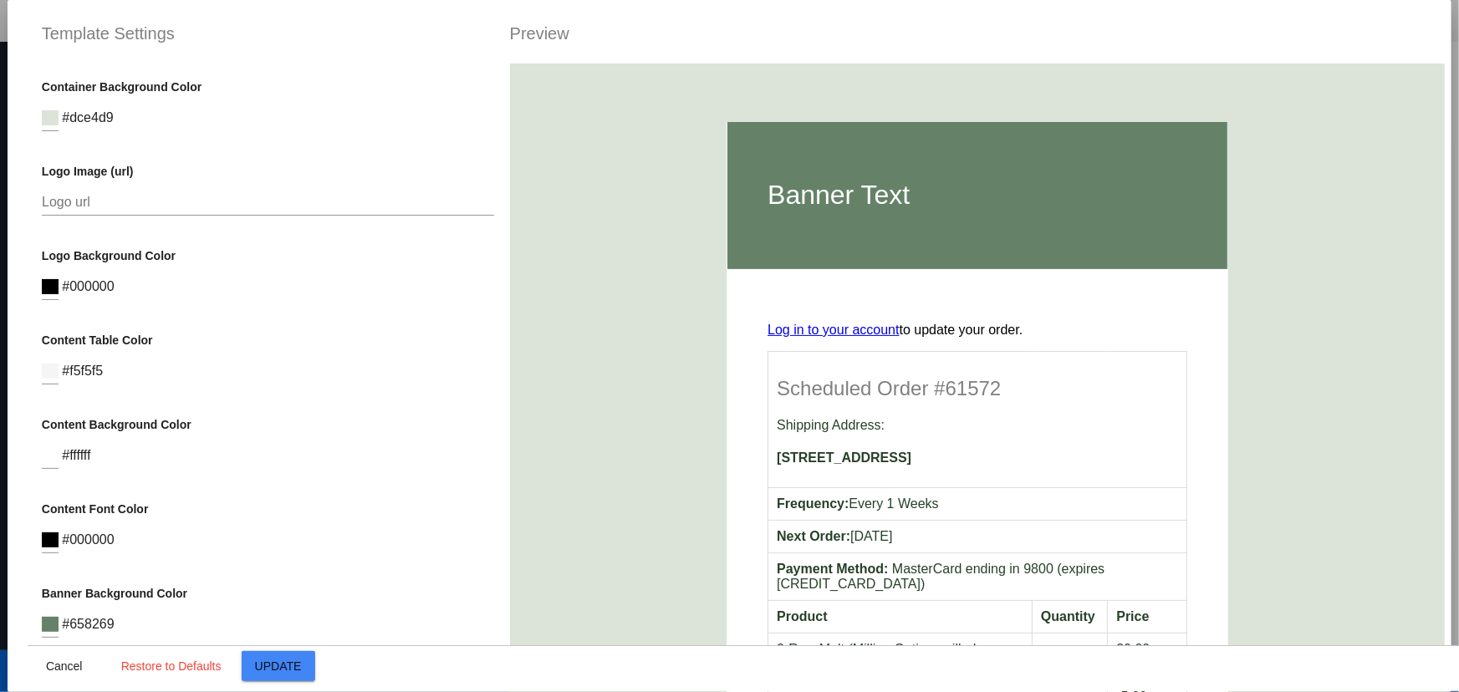
click at [157, 198] on input "Logo url" at bounding box center [268, 202] width 453 height 15
paste input "https://i.postimg.cc/rmQT6gtb/Untitled-design.jpg"
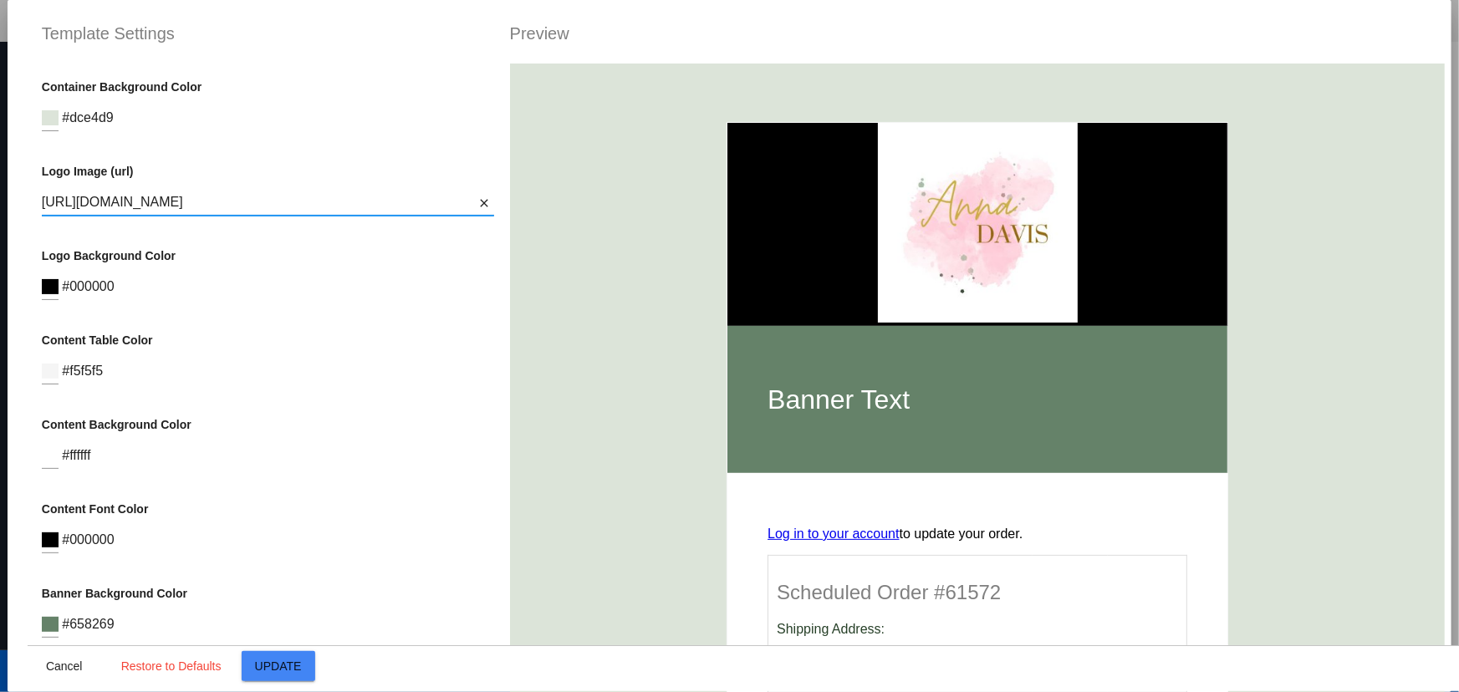
type input "https://i.postimg.cc/rmQT6gtb/Untitled-design.jpg"
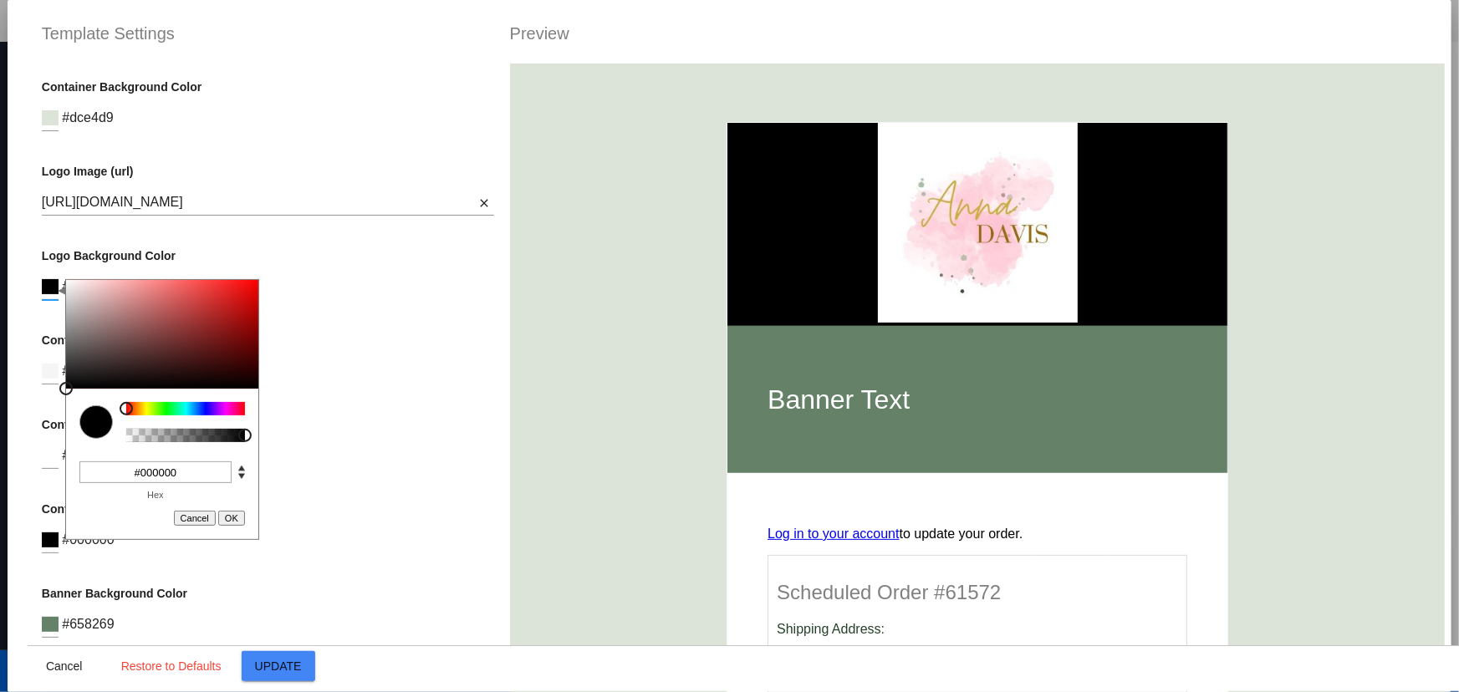
click at [48, 288] on input at bounding box center [50, 286] width 17 height 15
click at [238, 433] on div at bounding box center [244, 435] width 13 height 13
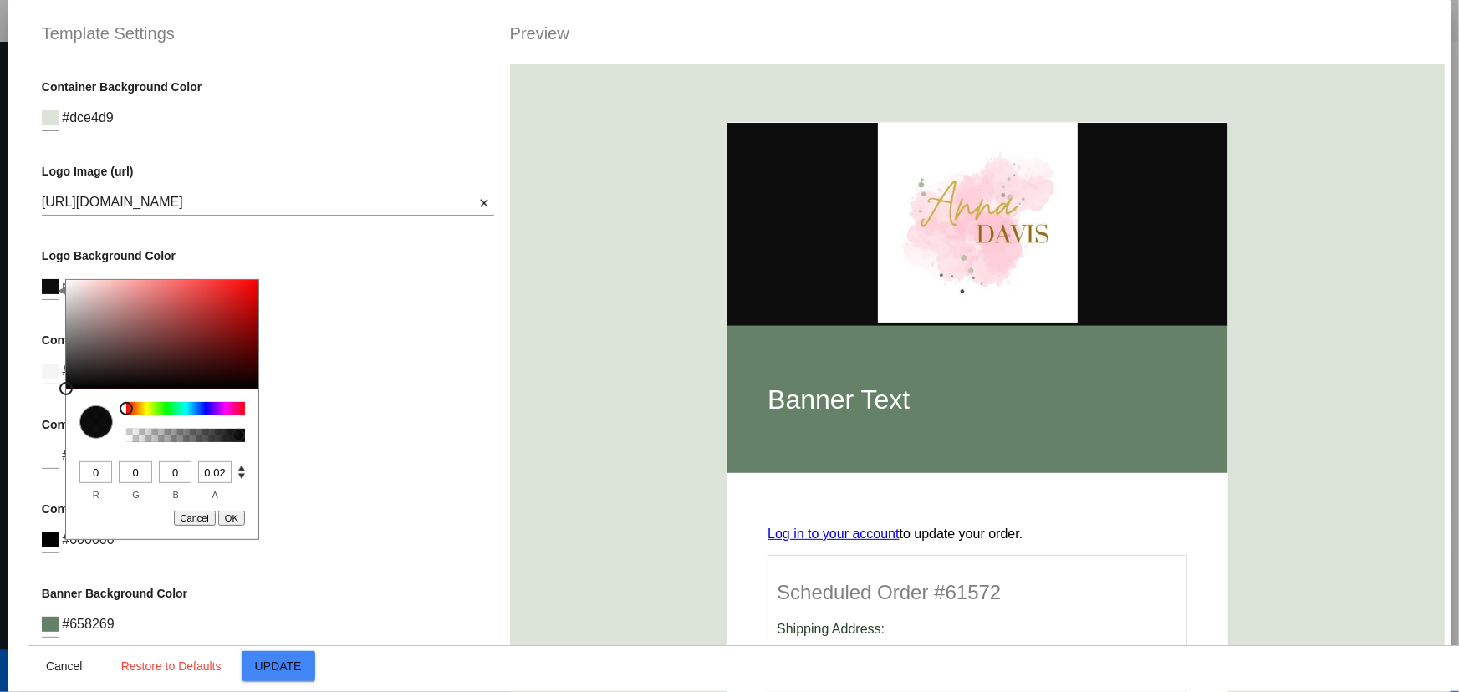
type input "0"
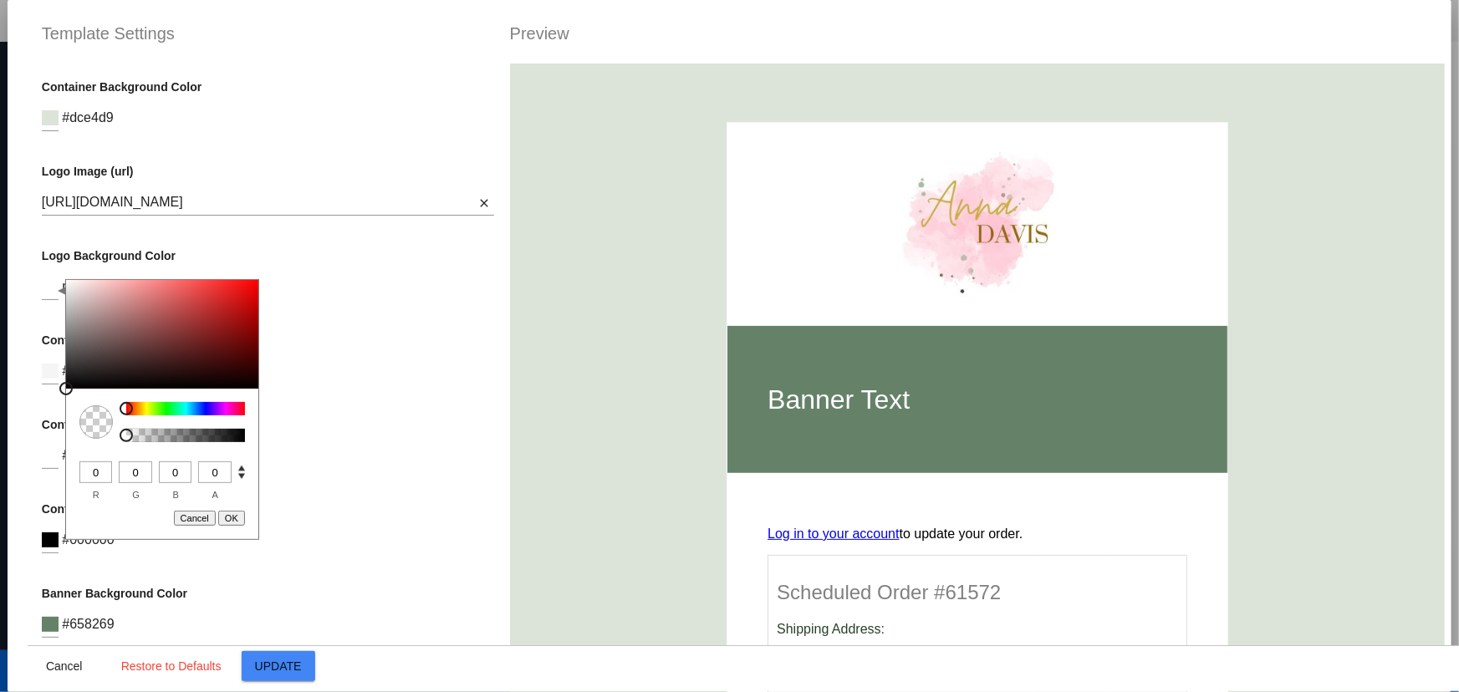
drag, startPoint x: 238, startPoint y: 433, endPoint x: 81, endPoint y: 434, distance: 157.2
click at [81, 434] on div at bounding box center [162, 422] width 192 height 67
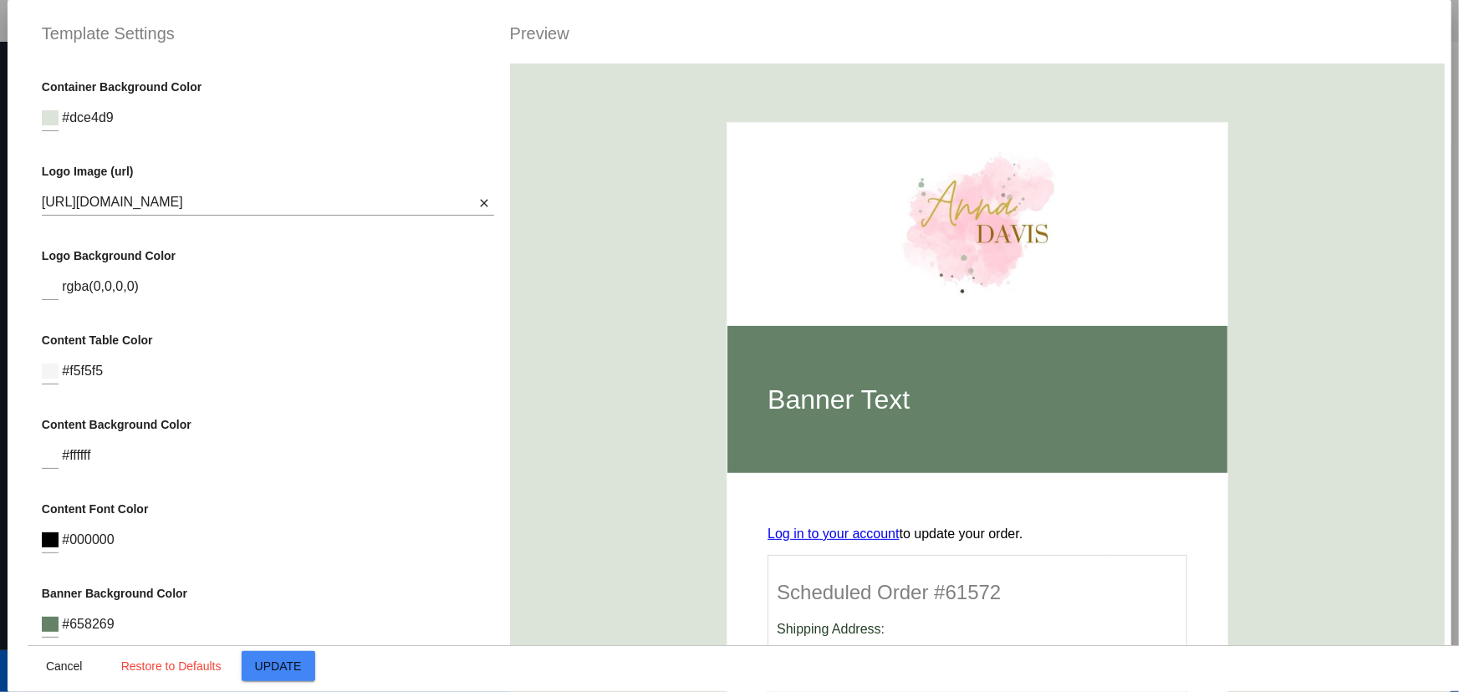
click at [383, 422] on p "Content Background Color" at bounding box center [268, 424] width 453 height 13
click at [299, 672] on span "Update" at bounding box center [278, 666] width 47 height 13
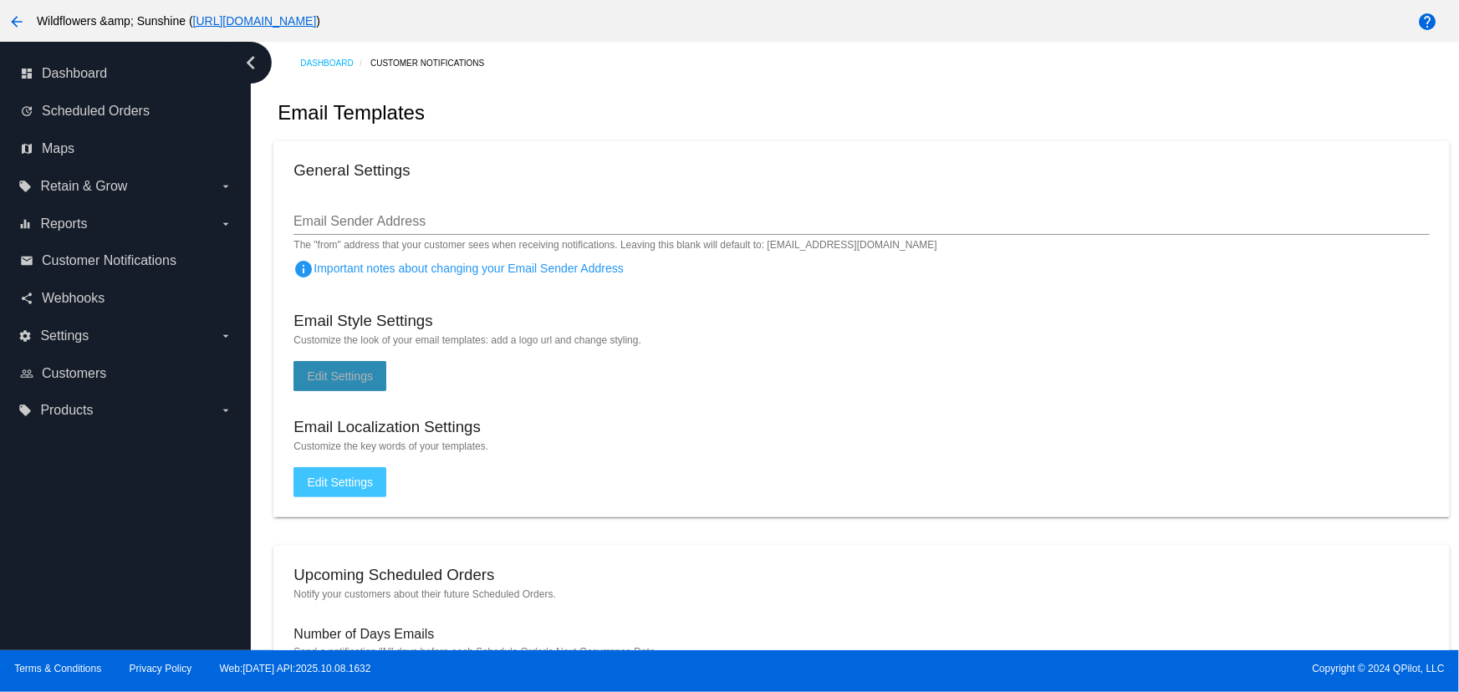
click at [334, 371] on span "Edit Settings" at bounding box center [340, 375] width 66 height 13
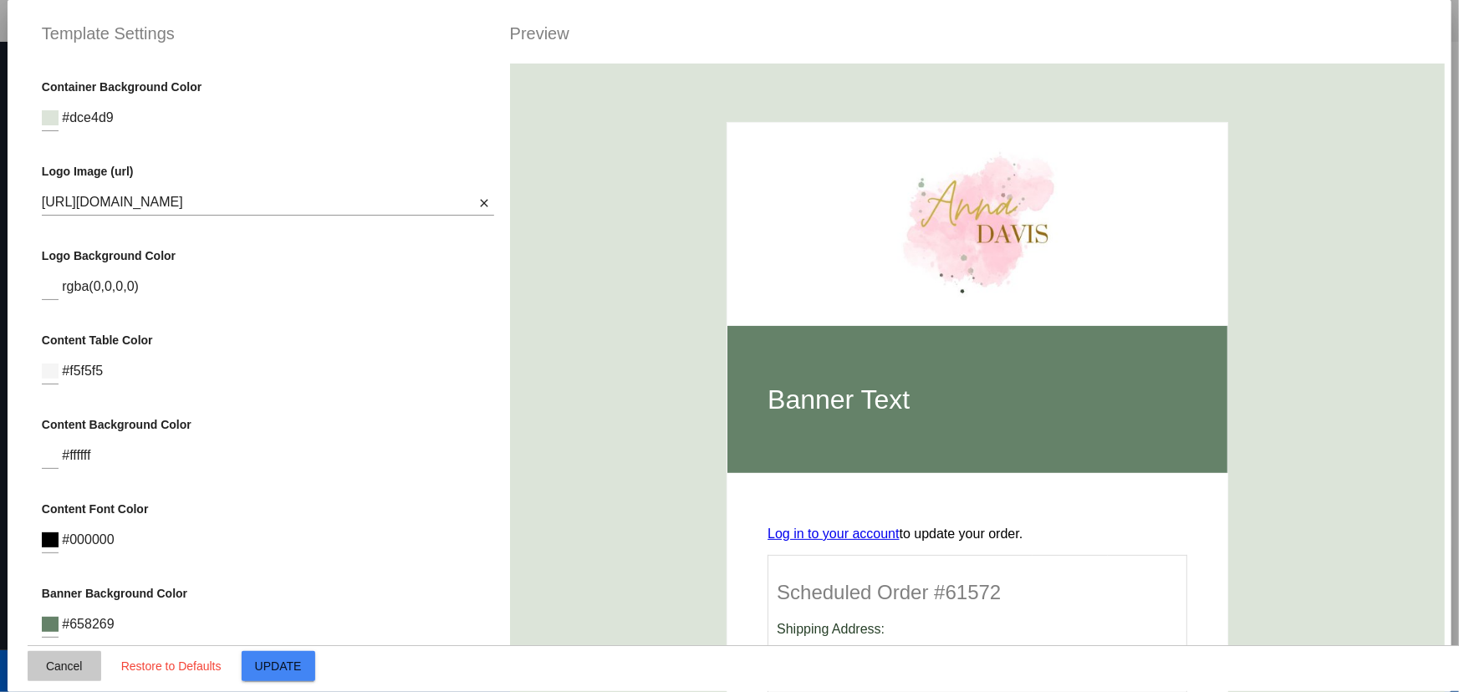
click at [63, 677] on button "Cancel" at bounding box center [65, 666] width 74 height 30
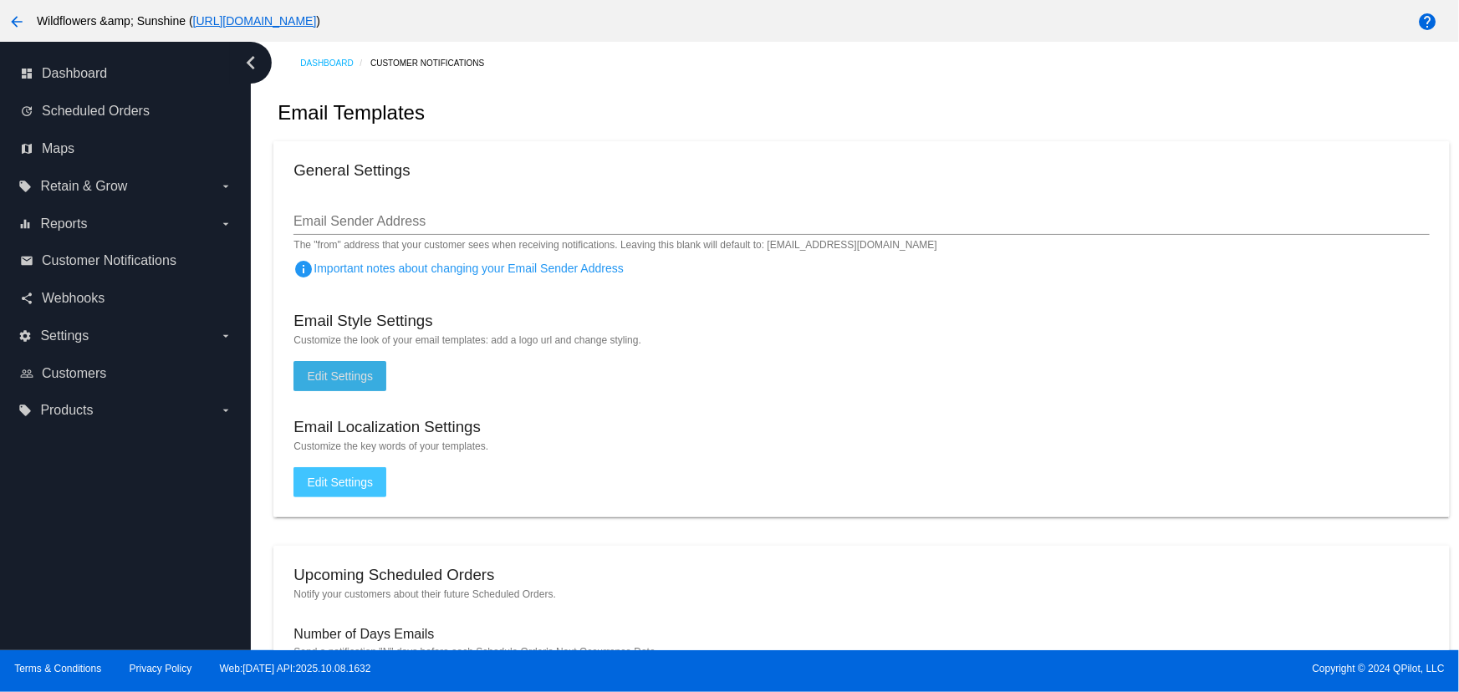
click at [347, 376] on span "Edit Settings" at bounding box center [340, 375] width 66 height 13
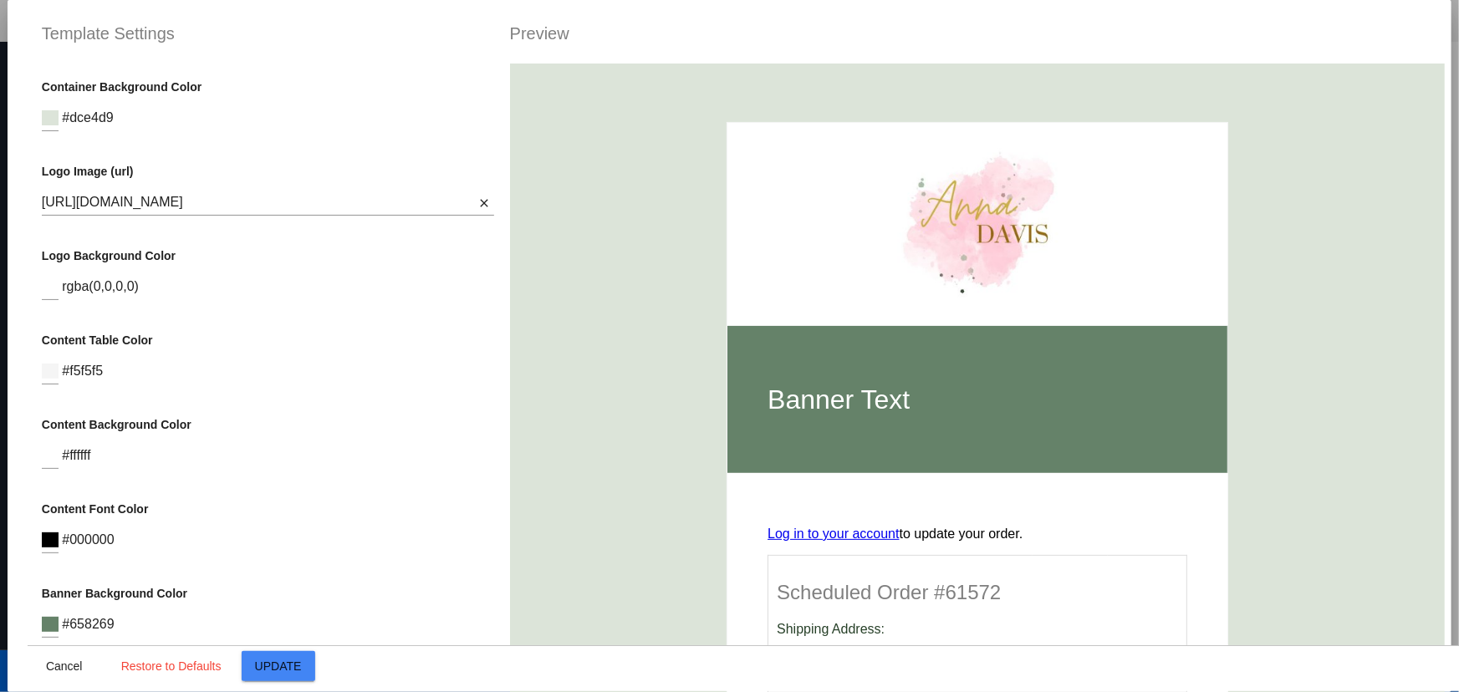
click at [275, 196] on input "https://i.postimg.cc/rmQT6gtb/Untitled-design.jpg" at bounding box center [258, 202] width 433 height 15
paste input "woocommerce-753422-5389201.cloudwaysapps.com/wp-content/uploads/2024/04/cropped…"
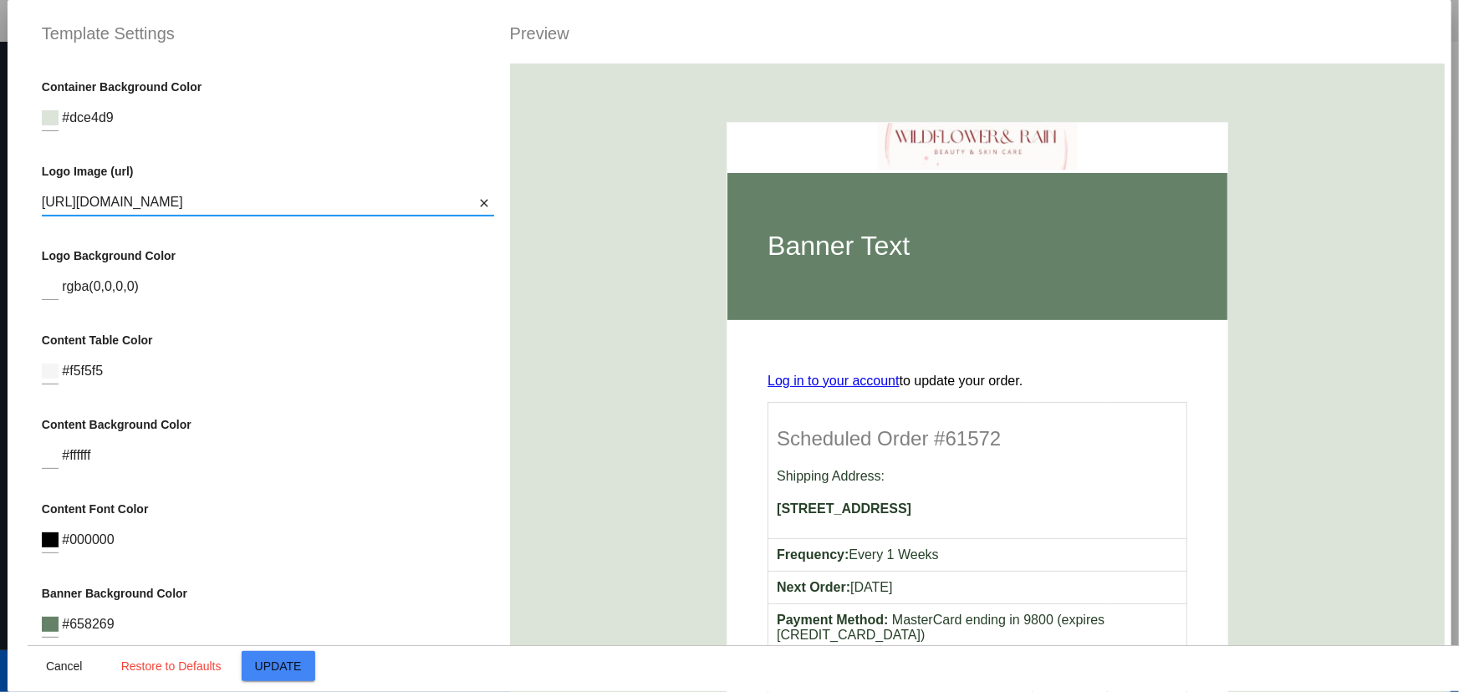
type input "https://woocommerce-753422-5389201.cloudwaysapps.com/wp-content/uploads/2024/04…"
click at [278, 675] on button "Update" at bounding box center [279, 666] width 74 height 30
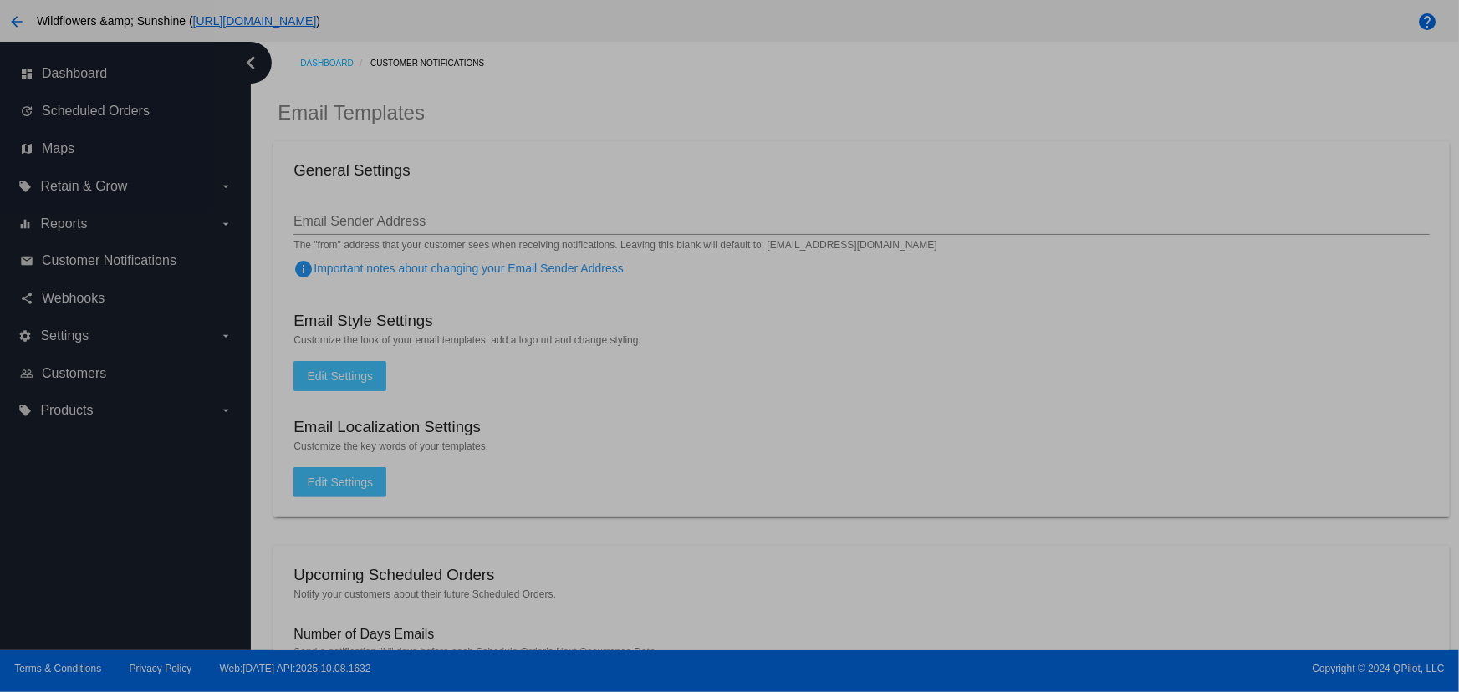
scroll to position [0, 0]
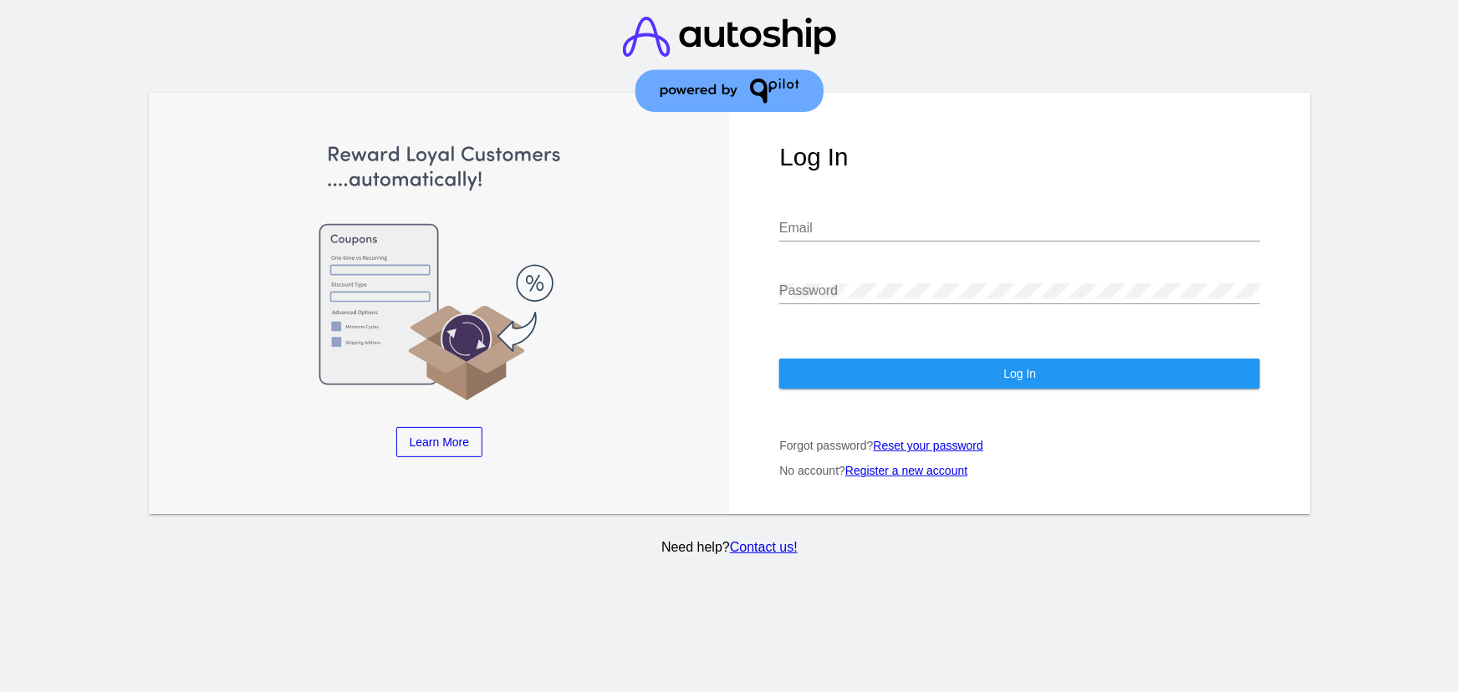
type input "[EMAIL_ADDRESS][DOMAIN_NAME]"
click at [843, 359] on button "Log In" at bounding box center [1019, 374] width 481 height 30
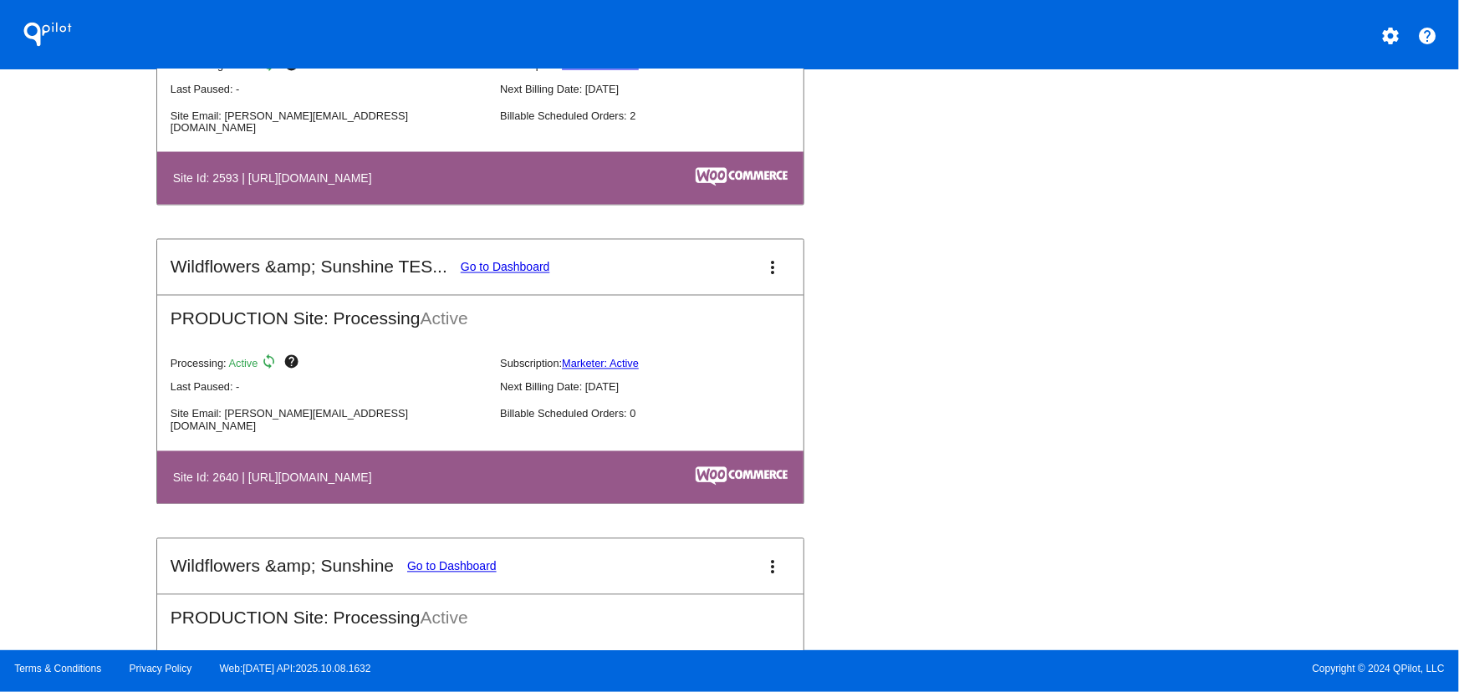
scroll to position [5023, 0]
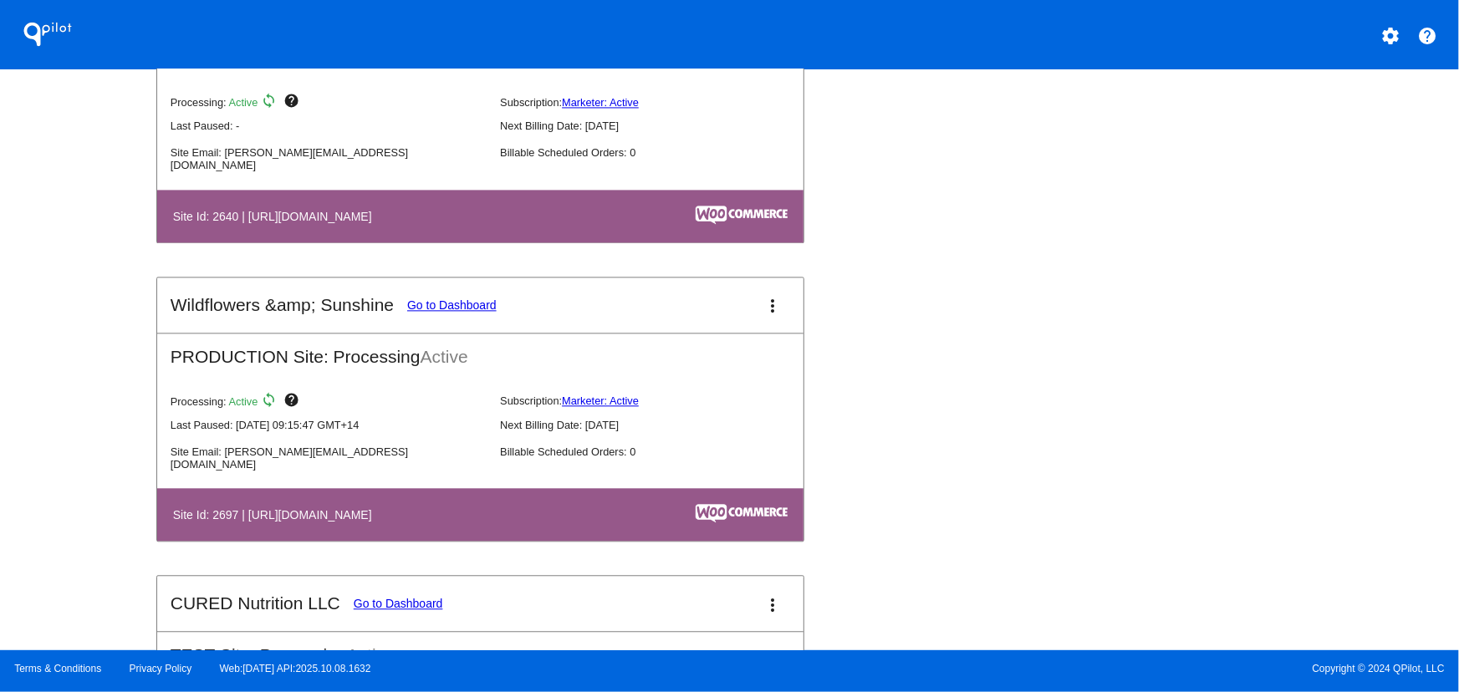
click at [771, 308] on mat-icon "more_vert" at bounding box center [773, 306] width 20 height 20
click at [699, 311] on span "dashboard" at bounding box center [710, 307] width 64 height 8
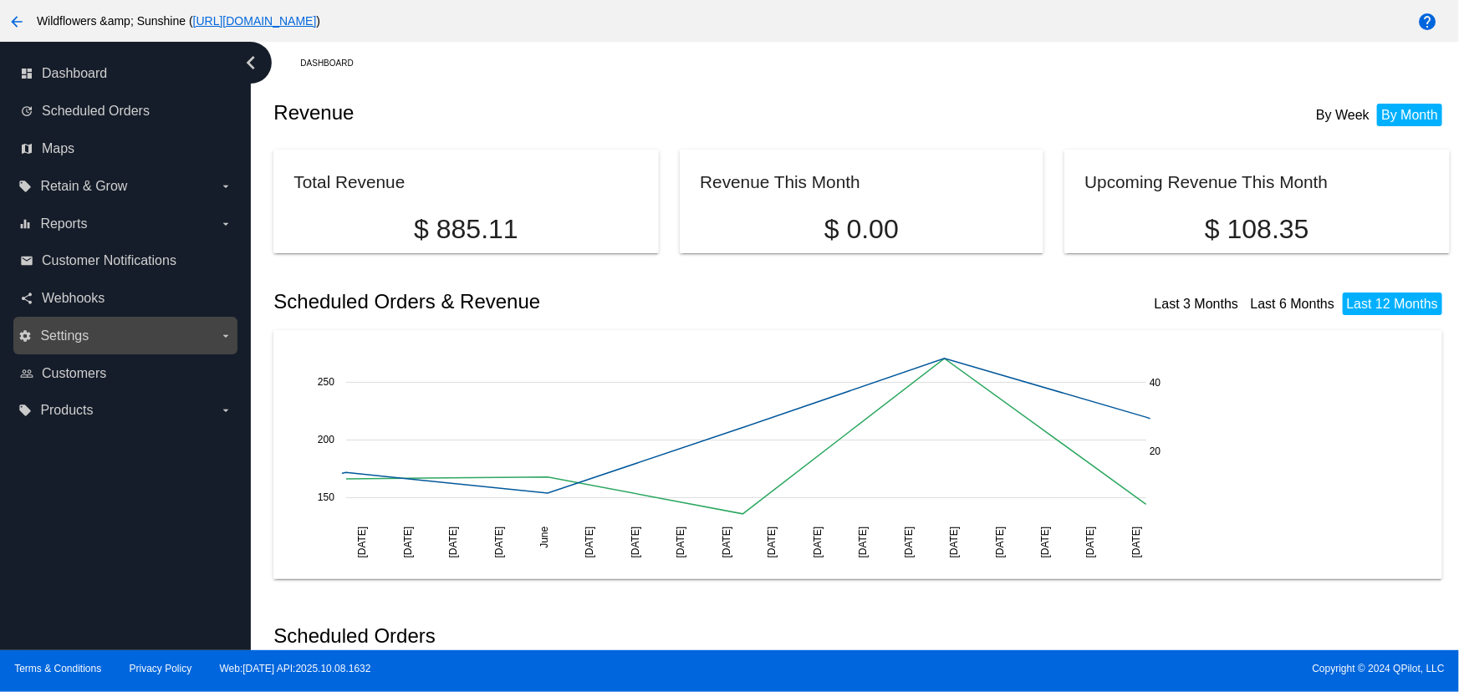
click at [140, 331] on label "settings Settings arrow_drop_down" at bounding box center [124, 336] width 213 height 27
click at [0, 0] on input "settings Settings arrow_drop_down" at bounding box center [0, 0] width 0 height 0
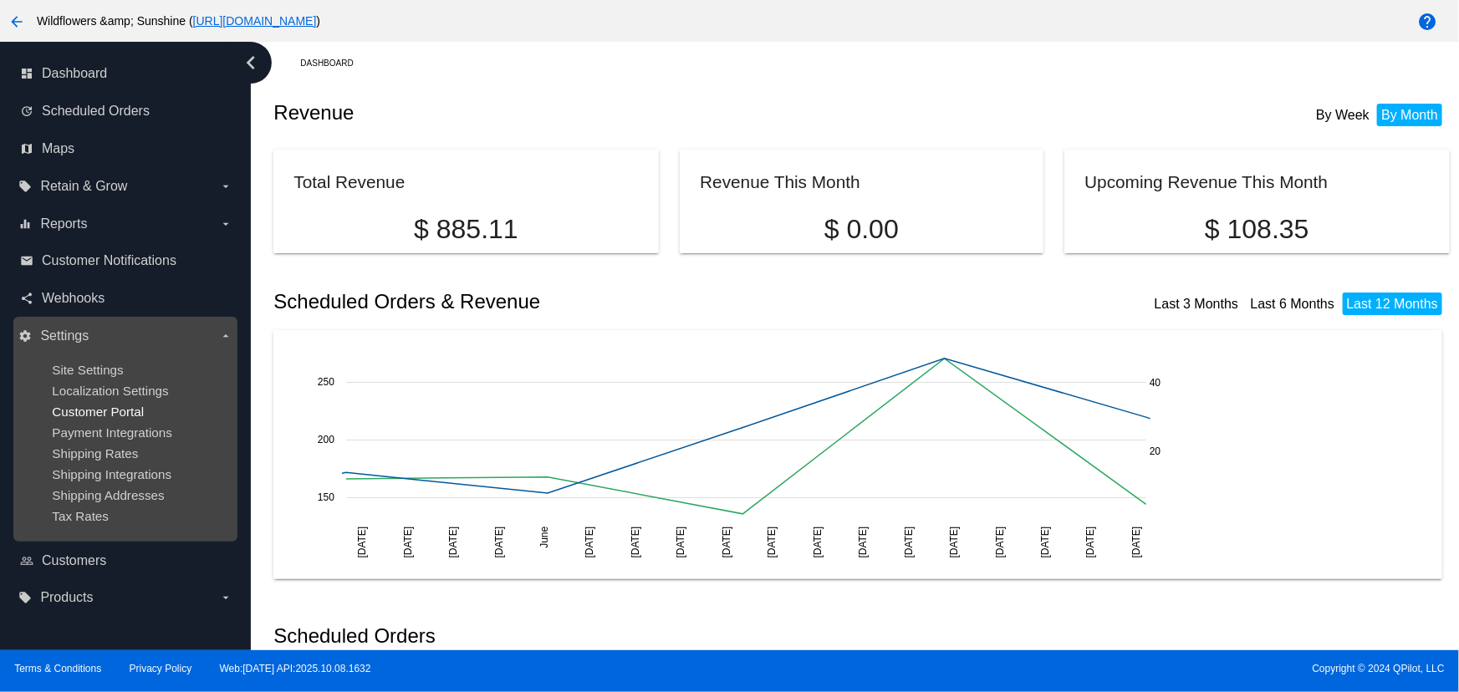
click at [93, 410] on span "Customer Portal" at bounding box center [98, 412] width 92 height 14
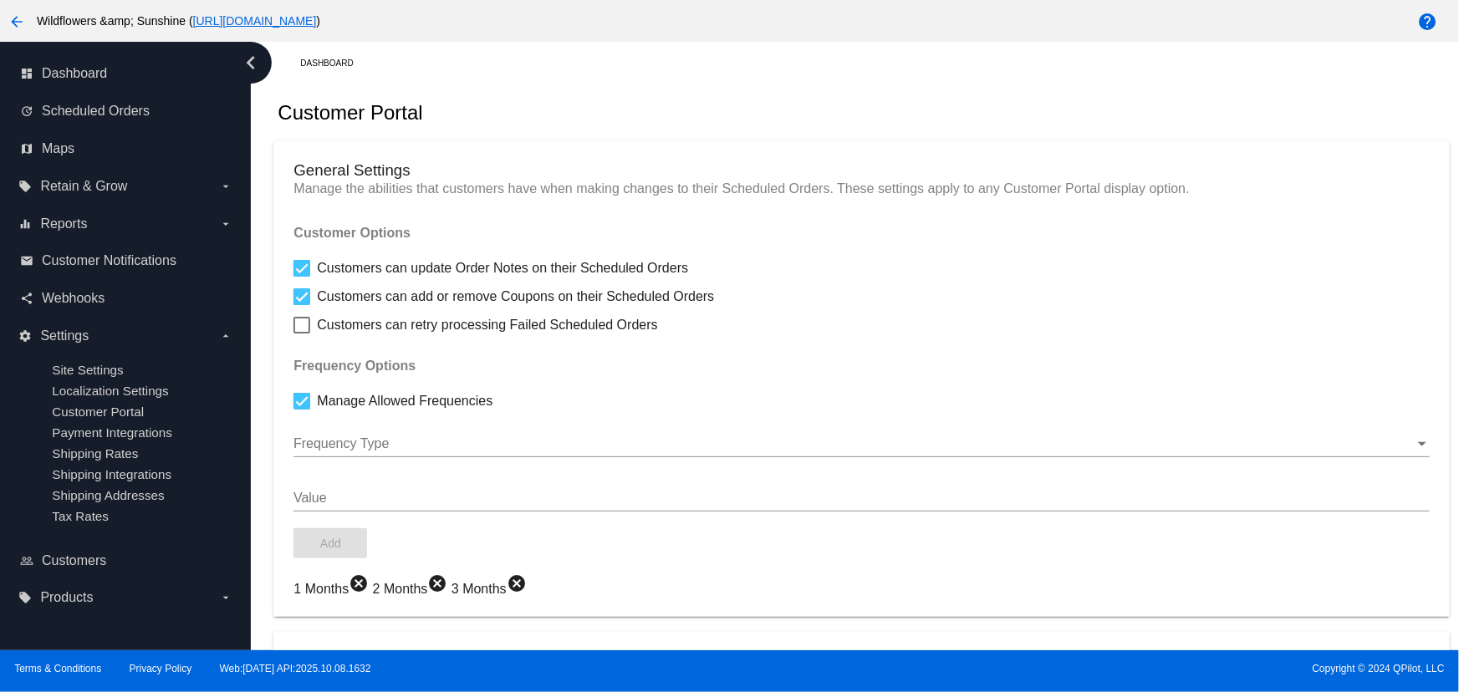
checkbox input "true"
type input "Create a Subscription and SAVE"
type input "[URL][DOMAIN_NAME]"
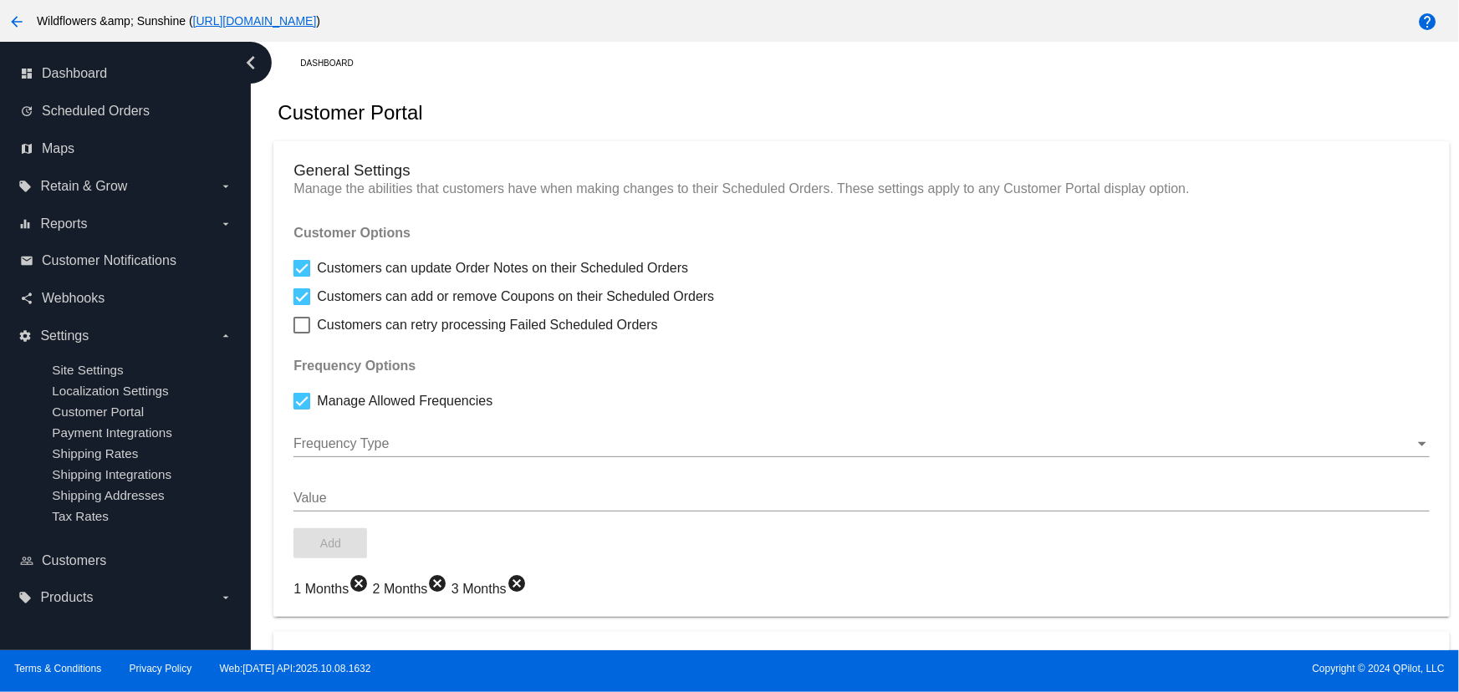
checkbox input "true"
type input "1"
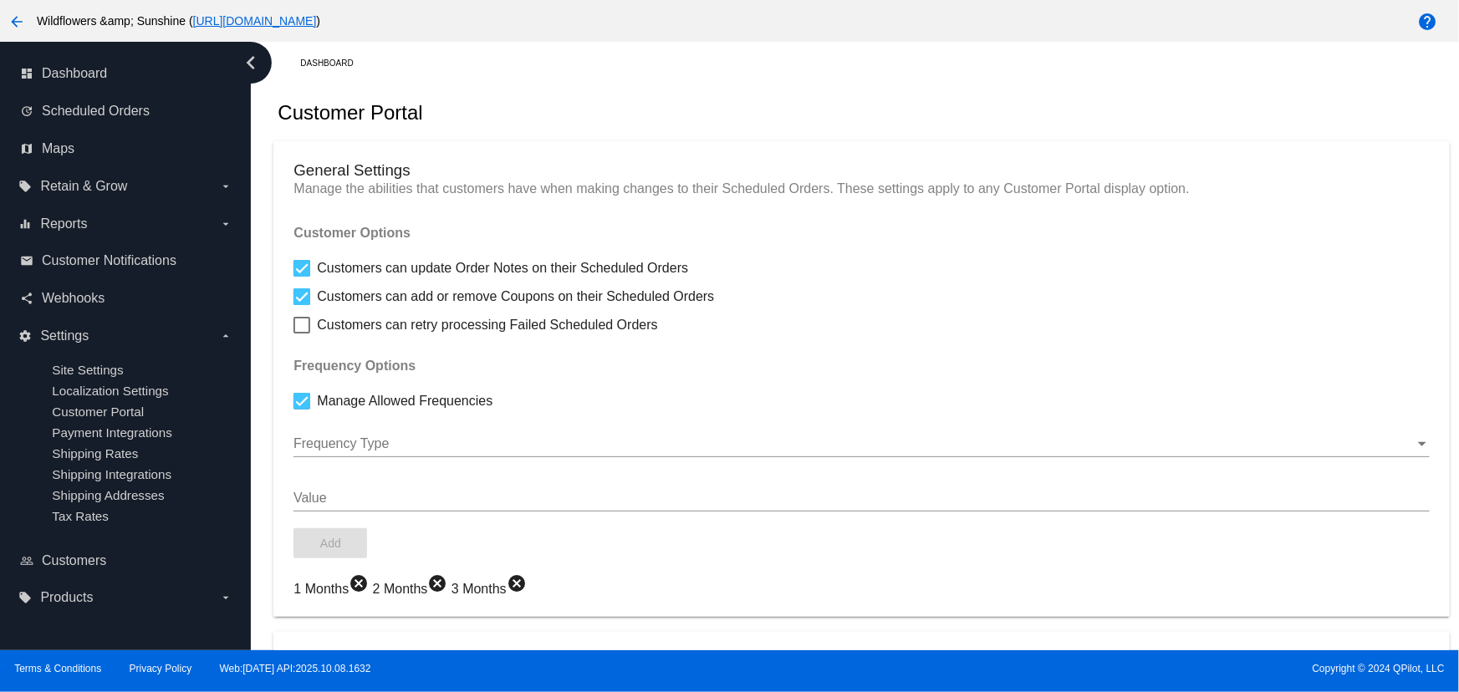
type input "20"
type input "200"
click at [126, 201] on div "local_offer Retain & Grow arrow_drop_down" at bounding box center [125, 186] width 224 height 38
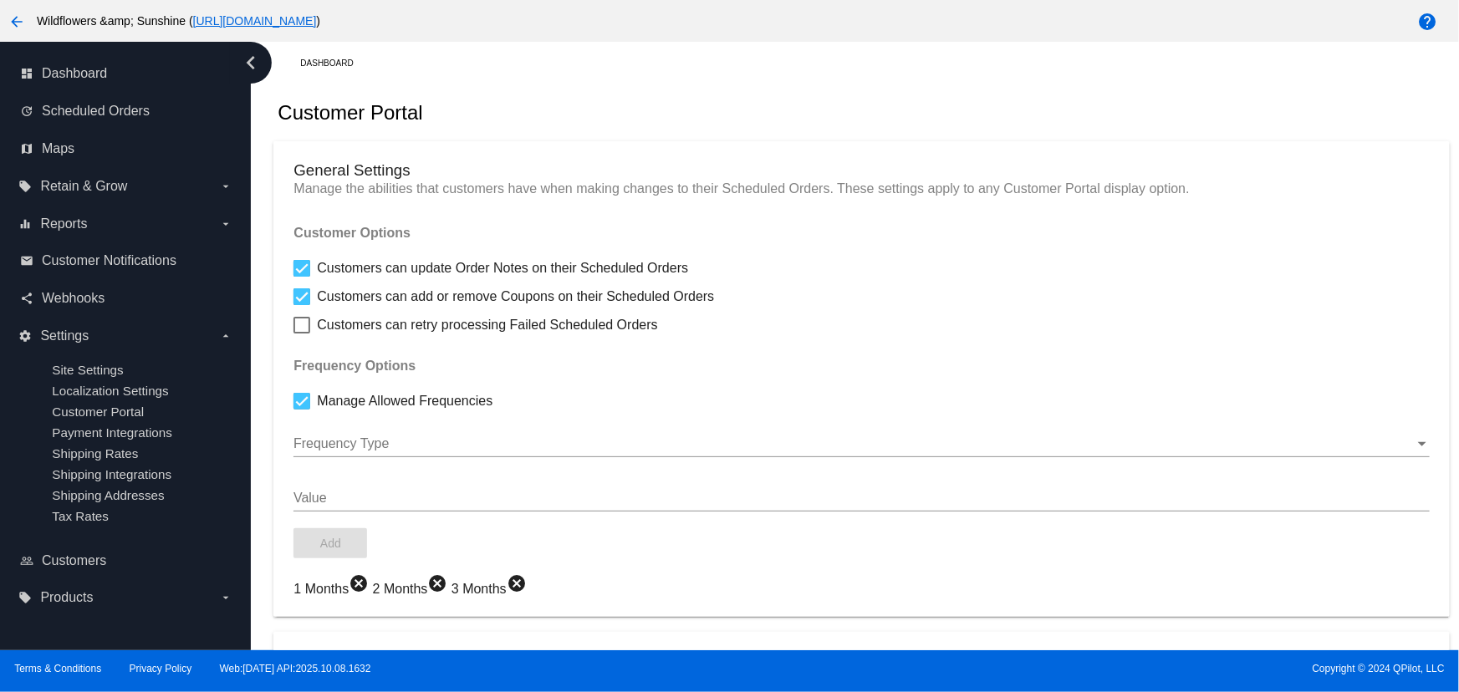
click at [645, 104] on div "Customer Portal" at bounding box center [860, 112] width 1175 height 57
click at [516, 106] on div "Customer Portal" at bounding box center [860, 112] width 1175 height 57
click at [395, 70] on div "Dashboard" at bounding box center [874, 63] width 1149 height 26
click at [251, 67] on icon "chevron_left" at bounding box center [250, 62] width 27 height 27
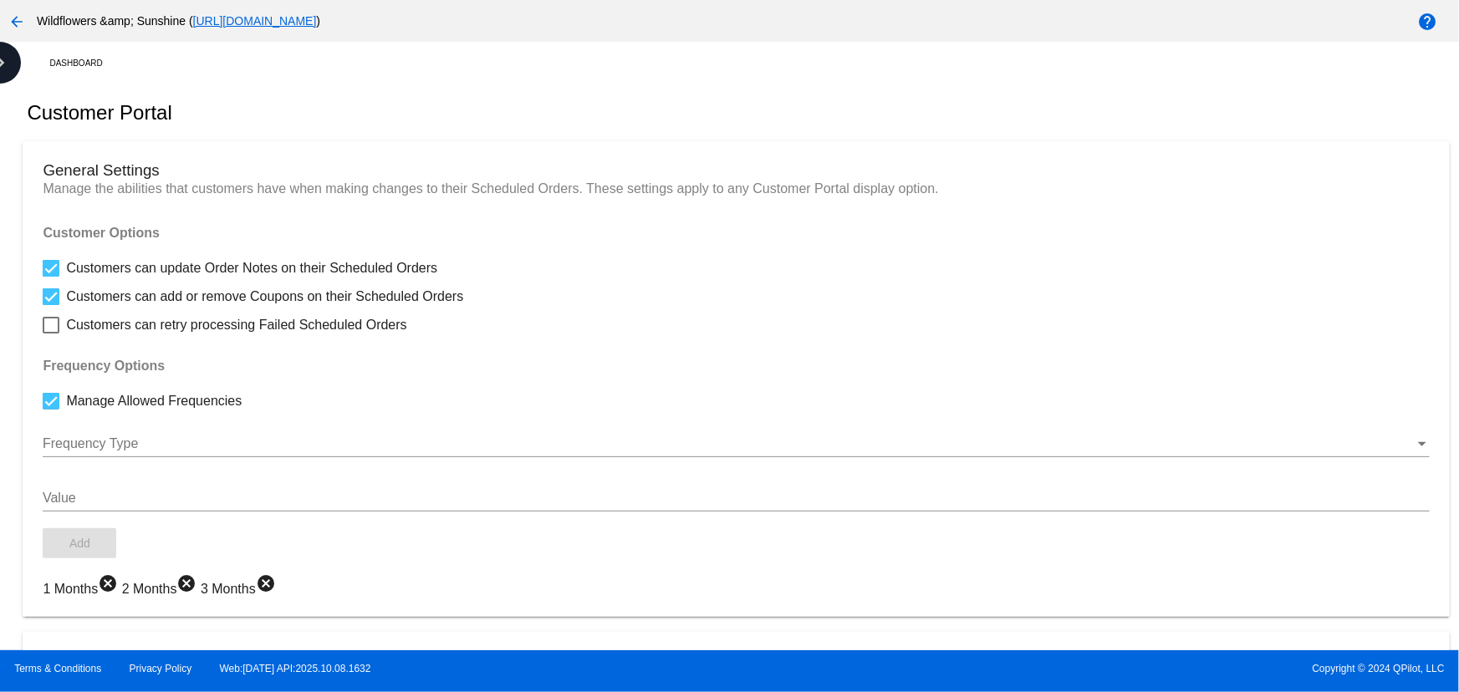
click at [16, 14] on mat-icon "arrow_back" at bounding box center [17, 22] width 20 height 20
